Goal: Task Accomplishment & Management: Use online tool/utility

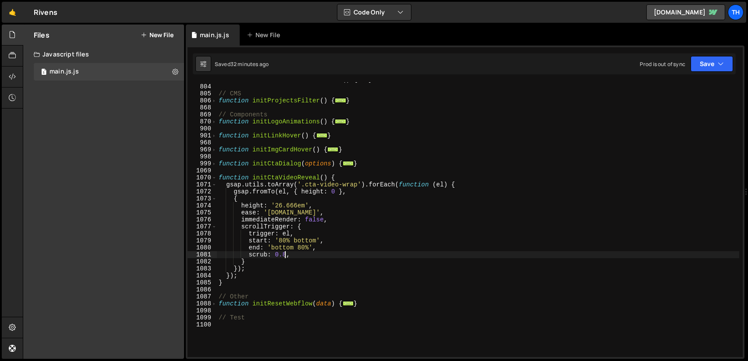
scroll to position [308, 0]
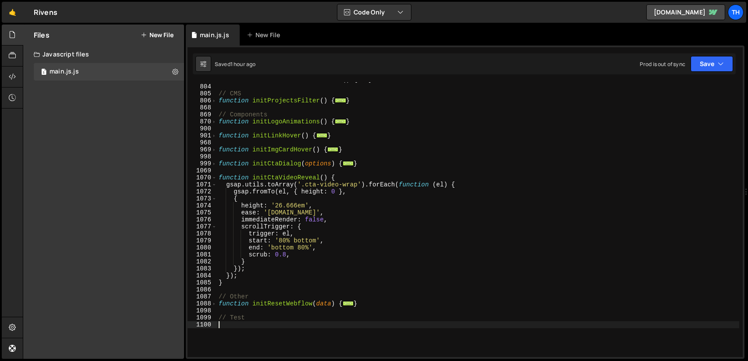
click at [265, 326] on div "function initScrollElementsReveal ( ) { ... } // CMS function initProjectsFilte…" at bounding box center [478, 220] width 522 height 289
paste textarea "}"
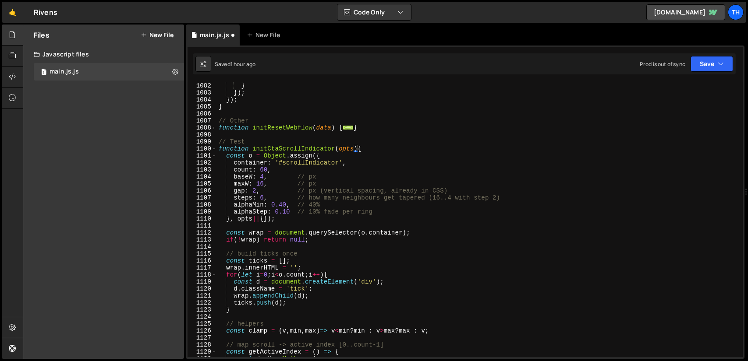
scroll to position [379, 0]
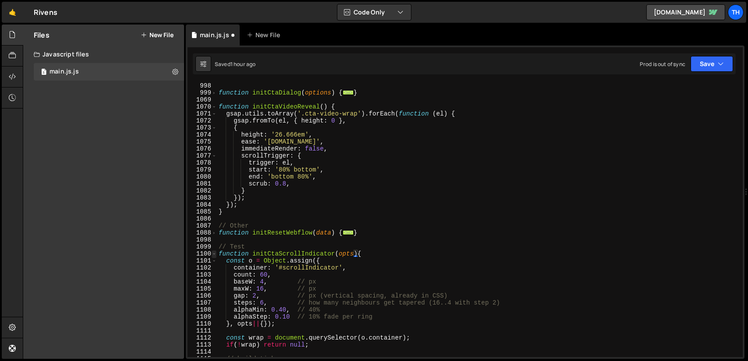
click at [215, 255] on span at bounding box center [214, 254] width 5 height 7
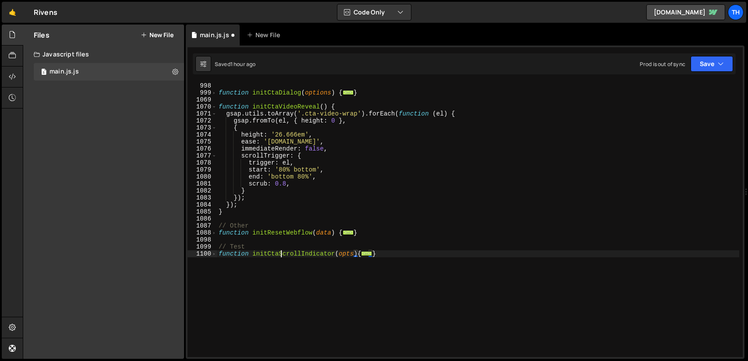
click at [281, 256] on div "function initCtaDialog ( options ) { ... } function initCtaVideoReveal ( ) { gs…" at bounding box center [478, 226] width 522 height 289
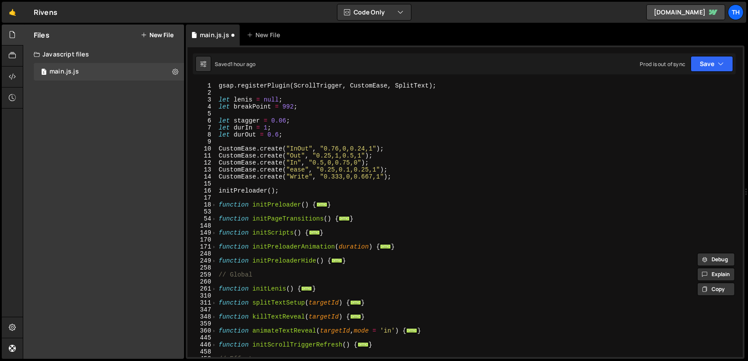
scroll to position [0, 0]
click at [215, 234] on span at bounding box center [214, 233] width 5 height 7
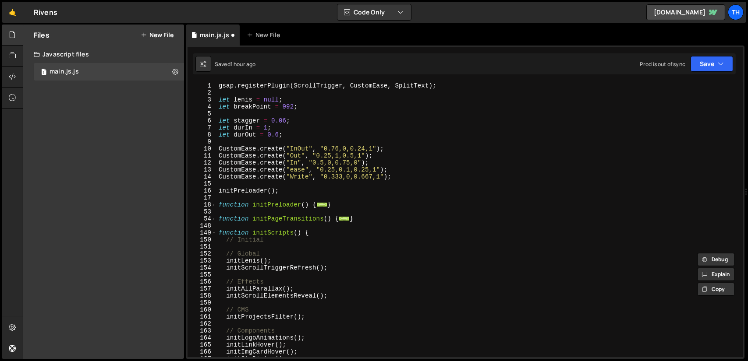
scroll to position [79, 0]
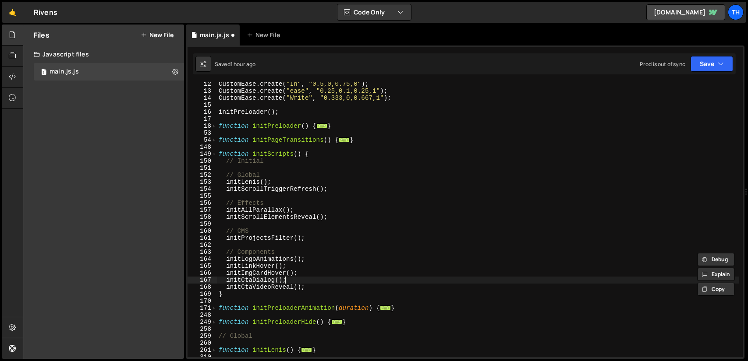
click at [319, 283] on div "CustomEase . create ( "In" , "0.5,0,0.75,0" ) ; CustomEase . create ( "ease" , …" at bounding box center [478, 225] width 522 height 289
click at [318, 288] on div "CustomEase . create ( "In" , "0.5,0,0.75,0" ) ; CustomEase . create ( "ease" , …" at bounding box center [478, 225] width 522 height 289
type textarea "initCtaVideoReveal();"
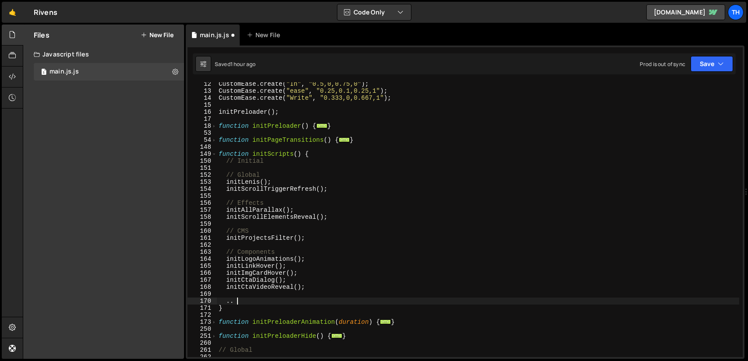
scroll to position [0, 0]
type textarea "."
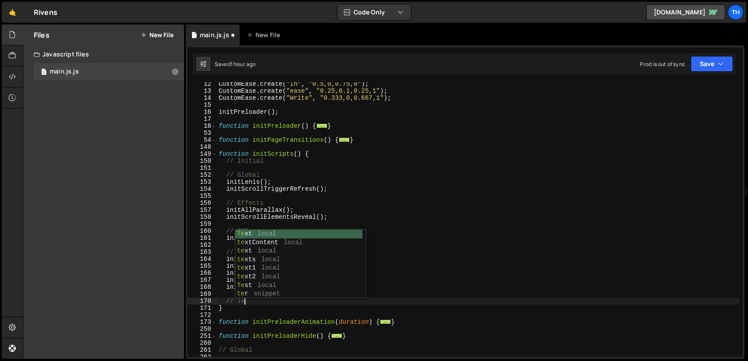
type textarea "// Test"
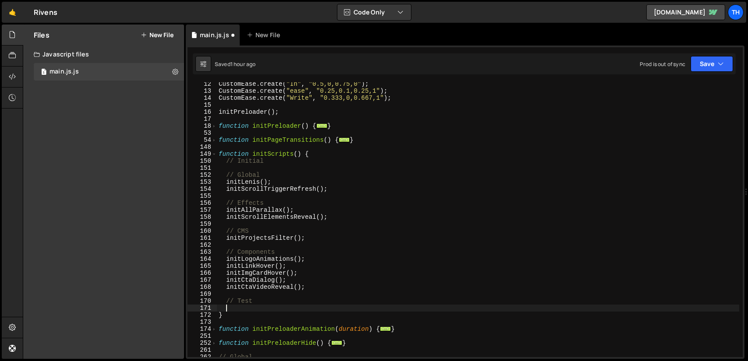
paste textarea "initCtaScrollIndicator"
click at [710, 65] on button "Save" at bounding box center [711, 64] width 42 height 16
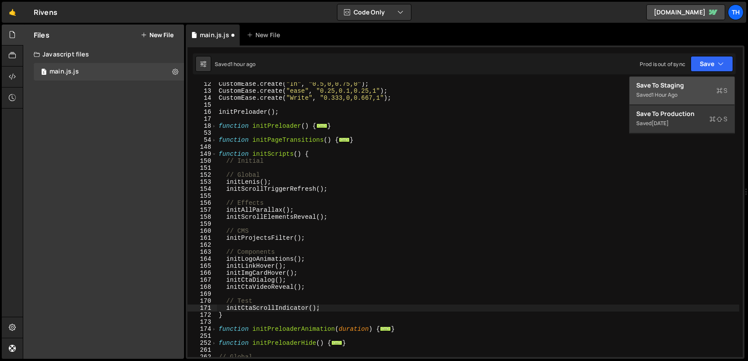
click at [689, 82] on div "Save to Staging S" at bounding box center [682, 85] width 91 height 9
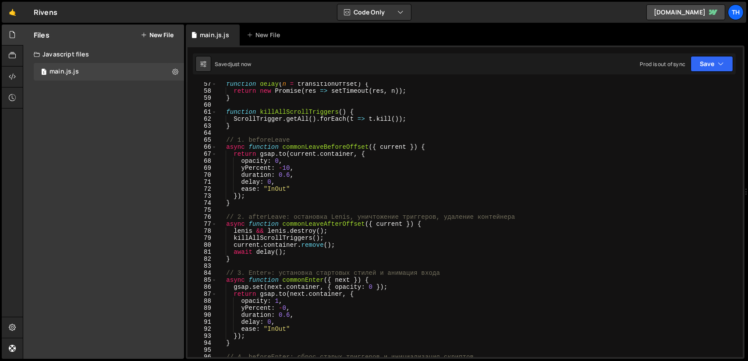
scroll to position [289, 0]
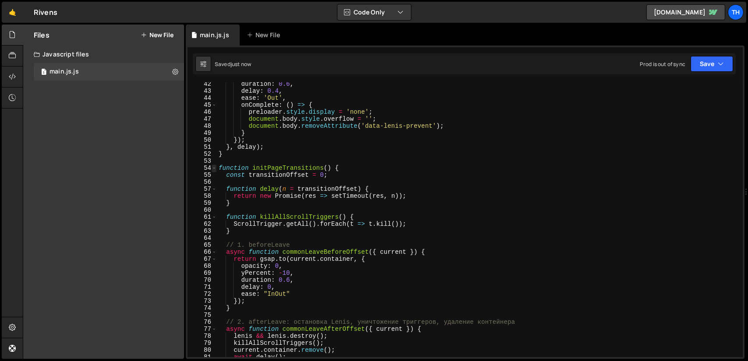
click at [216, 169] on span at bounding box center [214, 168] width 5 height 7
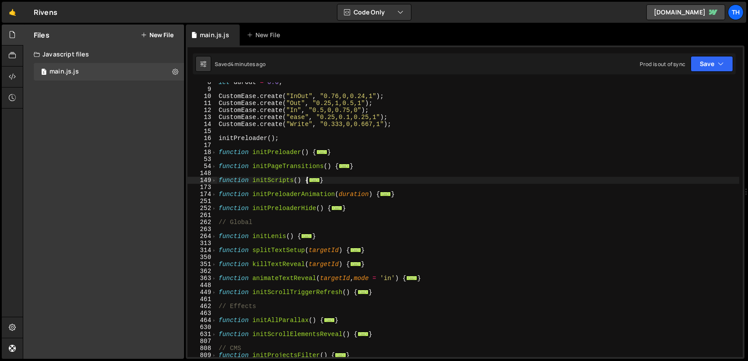
scroll to position [53, 0]
click at [214, 180] on span at bounding box center [214, 180] width 5 height 7
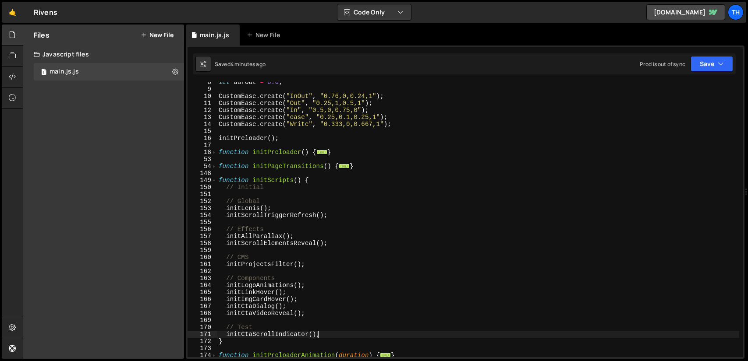
click at [710, 55] on div "Saved 4 minutes ago Prod is out of sync Upgrade to Edit Save Save to Staging S …" at bounding box center [464, 63] width 543 height 21
click at [709, 61] on button "Save" at bounding box center [711, 64] width 42 height 16
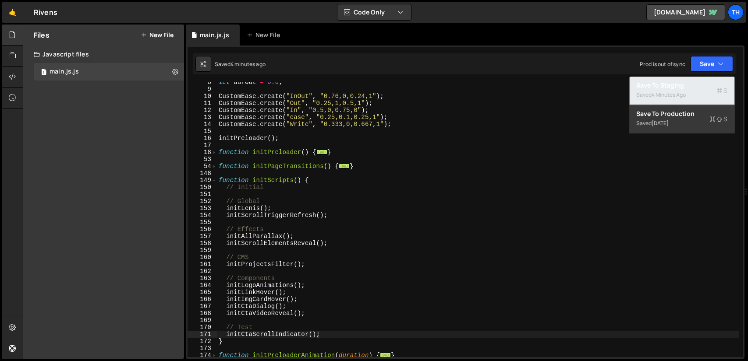
click at [658, 82] on div "Save to Staging S" at bounding box center [682, 85] width 91 height 9
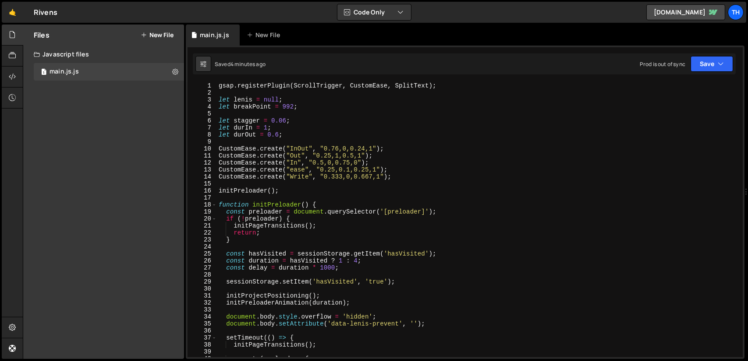
scroll to position [0, 0]
click at [212, 204] on span at bounding box center [214, 205] width 5 height 7
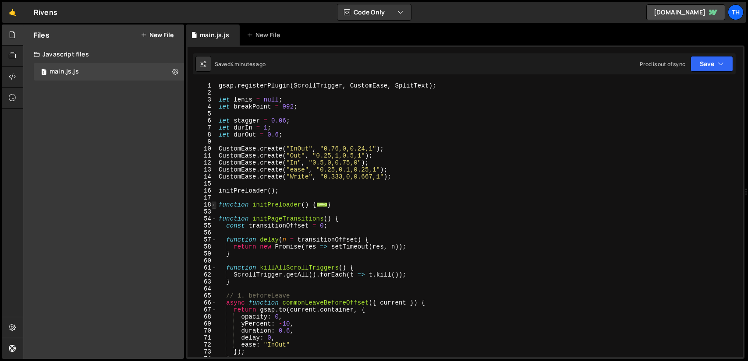
click at [212, 204] on span at bounding box center [214, 205] width 5 height 7
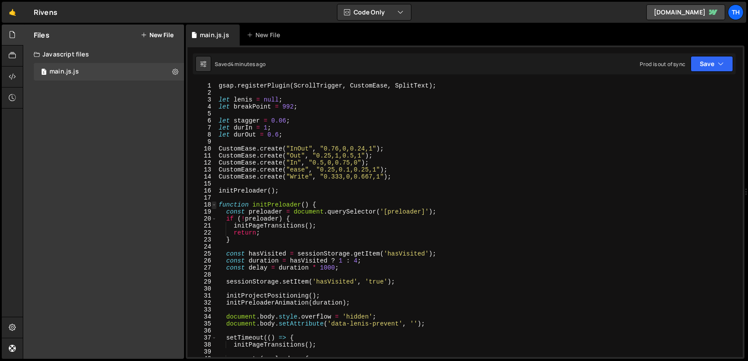
click at [212, 204] on span at bounding box center [214, 205] width 5 height 7
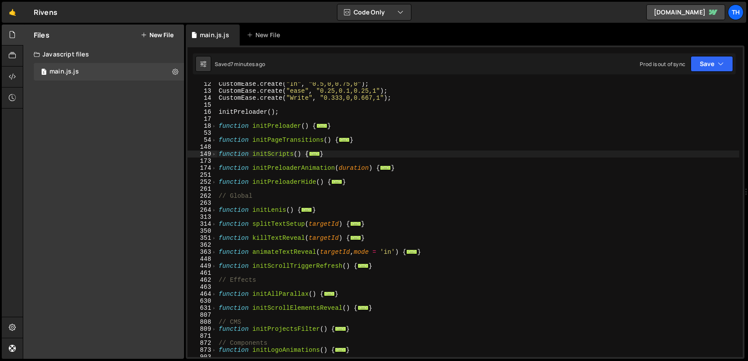
scroll to position [53, 0]
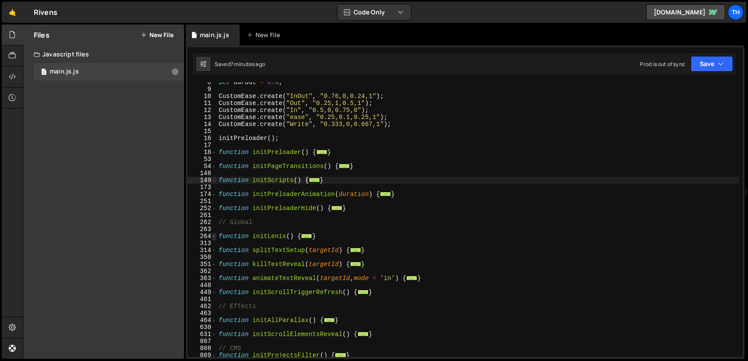
click at [214, 237] on span at bounding box center [214, 236] width 5 height 7
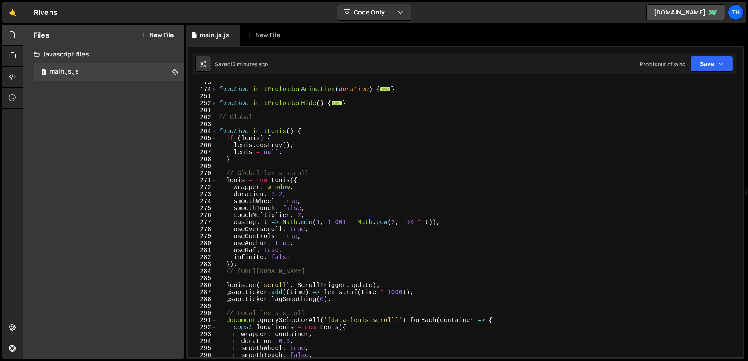
scroll to position [105, 0]
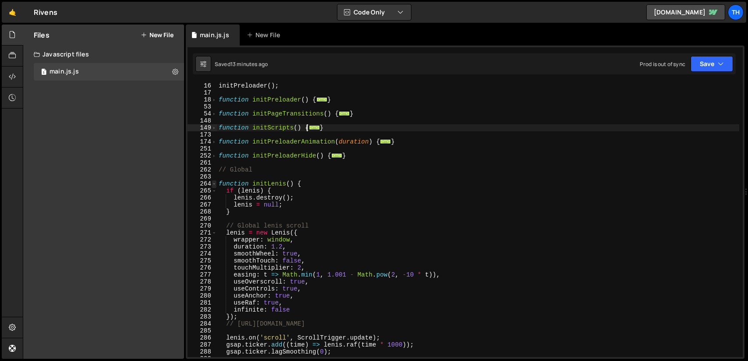
click at [216, 183] on span at bounding box center [214, 184] width 5 height 7
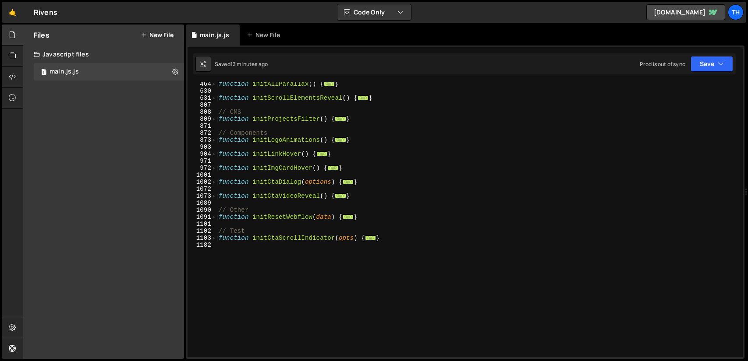
scroll to position [289, 0]
drag, startPoint x: 389, startPoint y: 238, endPoint x: 215, endPoint y: 240, distance: 174.8
click at [215, 240] on div "initCtaScrollIndicator(); 464 630 631 807 808 809 871 872 873 903 904 971 972 1…" at bounding box center [465, 219] width 555 height 275
paste textarea "}"
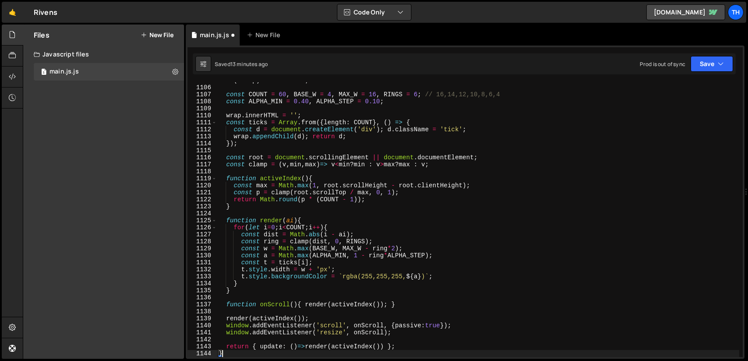
scroll to position [356, 0]
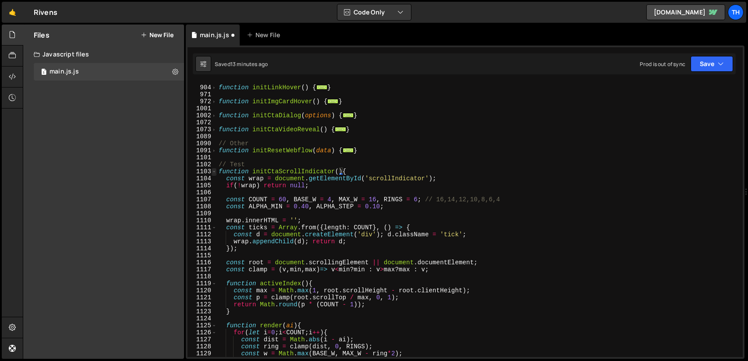
click at [214, 172] on span at bounding box center [214, 171] width 5 height 7
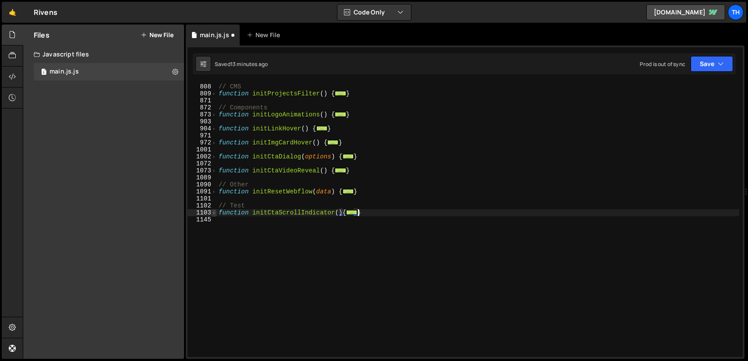
click at [213, 211] on span at bounding box center [214, 212] width 5 height 7
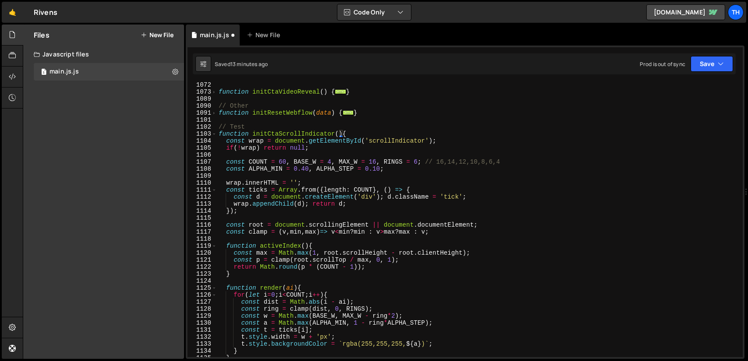
scroll to position [367, 0]
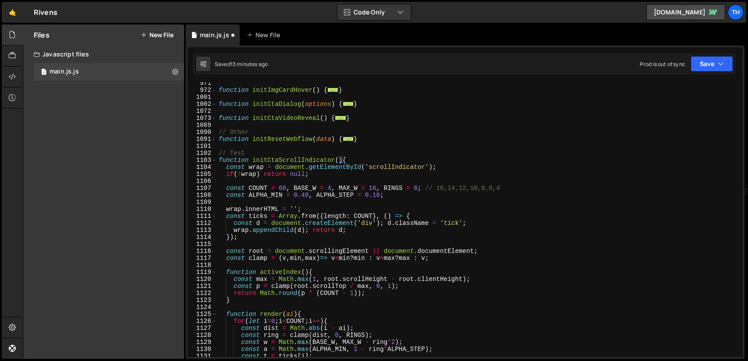
click at [291, 160] on div "function initImgCardHover ( ) { ... } function initCtaDialog ( options ) { ... …" at bounding box center [478, 224] width 522 height 289
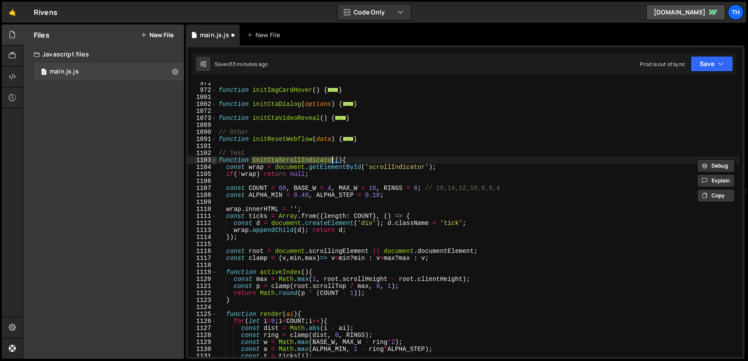
click at [214, 160] on span at bounding box center [214, 160] width 5 height 7
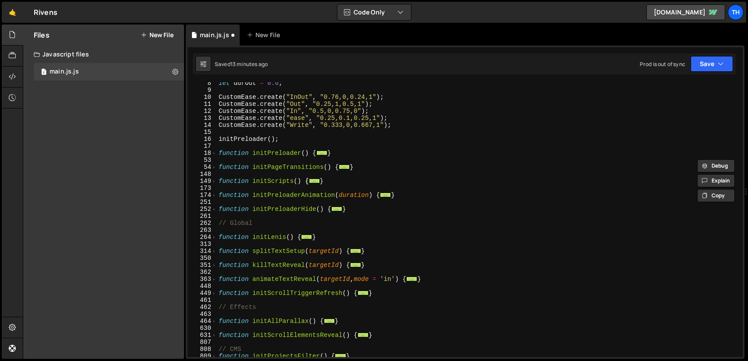
scroll to position [0, 0]
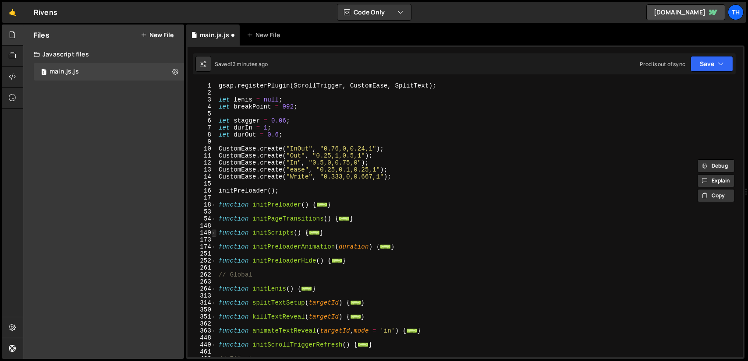
click at [214, 233] on span at bounding box center [214, 233] width 5 height 7
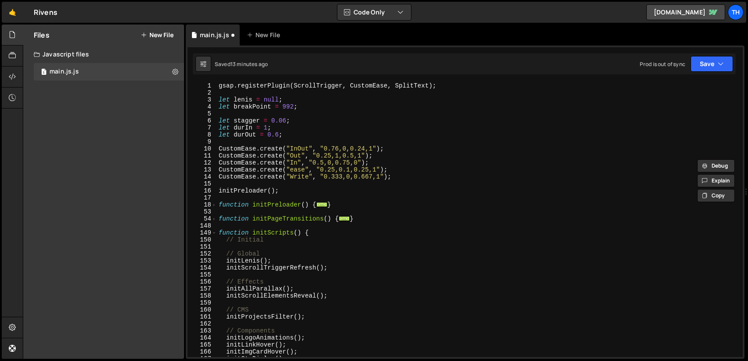
scroll to position [105, 0]
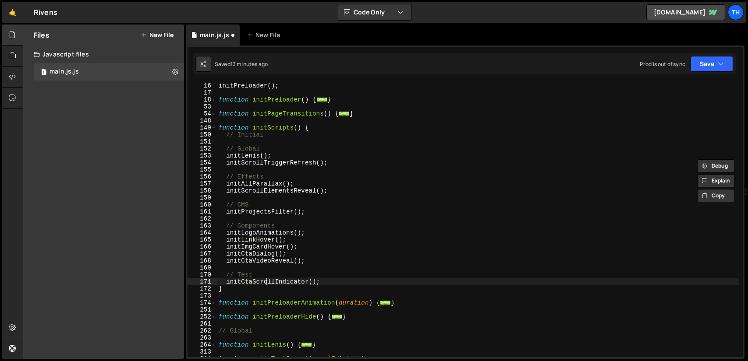
click at [267, 279] on div "initPreloader ( ) ; function initPreloader ( ) { ... } function initPageTransit…" at bounding box center [478, 226] width 522 height 289
click at [709, 62] on button "Save" at bounding box center [711, 64] width 42 height 16
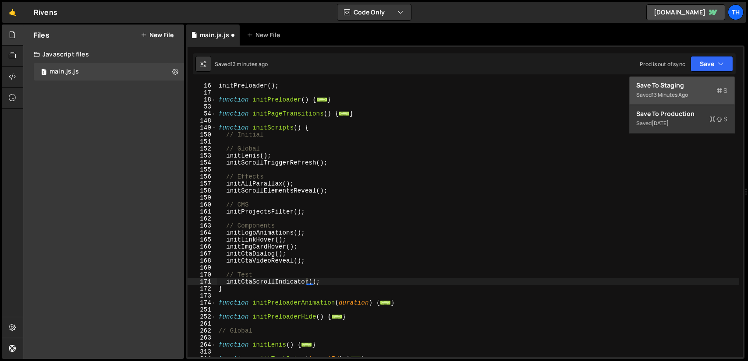
click at [687, 79] on button "Save to Staging S Saved 13 minutes ago" at bounding box center [682, 91] width 105 height 28
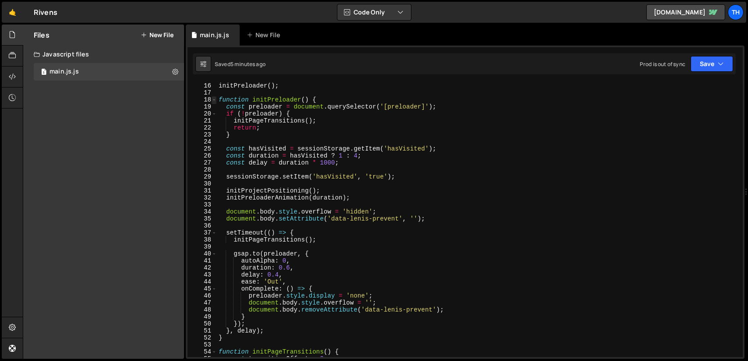
click at [216, 100] on span at bounding box center [214, 99] width 5 height 7
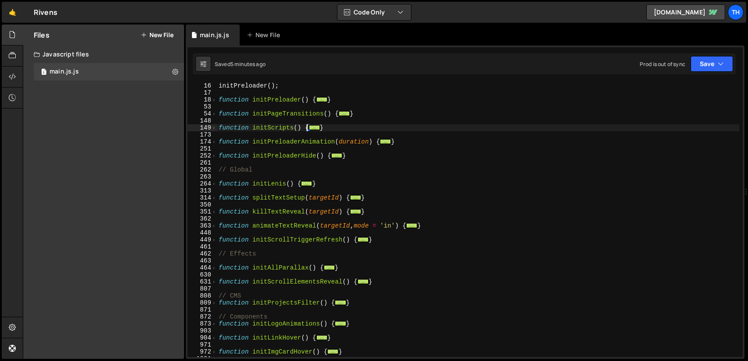
scroll to position [263, 0]
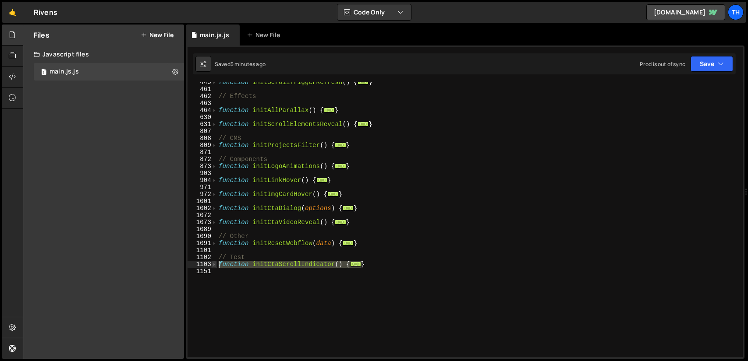
drag, startPoint x: 372, startPoint y: 266, endPoint x: 212, endPoint y: 267, distance: 159.9
click at [212, 267] on div "initCtaScrollIndicator(); 449 461 462 463 464 630 631 807 808 809 871 872 873 9…" at bounding box center [465, 219] width 555 height 275
paste textarea "}"
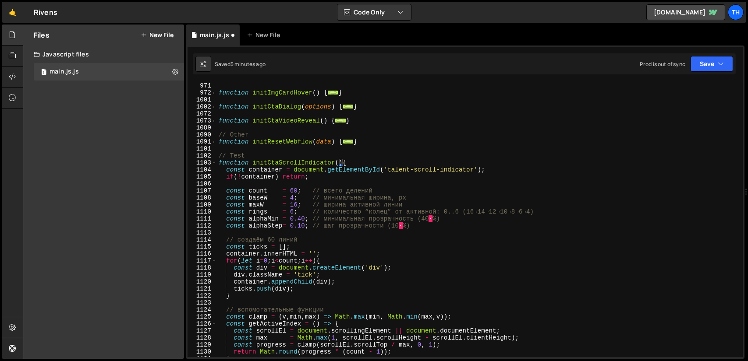
scroll to position [338, 0]
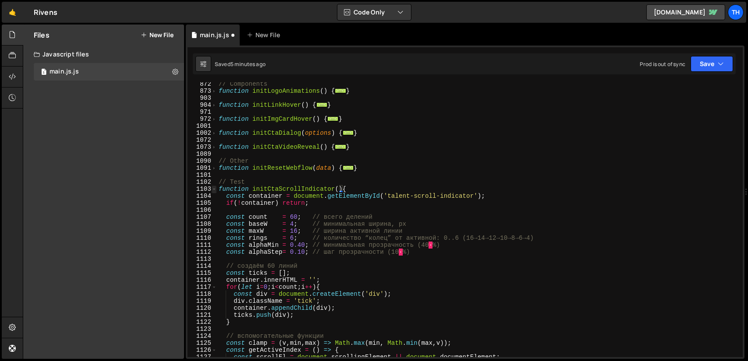
click at [213, 188] on span at bounding box center [214, 189] width 5 height 7
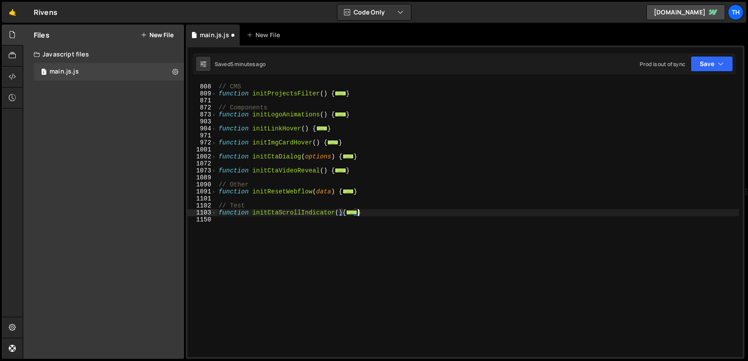
click at [306, 215] on div "// CMS function initProjectsFilter ( ) { ... } // Components function initLogoA…" at bounding box center [478, 220] width 522 height 289
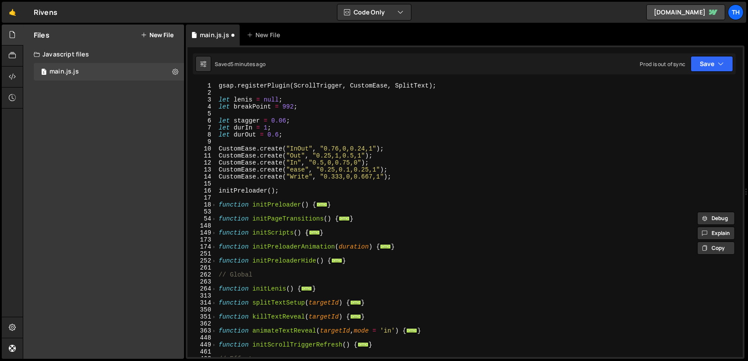
scroll to position [0, 0]
click at [215, 234] on span at bounding box center [214, 233] width 5 height 7
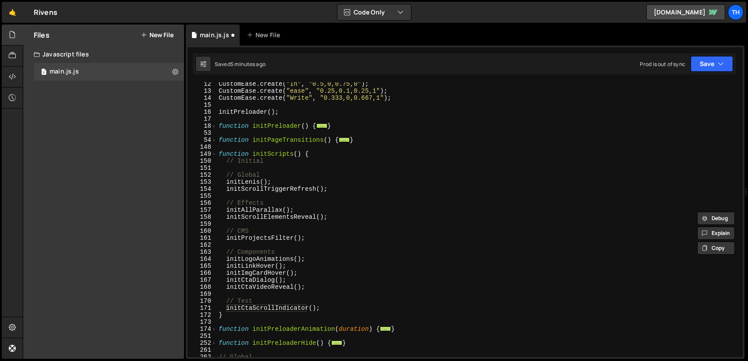
scroll to position [105, 0]
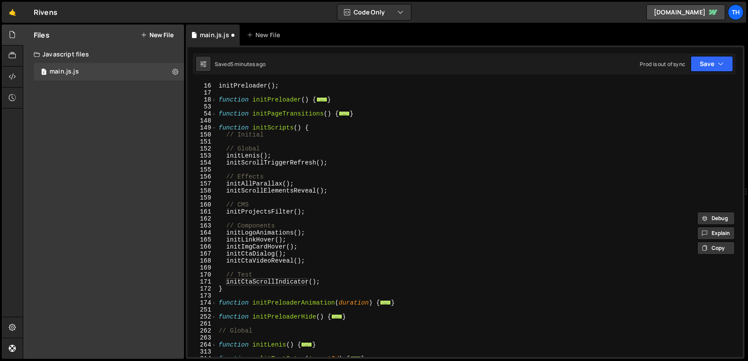
click at [268, 283] on div "initPreloader ( ) ; function initPreloader ( ) { ... } function initPageTransit…" at bounding box center [478, 226] width 522 height 289
click at [708, 61] on button "Save" at bounding box center [711, 64] width 42 height 16
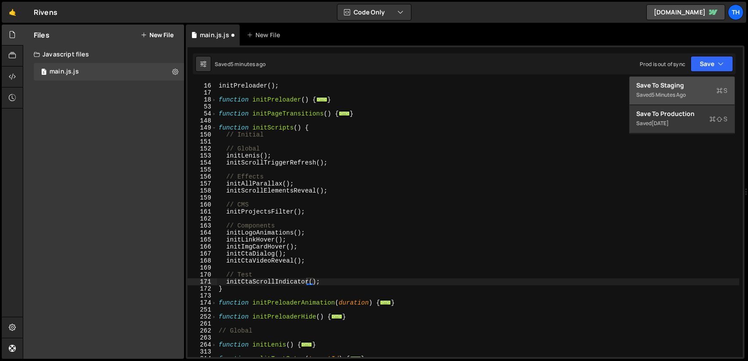
click at [652, 88] on div "Save to Staging S" at bounding box center [682, 85] width 91 height 9
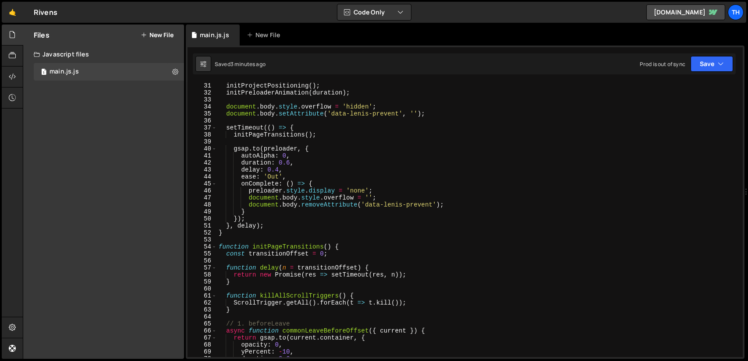
scroll to position [53, 0]
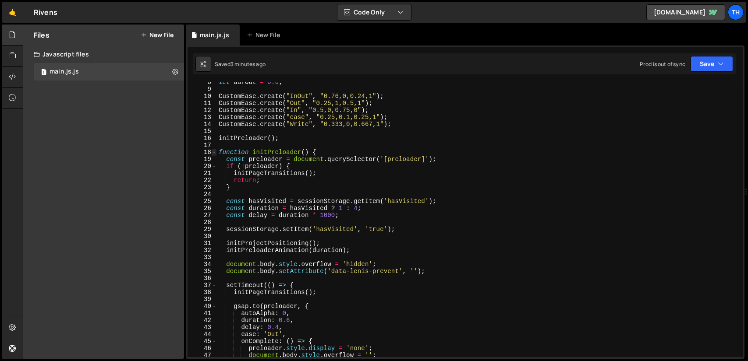
click at [215, 153] on span at bounding box center [214, 152] width 5 height 7
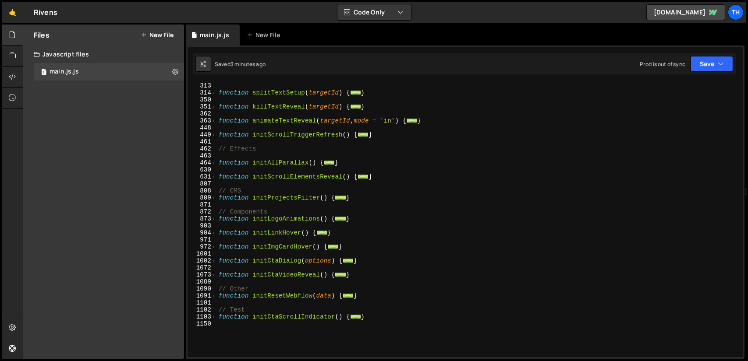
scroll to position [289, 0]
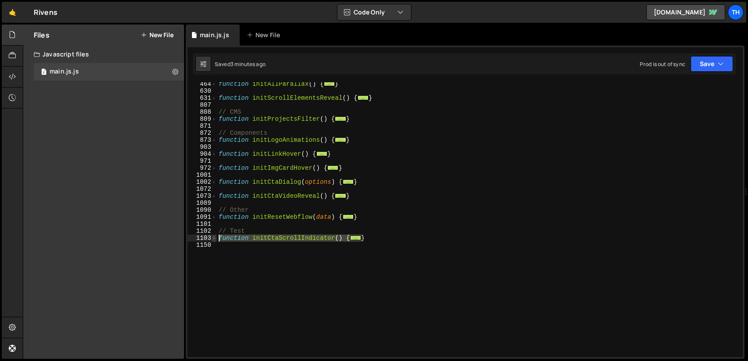
drag, startPoint x: 365, startPoint y: 239, endPoint x: 214, endPoint y: 239, distance: 151.2
click at [214, 239] on div "initCtaScrollIndicator(); 464 630 631 807 808 809 871 872 873 903 904 971 972 1…" at bounding box center [465, 219] width 555 height 275
paste textarea "}"
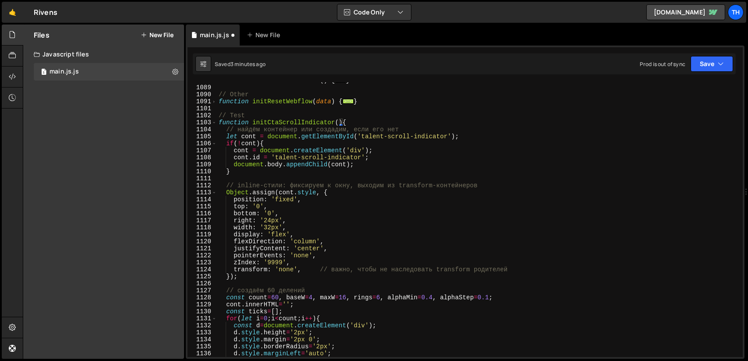
scroll to position [326, 0]
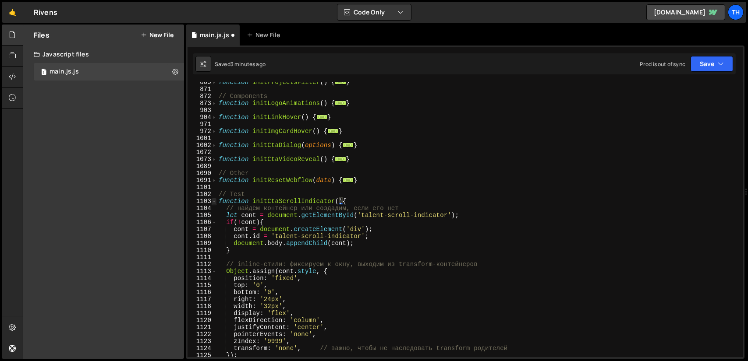
click at [214, 202] on span at bounding box center [214, 201] width 5 height 7
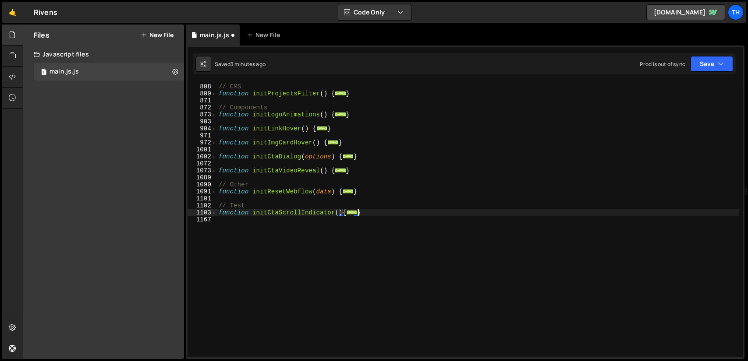
scroll to position [315, 0]
click at [718, 60] on icon "button" at bounding box center [721, 64] width 6 height 9
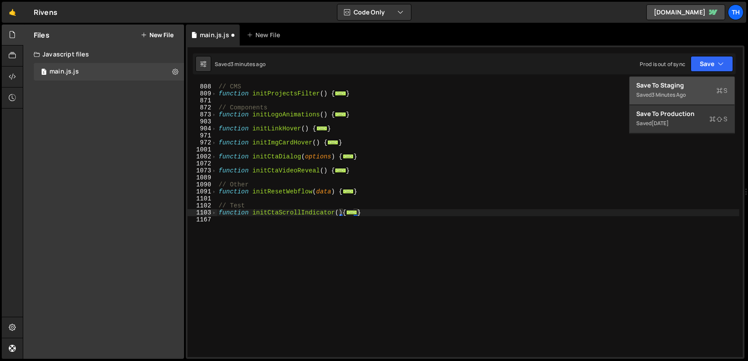
click at [676, 87] on div "Save to Staging S" at bounding box center [682, 85] width 91 height 9
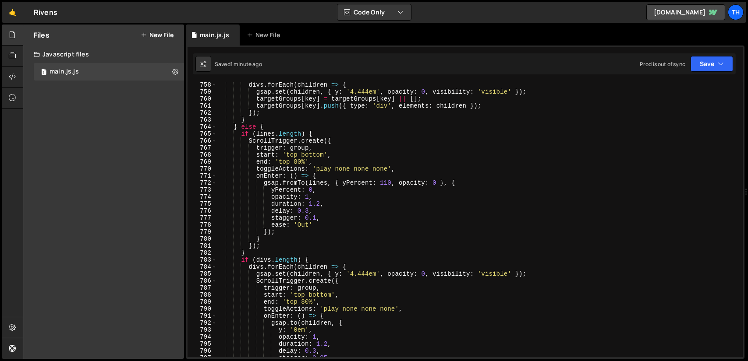
scroll to position [5446, 0]
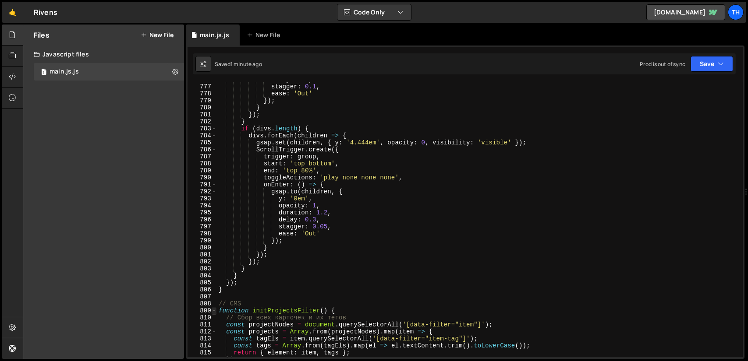
click at [215, 312] on span at bounding box center [214, 311] width 5 height 7
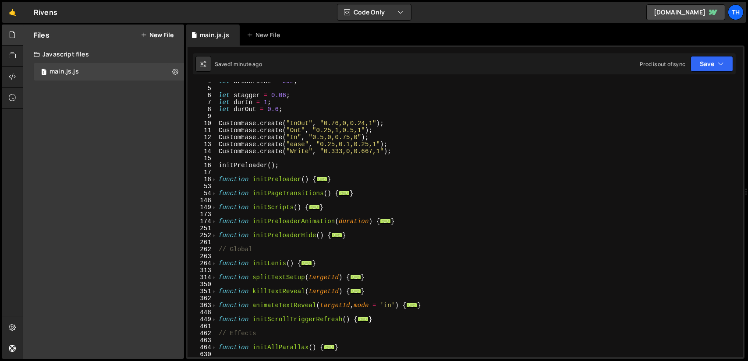
scroll to position [0, 0]
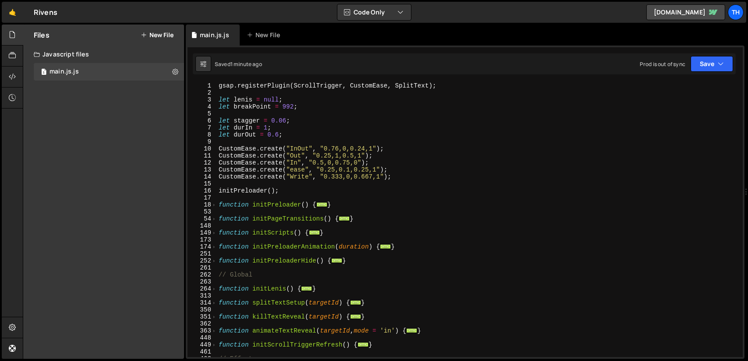
drag, startPoint x: 215, startPoint y: 289, endPoint x: 221, endPoint y: 285, distance: 7.7
click at [215, 289] on span at bounding box center [214, 289] width 5 height 7
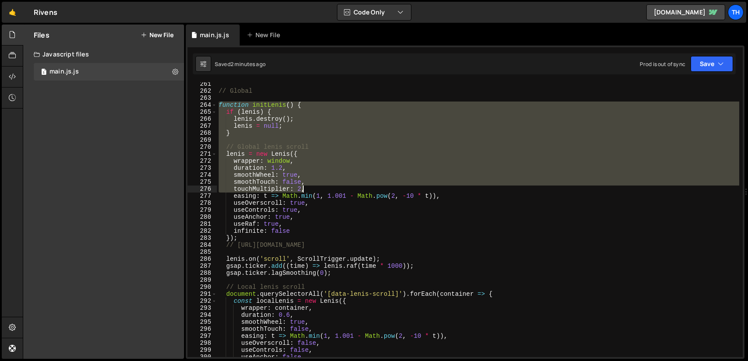
scroll to position [289, 0]
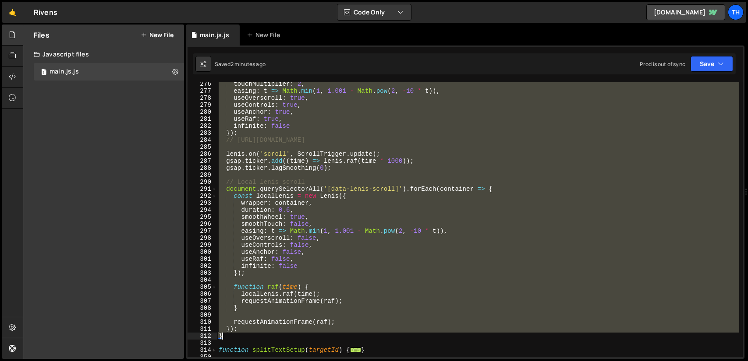
drag, startPoint x: 237, startPoint y: 136, endPoint x: 357, endPoint y: 338, distance: 234.8
click at [357, 338] on div "touchMultiplier : 2 , easing : t => Math . min ( 1 , 1.001 - Math . pow ( 2 , -…" at bounding box center [478, 225] width 522 height 289
click at [287, 130] on div "touchMultiplier : 2 , easing : t => Math . min ( 1 , 1.001 - Math . pow ( 2 , -…" at bounding box center [478, 219] width 522 height 275
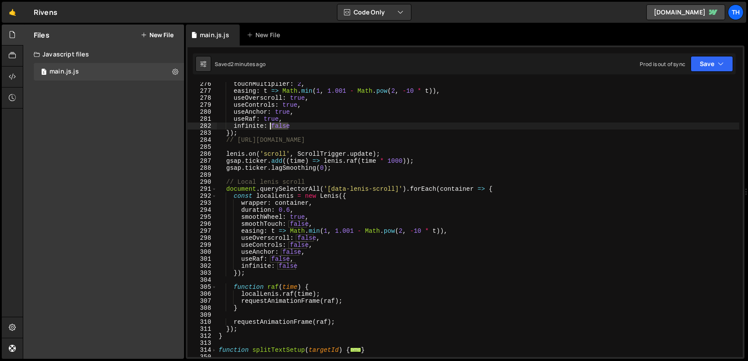
drag, startPoint x: 291, startPoint y: 125, endPoint x: 273, endPoint y: 127, distance: 17.6
click at [270, 125] on div "touchMultiplier : 2 , easing : t => Math . min ( 1 , 1.001 - Math . pow ( 2 , -…" at bounding box center [478, 225] width 522 height 289
paste textarea "['/portfolio', '/portfolio-2'].includes(window.location.pathname)"
click at [300, 127] on div "touchMultiplier : 2 , easing : t => Math . min ( 1 , 1.001 - Math . pow ( 2 , -…" at bounding box center [478, 225] width 522 height 289
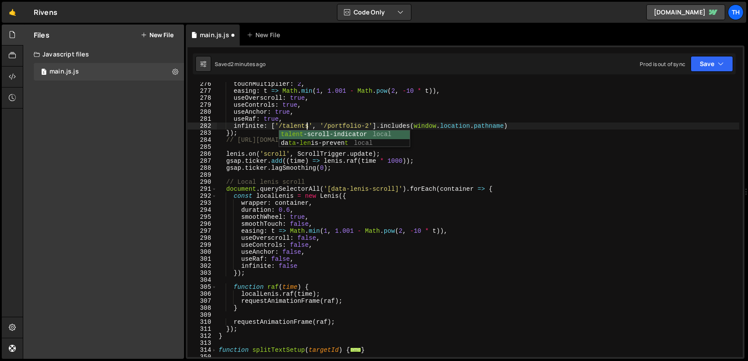
scroll to position [0, 6]
drag, startPoint x: 311, startPoint y: 125, endPoint x: 368, endPoint y: 123, distance: 57.9
click at [368, 123] on div "touchMultiplier : 2 , easing : t => Math . min ( 1 , 1.001 - Math . pow ( 2 , -…" at bounding box center [478, 225] width 522 height 289
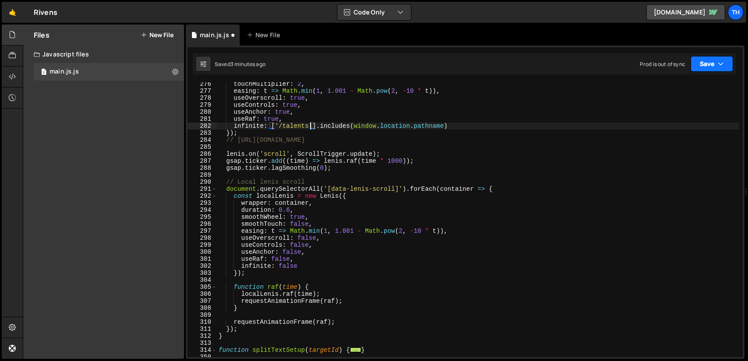
click at [701, 63] on button "Save" at bounding box center [711, 64] width 42 height 16
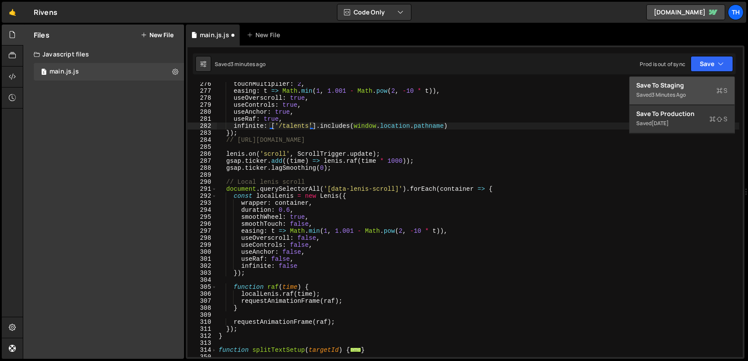
click at [679, 79] on button "Save to Staging S Saved 3 minutes ago" at bounding box center [682, 91] width 105 height 28
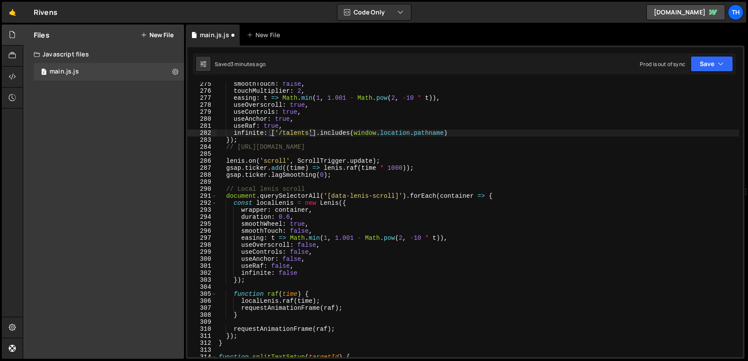
scroll to position [1929, 0]
click at [214, 195] on span at bounding box center [214, 196] width 5 height 7
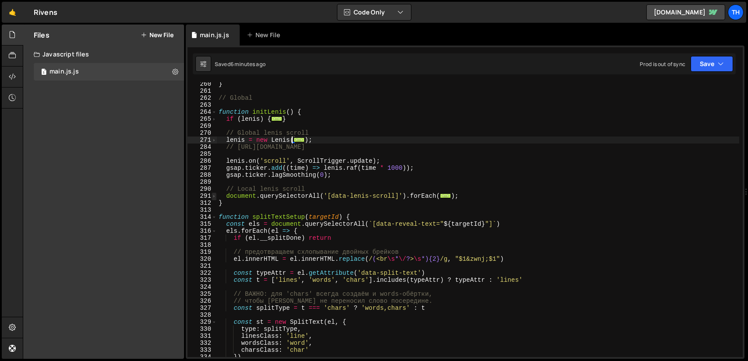
scroll to position [1824, 0]
click at [214, 110] on span at bounding box center [214, 112] width 5 height 7
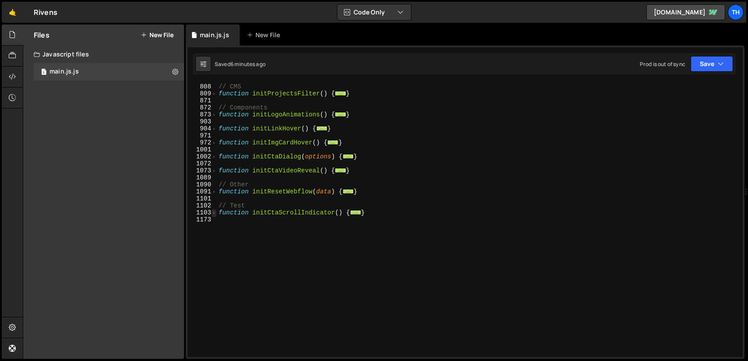
click at [215, 213] on span at bounding box center [214, 212] width 5 height 7
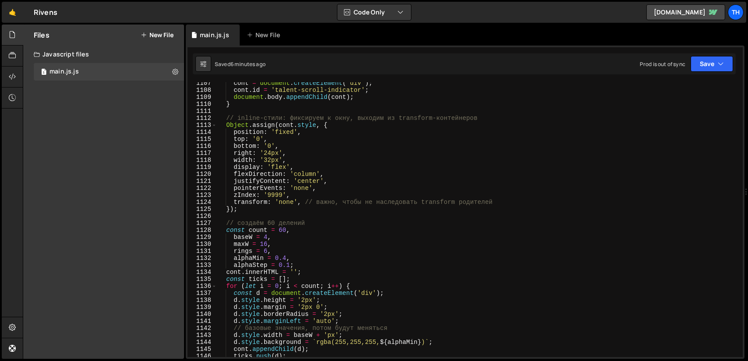
scroll to position [420, 0]
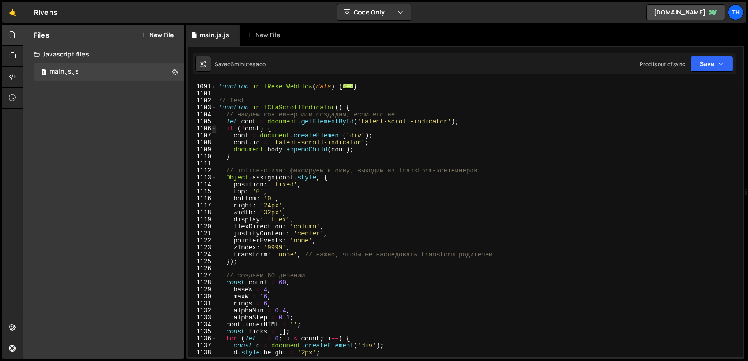
click at [215, 128] on span at bounding box center [214, 128] width 5 height 7
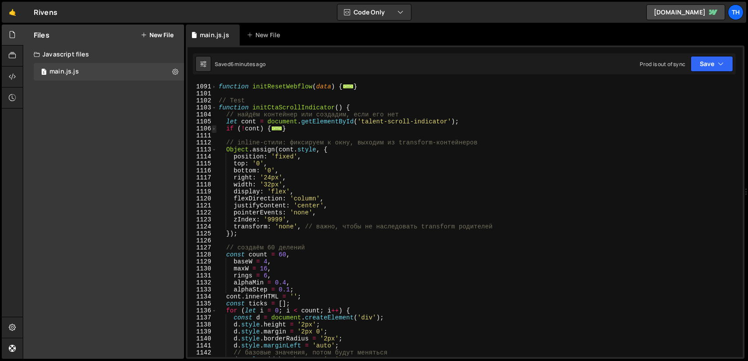
click at [215, 128] on span at bounding box center [214, 128] width 5 height 7
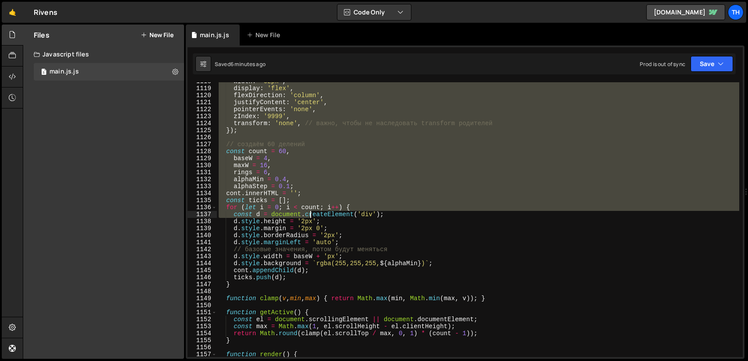
scroll to position [683, 0]
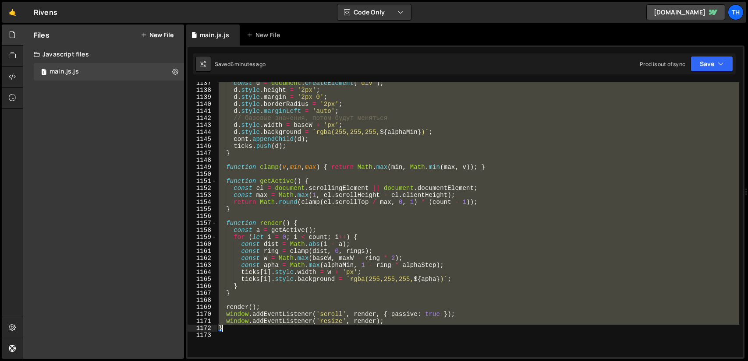
drag, startPoint x: 219, startPoint y: 159, endPoint x: 269, endPoint y: 330, distance: 178.7
click at [269, 330] on div "const d = document . createElement ( 'div' ) ; d . style . height = '2px' ; d .…" at bounding box center [478, 224] width 522 height 289
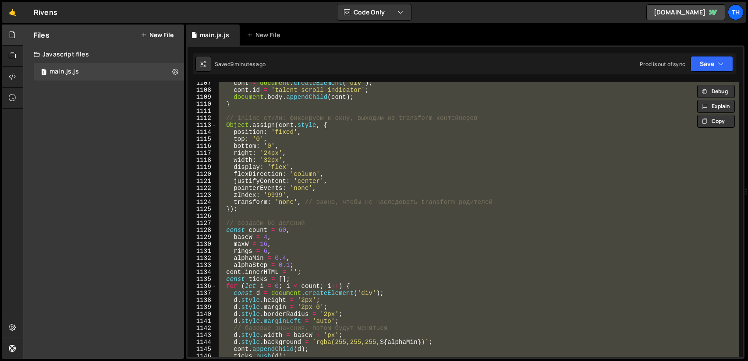
scroll to position [393, 0]
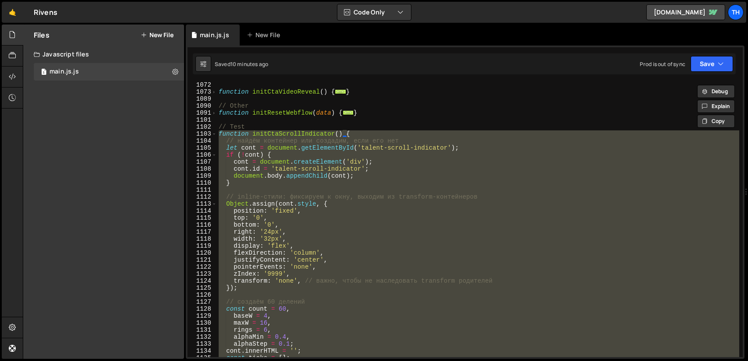
click at [323, 209] on div "function initCtaVideoReveal ( ) { ... } // Other function initResetWebflow ( da…" at bounding box center [478, 219] width 522 height 275
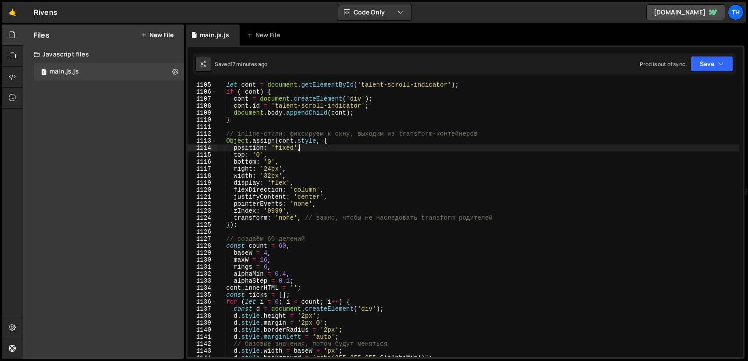
scroll to position [404, 0]
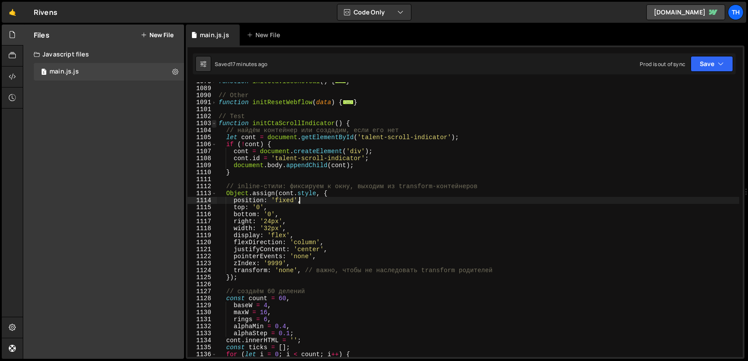
click at [214, 124] on span at bounding box center [214, 123] width 5 height 7
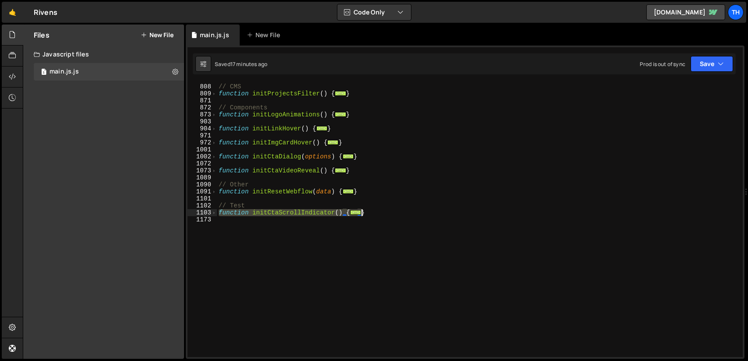
drag, startPoint x: 219, startPoint y: 212, endPoint x: 367, endPoint y: 214, distance: 147.7
click at [367, 214] on div "// CMS function initProjectsFilter ( ) { ... } // Components function initLogoA…" at bounding box center [478, 220] width 522 height 289
paste textarea
type textarea "}"
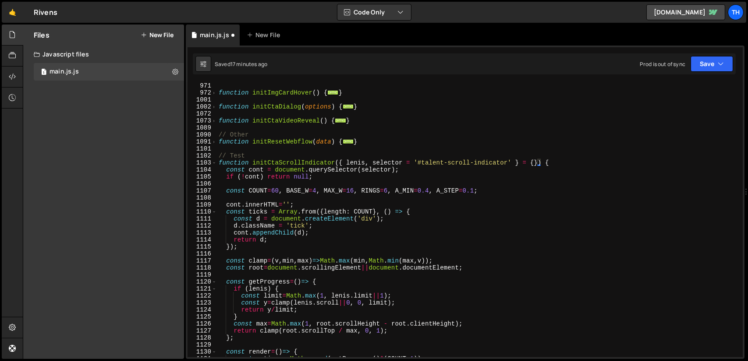
scroll to position [365, 0]
click at [216, 163] on span at bounding box center [214, 162] width 5 height 7
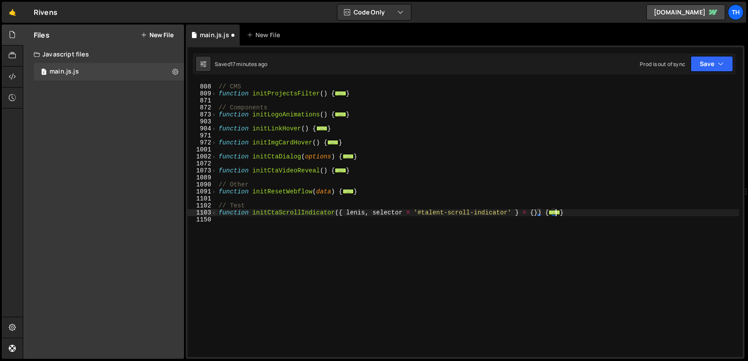
scroll to position [315, 0]
click at [700, 61] on button "Save" at bounding box center [711, 64] width 42 height 16
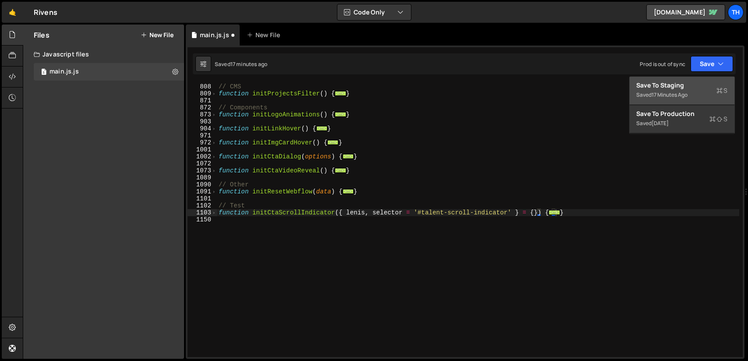
click at [683, 83] on div "Save to Staging S" at bounding box center [682, 85] width 91 height 9
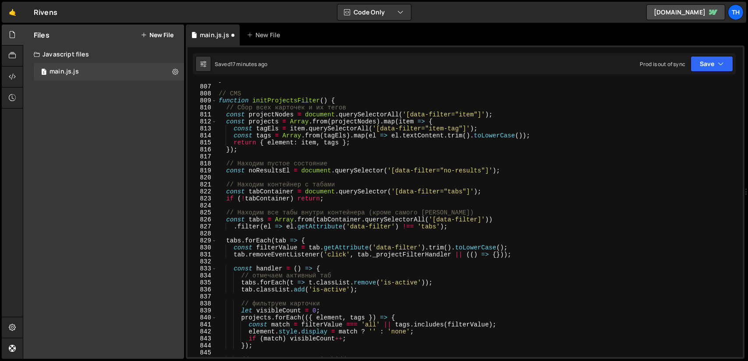
scroll to position [5656, 0]
click at [214, 99] on span at bounding box center [214, 100] width 5 height 7
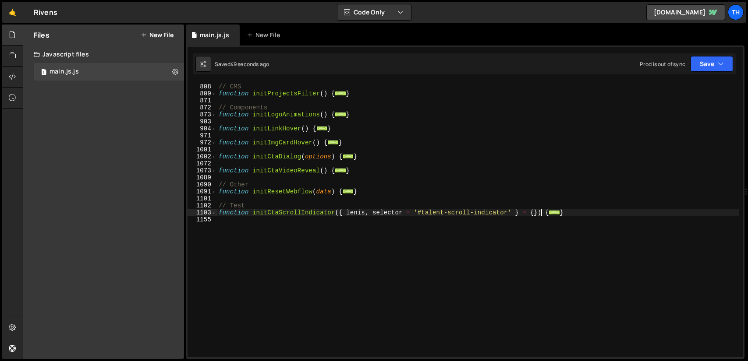
scroll to position [315, 0]
click at [292, 213] on div "// CMS function initProjectsFilter ( ) { ... } // Components function initLogoA…" at bounding box center [478, 220] width 522 height 289
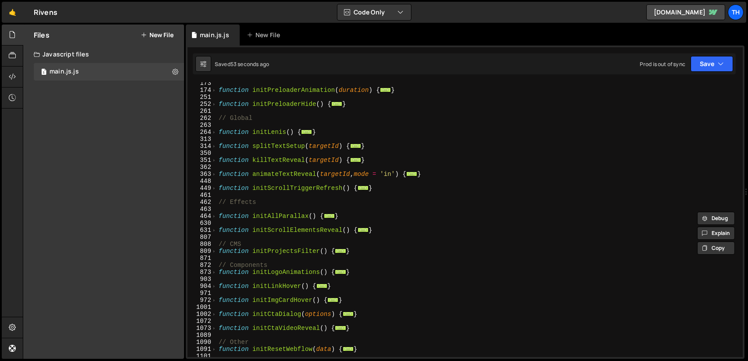
scroll to position [25, 0]
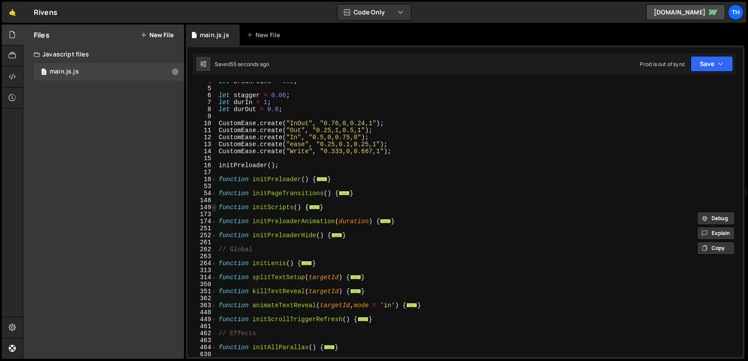
click at [215, 208] on span at bounding box center [214, 207] width 5 height 7
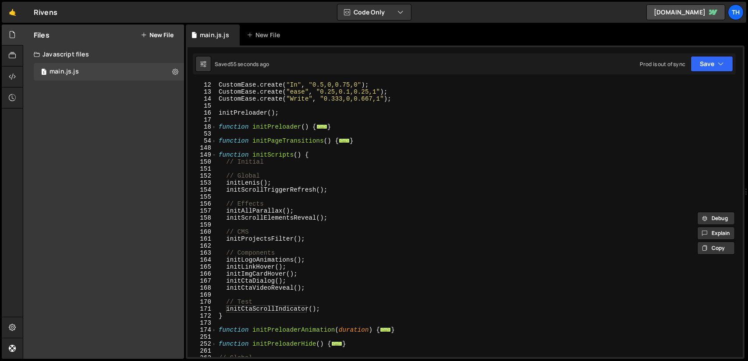
scroll to position [131, 0]
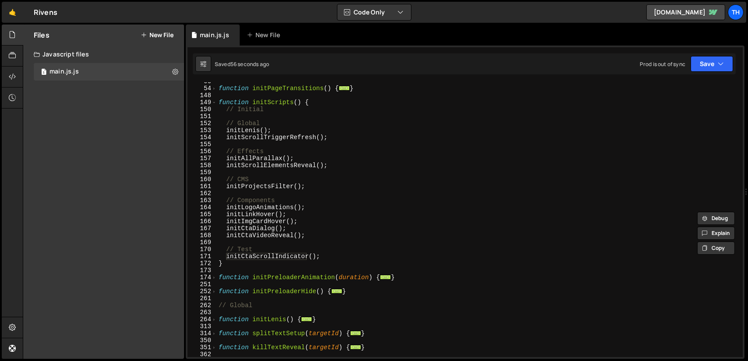
click at [267, 256] on div "function initPageTransitions ( ) { ... } function initScripts ( ) { // Initial …" at bounding box center [478, 222] width 522 height 289
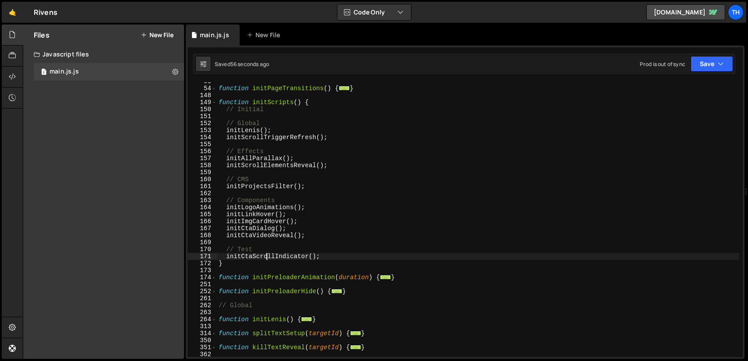
click at [267, 256] on div "function initPageTransitions ( ) { ... } function initScripts ( ) { // Initial …" at bounding box center [478, 222] width 522 height 289
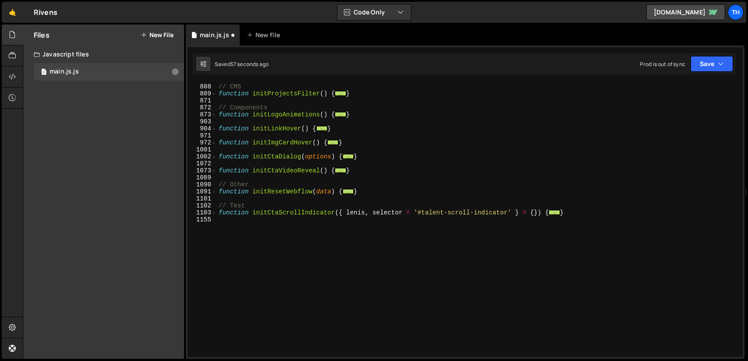
scroll to position [476, 0]
click at [214, 215] on span at bounding box center [214, 212] width 5 height 7
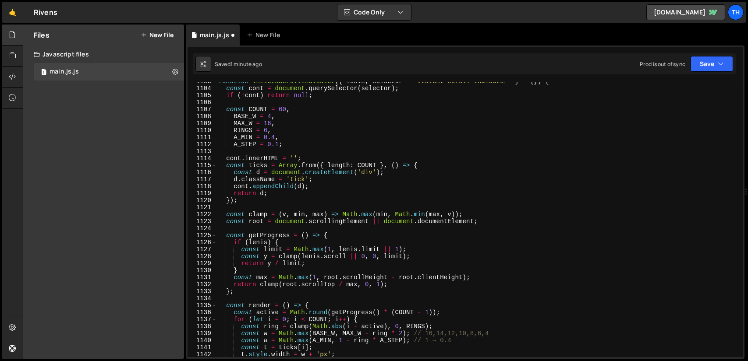
scroll to position [581, 0]
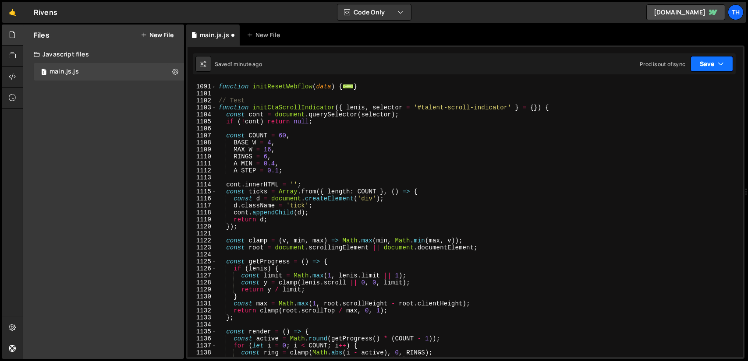
click at [710, 61] on button "Save" at bounding box center [711, 64] width 42 height 16
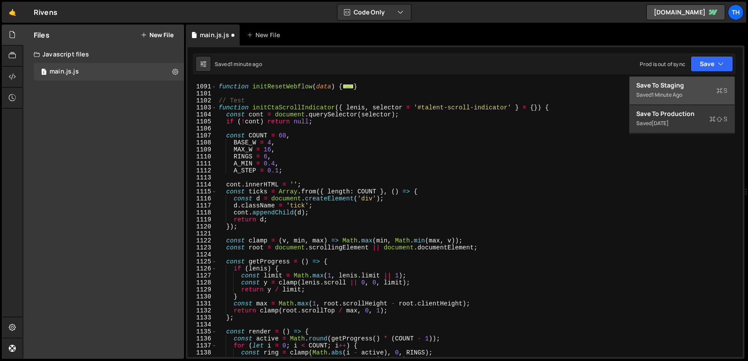
click at [679, 85] on div "Save to Staging S" at bounding box center [682, 85] width 91 height 9
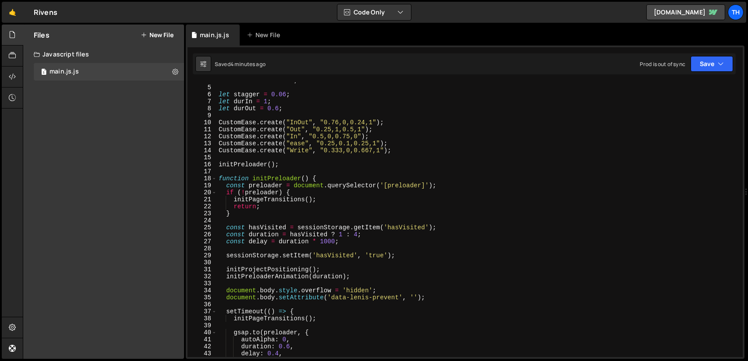
scroll to position [26, 0]
click at [216, 178] on span at bounding box center [214, 178] width 5 height 7
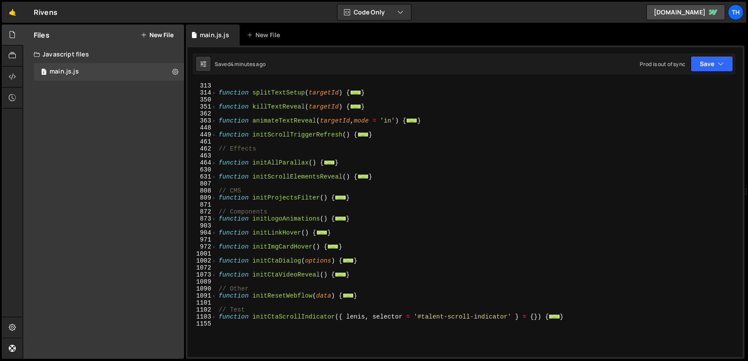
scroll to position [263, 0]
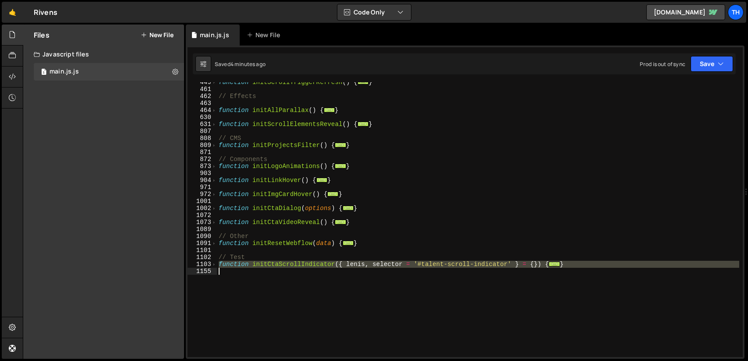
drag, startPoint x: 220, startPoint y: 265, endPoint x: 547, endPoint y: 271, distance: 326.4
click at [547, 271] on div "function initScrollTriggerRefresh ( ) { ... } // Effects function initAllParall…" at bounding box center [478, 223] width 522 height 289
type textarea "}"
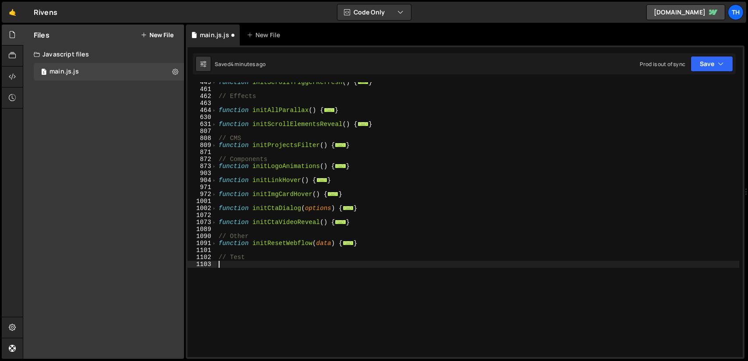
paste textarea "}"
type textarea "}"
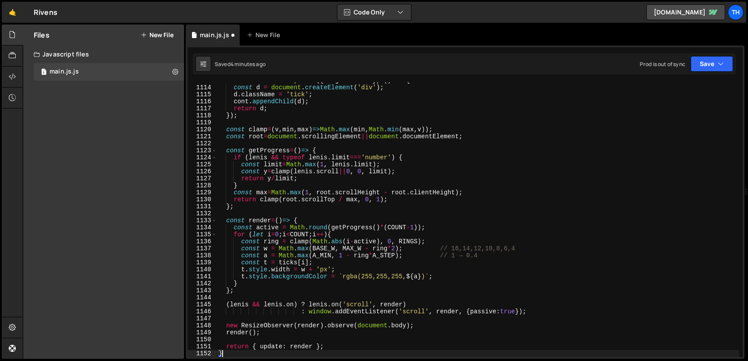
scroll to position [386, 0]
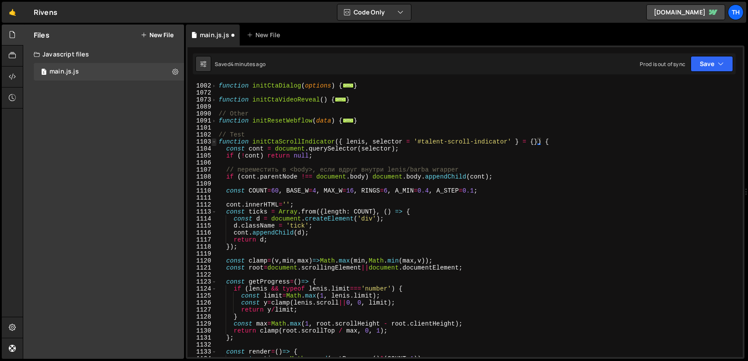
click at [214, 141] on span at bounding box center [214, 141] width 5 height 7
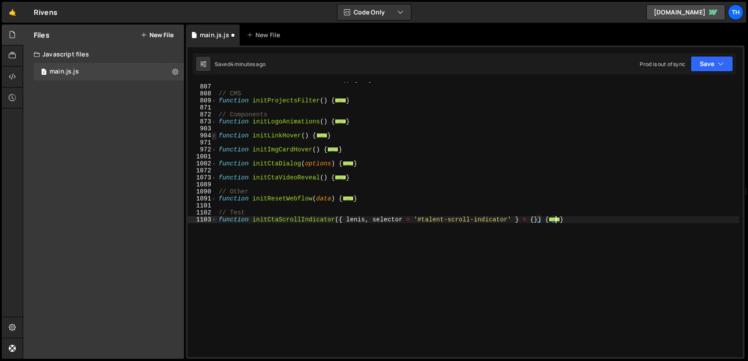
scroll to position [308, 0]
click at [216, 220] on span at bounding box center [214, 219] width 5 height 7
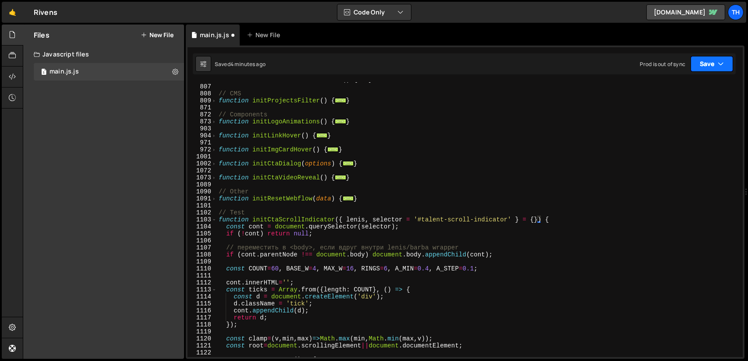
click at [717, 67] on button "Save" at bounding box center [711, 64] width 42 height 16
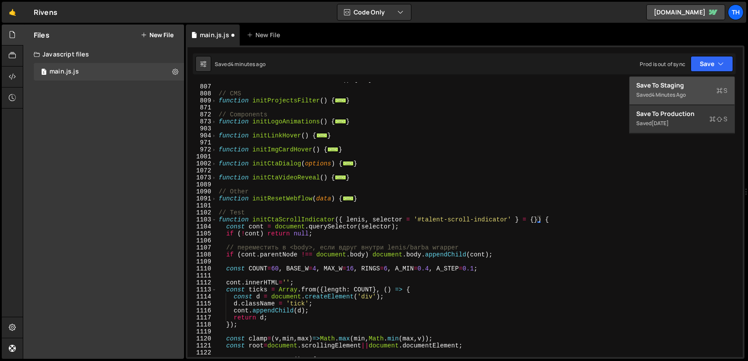
click at [690, 81] on div "Save to Staging S" at bounding box center [682, 85] width 91 height 9
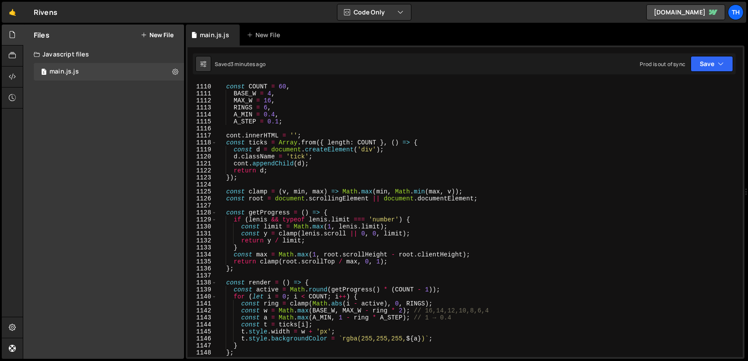
scroll to position [7649, 0]
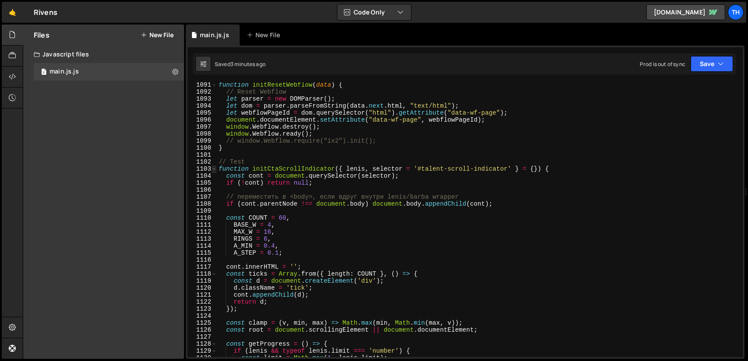
click at [214, 169] on span at bounding box center [214, 169] width 5 height 7
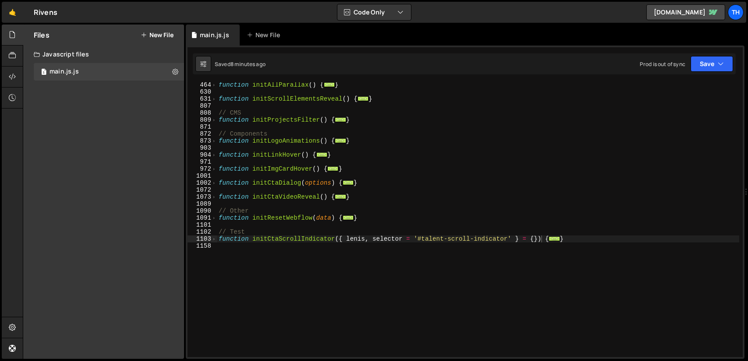
scroll to position [288, 0]
drag, startPoint x: 218, startPoint y: 239, endPoint x: 559, endPoint y: 241, distance: 340.9
click at [559, 241] on div "function initAllParallax ( ) { ... } function initScrollElementsReveal ( ) { ..…" at bounding box center [478, 225] width 522 height 289
type textarea "return { update: render }; }"
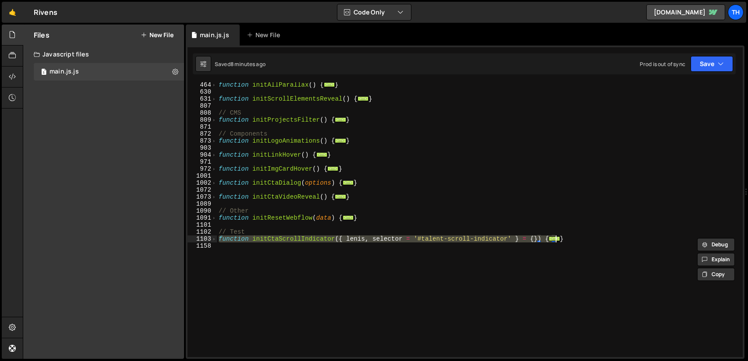
paste textarea
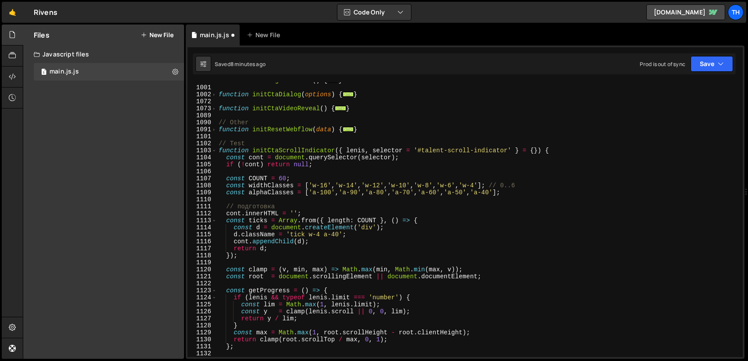
scroll to position [350, 0]
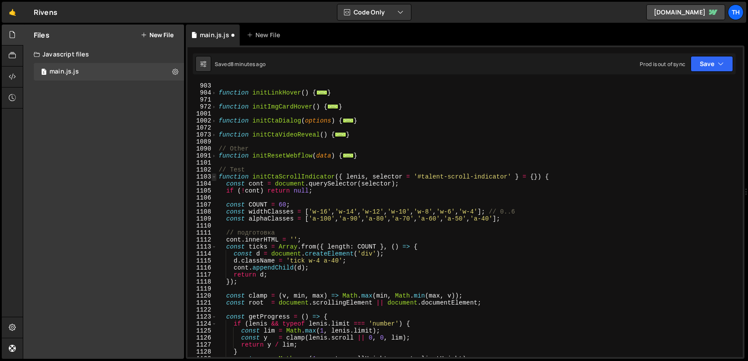
click at [215, 178] on span at bounding box center [214, 176] width 5 height 7
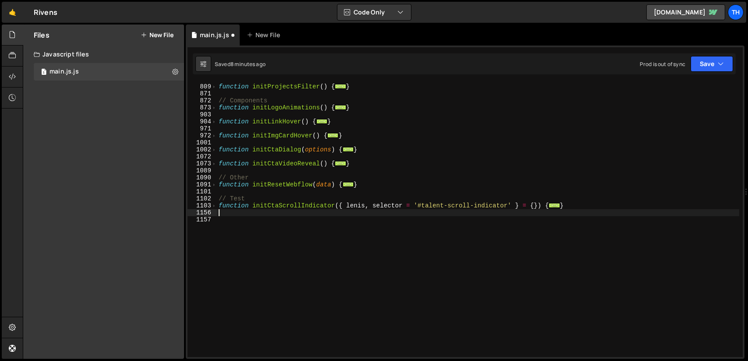
scroll to position [322, 0]
click at [711, 62] on button "Save" at bounding box center [711, 64] width 42 height 16
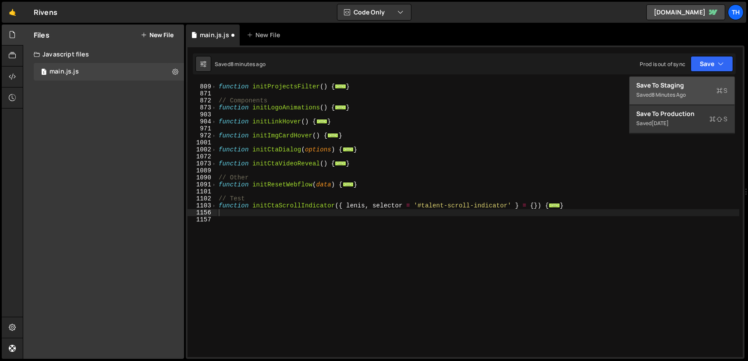
click at [694, 82] on div "Save to Staging S" at bounding box center [682, 85] width 91 height 9
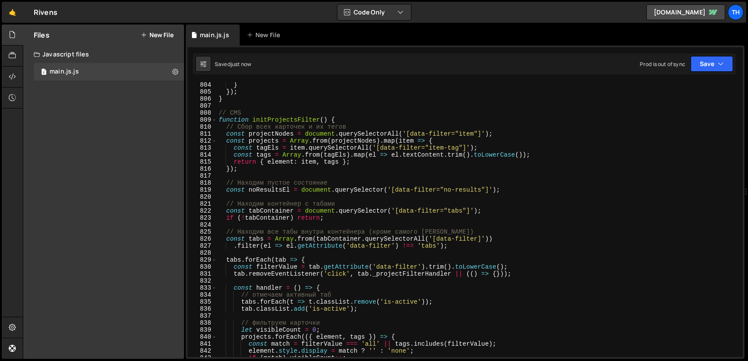
scroll to position [5637, 0]
click at [215, 121] on span at bounding box center [214, 120] width 5 height 7
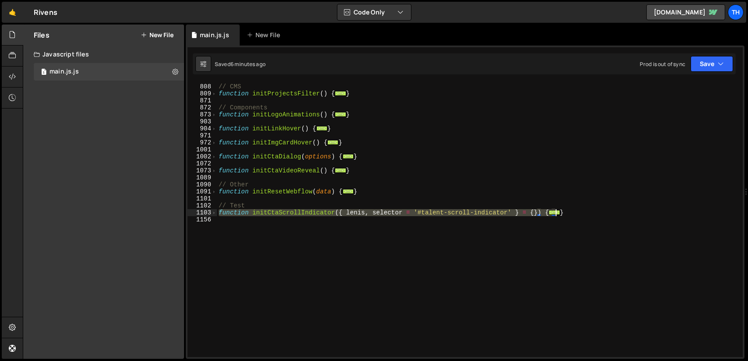
drag, startPoint x: 219, startPoint y: 213, endPoint x: 564, endPoint y: 213, distance: 345.2
click at [564, 213] on div "// CMS function initProjectsFilter ( ) { ... } // Components function initLogoA…" at bounding box center [478, 220] width 522 height 289
paste textarea
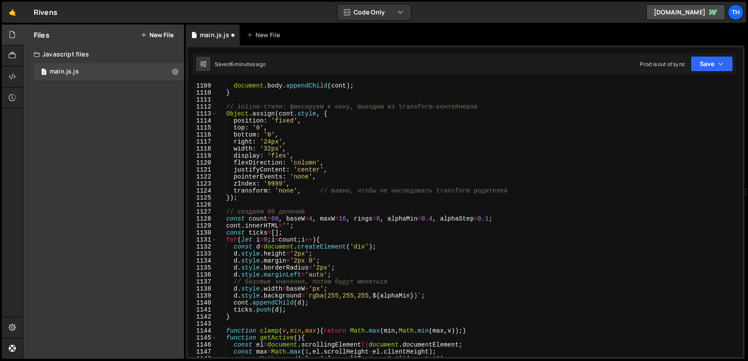
scroll to position [431, 0]
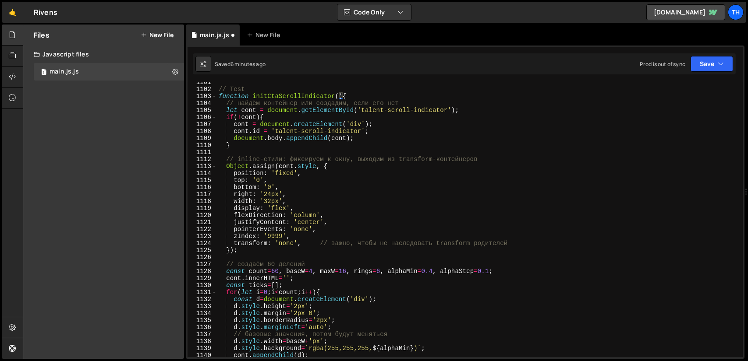
click at [333, 223] on div "// Test function initCtaScrollIndicator ( ) { // найдём контейнер или создадим,…" at bounding box center [478, 223] width 522 height 289
type textarea "justifyContent: 'center',"
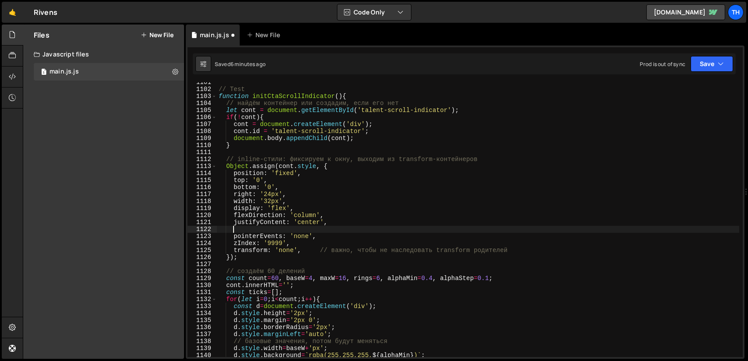
type textarea "ф"
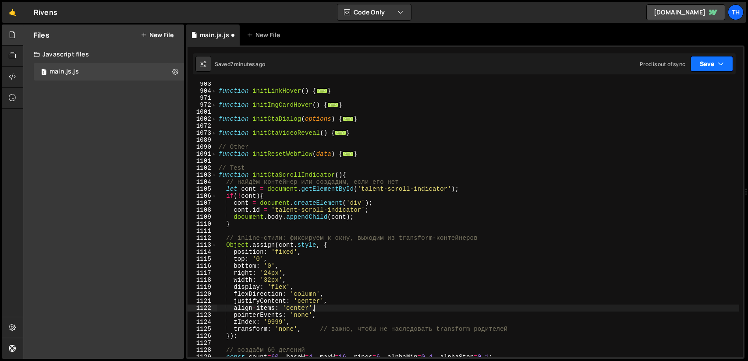
click at [720, 65] on icon "button" at bounding box center [721, 64] width 6 height 9
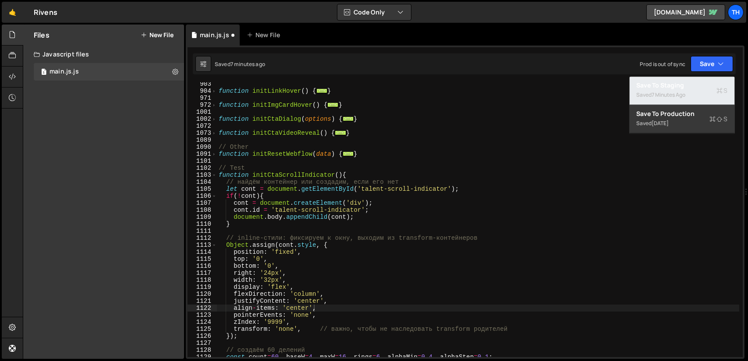
click at [692, 85] on div "Save to Staging S" at bounding box center [682, 85] width 91 height 9
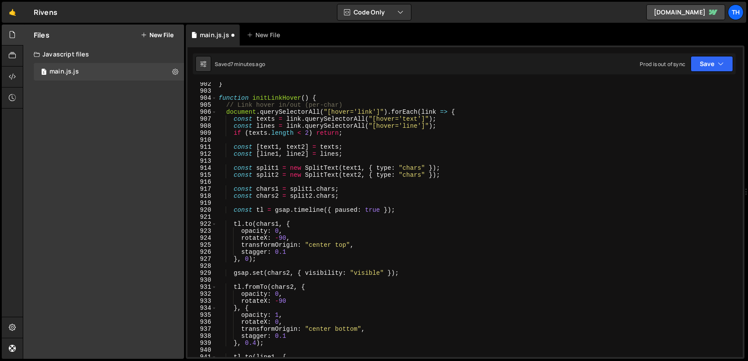
scroll to position [6325, 0]
click at [724, 64] on button "Save" at bounding box center [711, 64] width 42 height 16
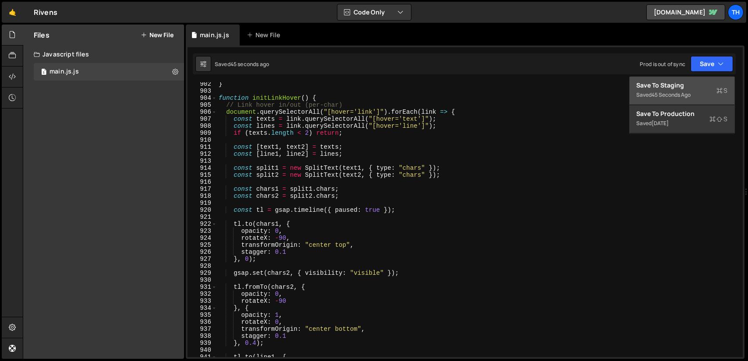
click at [689, 85] on div "Save to Staging S" at bounding box center [682, 85] width 91 height 9
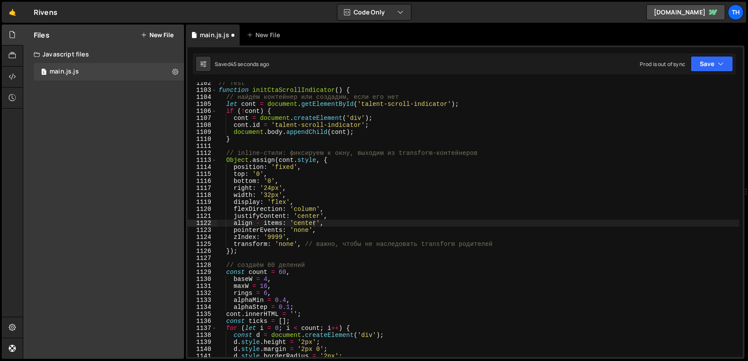
scroll to position [7727, 0]
type textarea "align - items: 'center',"
click at [319, 225] on div "// Test function initCtaScrollIndicator ( ) { // найдём контейнер или создадим,…" at bounding box center [478, 224] width 522 height 289
drag, startPoint x: 326, startPoint y: 224, endPoint x: 216, endPoint y: 224, distance: 109.1
click at [216, 224] on div "align - items: 'center', 1102 1103 1104 1105 1106 1107 1108 1109 1110 1111 1112…" at bounding box center [465, 219] width 555 height 275
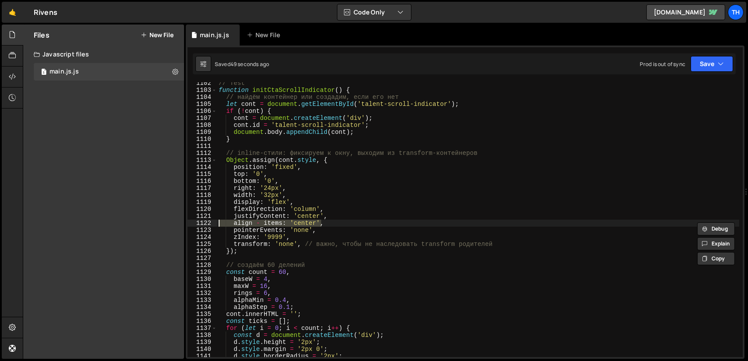
scroll to position [0, 0]
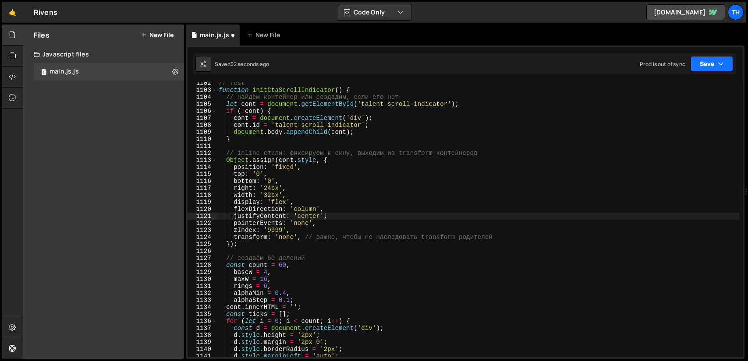
click at [718, 65] on icon "button" at bounding box center [721, 64] width 6 height 9
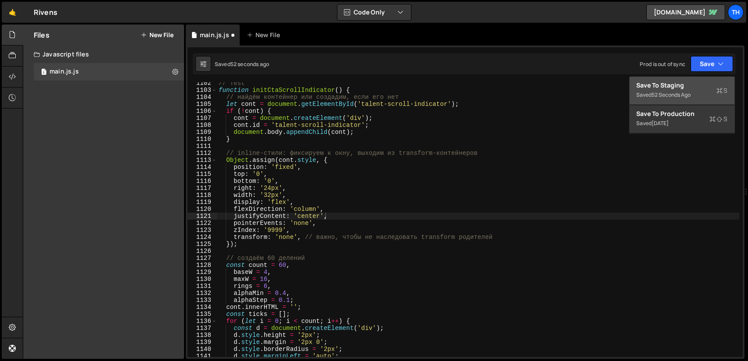
click at [689, 84] on div "Save to Staging S" at bounding box center [682, 85] width 91 height 9
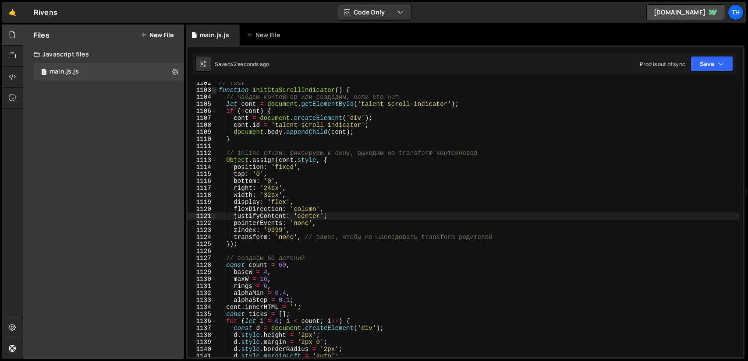
click at [214, 89] on span at bounding box center [214, 90] width 5 height 7
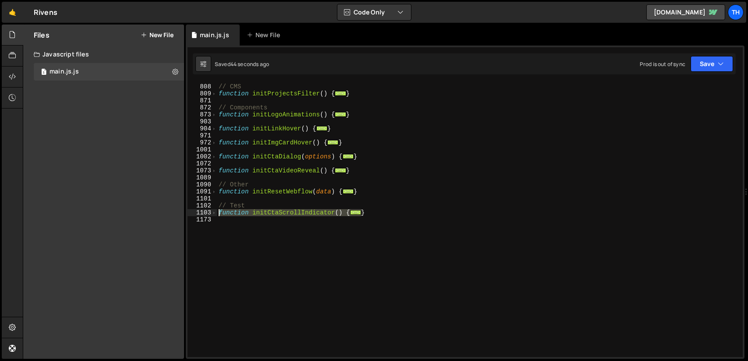
drag, startPoint x: 379, startPoint y: 213, endPoint x: 219, endPoint y: 212, distance: 159.9
click at [218, 212] on div "// CMS function initProjectsFilter ( ) { ... } // Components function initLogoA…" at bounding box center [478, 220] width 522 height 289
type textarea "function initCtaScrollIndicator() { // найдём контейнер или создадим, если его …"
click at [215, 212] on span at bounding box center [214, 212] width 5 height 7
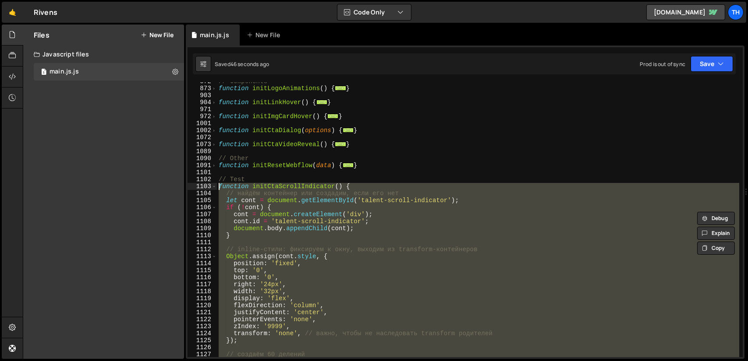
scroll to position [341, 0]
paste textarea
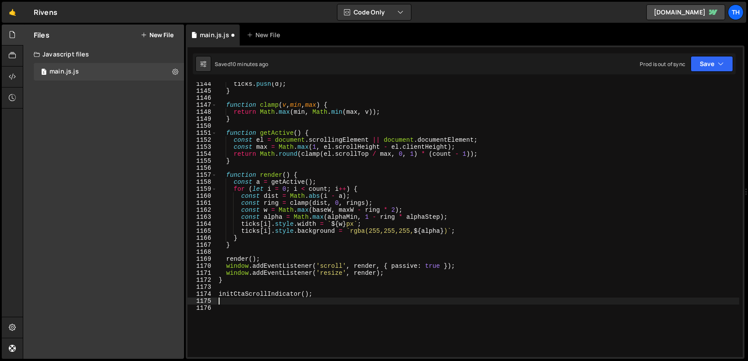
scroll to position [731, 0]
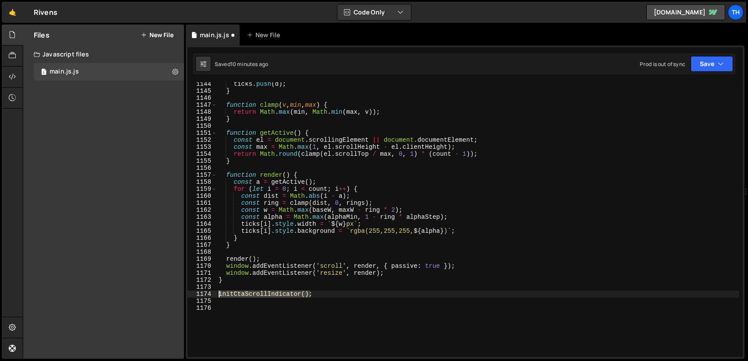
drag, startPoint x: 320, startPoint y: 293, endPoint x: 209, endPoint y: 292, distance: 110.8
click at [209, 292] on div "1144 1145 1146 1147 1148 1149 1150 1151 1152 1153 1154 1155 1156 1157 1158 1159…" at bounding box center [465, 219] width 555 height 275
type textarea "initCtaScrollIndicator();"
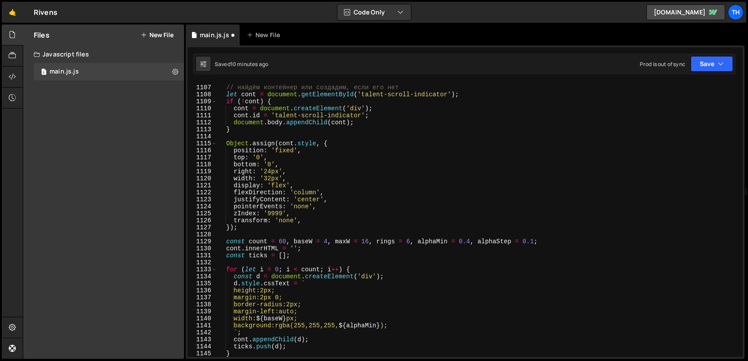
scroll to position [363, 0]
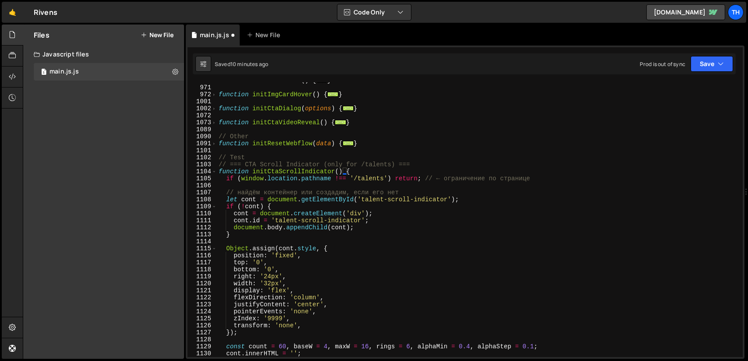
drag, startPoint x: 214, startPoint y: 171, endPoint x: 228, endPoint y: 170, distance: 14.1
click at [214, 171] on span at bounding box center [214, 171] width 5 height 7
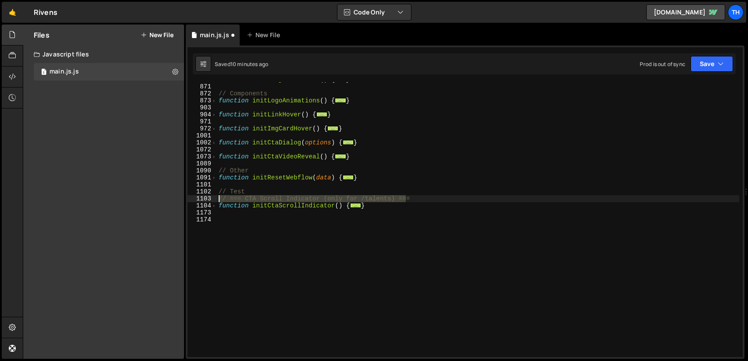
drag, startPoint x: 403, startPoint y: 195, endPoint x: 209, endPoint y: 198, distance: 194.1
click at [209, 198] on div "} 809 871 872 873 903 904 971 972 1001 1002 1072 1073 1089 1090 1091 1101 1102 …" at bounding box center [465, 219] width 555 height 275
type textarea "// === CTA Scroll Indicator (only for /talents) ==="
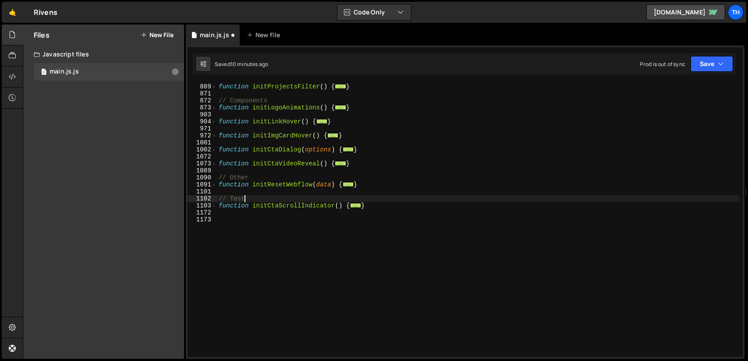
scroll to position [322, 0]
click at [707, 71] on button "Save" at bounding box center [711, 64] width 42 height 16
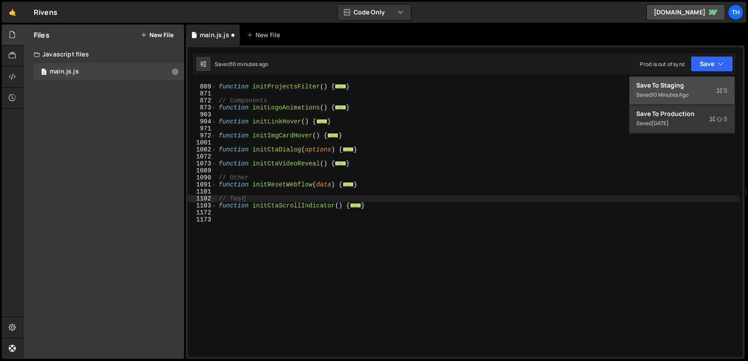
click at [681, 85] on div "Save to Staging S" at bounding box center [682, 85] width 91 height 9
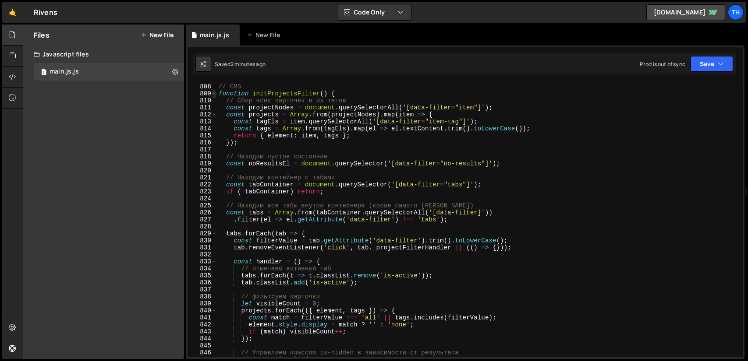
click at [214, 92] on span at bounding box center [214, 93] width 5 height 7
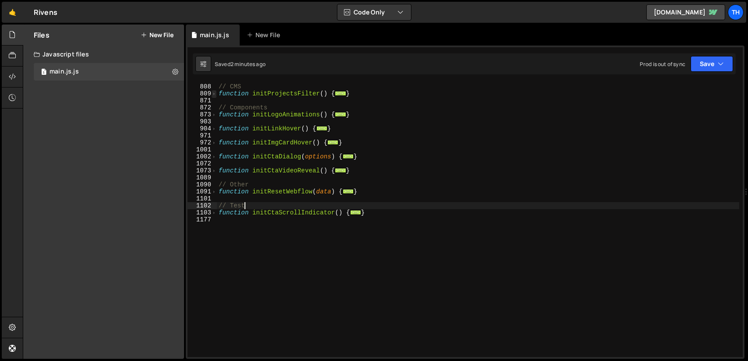
scroll to position [315, 0]
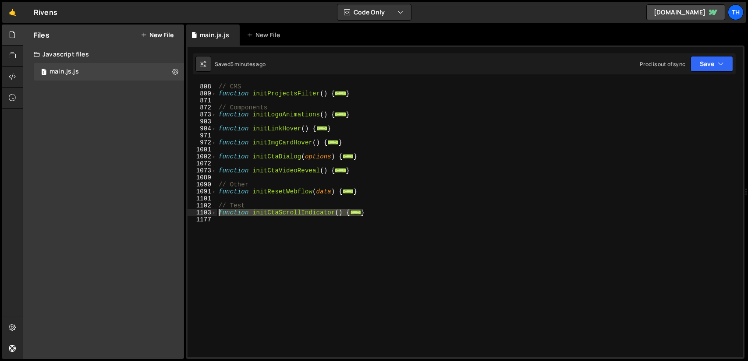
drag, startPoint x: 367, startPoint y: 211, endPoint x: 214, endPoint y: 216, distance: 153.4
click at [214, 216] on div "// Test 807 808 809 871 872 873 903 904 971 972 1001 1002 1072 1073 1089 1090 1…" at bounding box center [465, 219] width 555 height 275
type textarea "function initCtaScrollIndicator() { if (window.location.pathname !== '/talents'…"
paste textarea
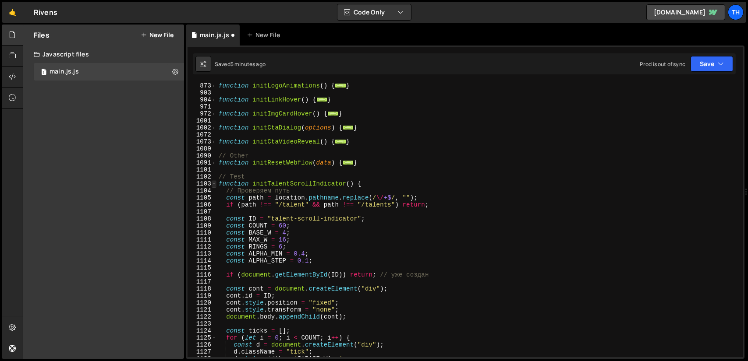
click at [216, 184] on span at bounding box center [214, 184] width 5 height 7
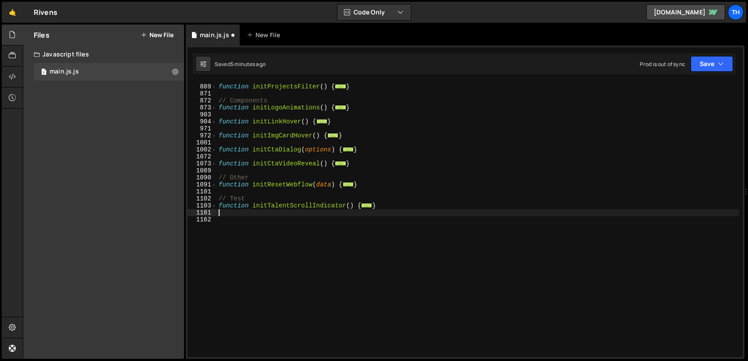
click at [303, 206] on div "// CMS function initProjectsFilter ( ) { ... } // Components function initLogoA…" at bounding box center [478, 220] width 522 height 289
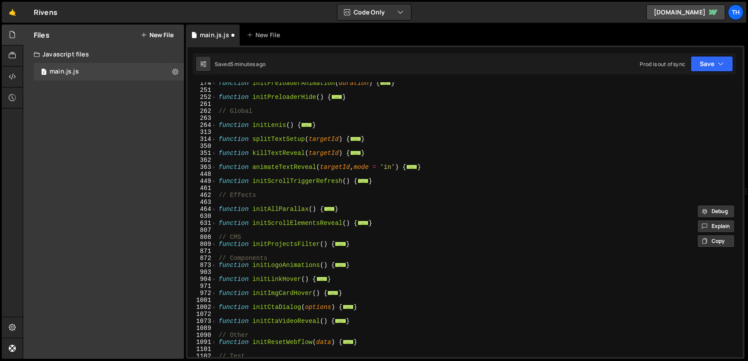
scroll to position [32, 0]
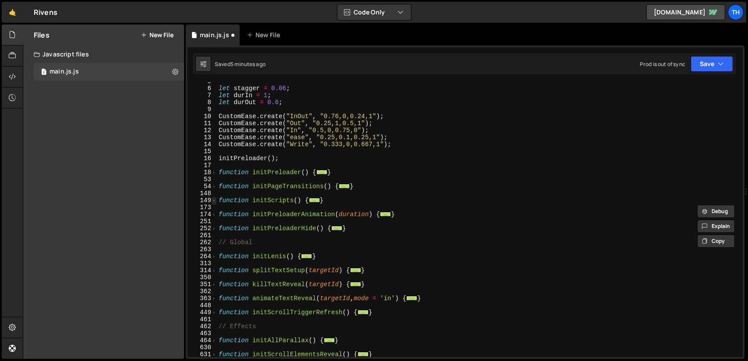
click at [214, 201] on span at bounding box center [214, 200] width 5 height 7
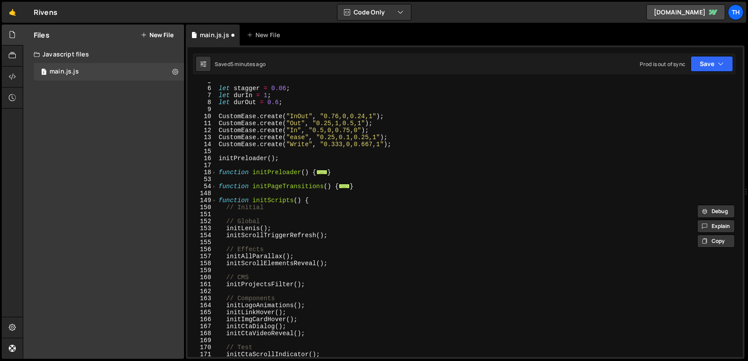
scroll to position [164, 0]
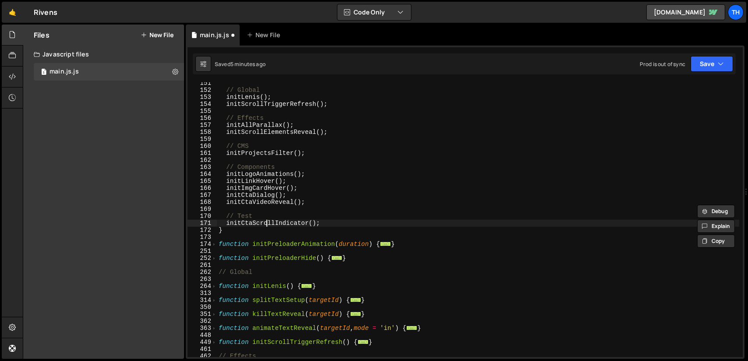
click at [265, 223] on div "// Global initLenis ( ) ; initScrollTriggerRefresh ( ) ; // Effects initAllPara…" at bounding box center [478, 224] width 522 height 289
paste textarea "Talent"
click at [702, 71] on button "Save" at bounding box center [711, 64] width 42 height 16
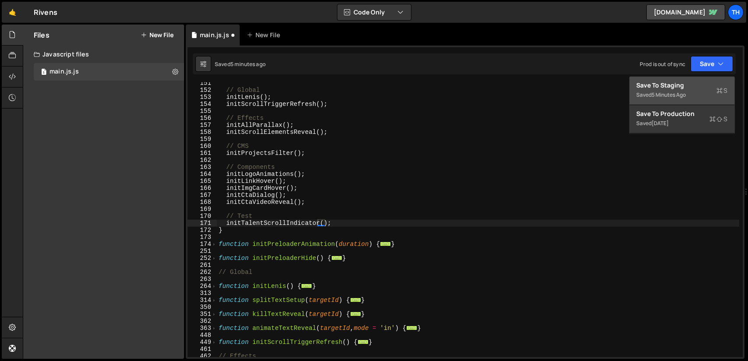
click at [677, 88] on div "Save to Staging S" at bounding box center [682, 85] width 91 height 9
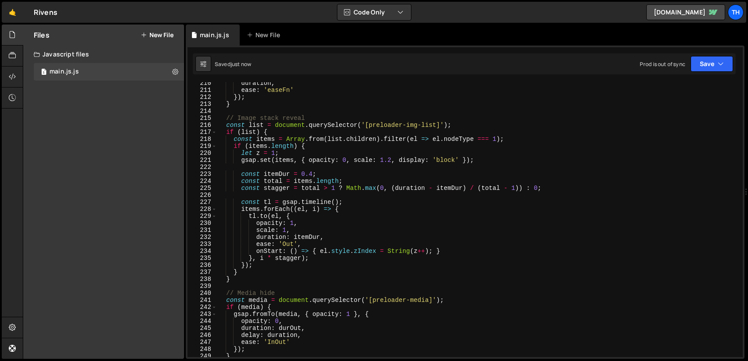
scroll to position [1685, 0]
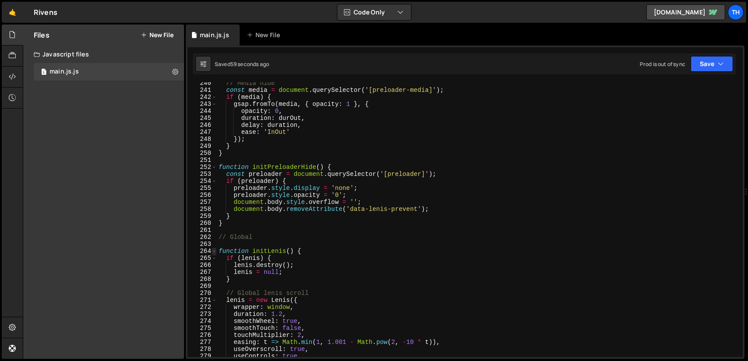
click at [214, 251] on span at bounding box center [214, 251] width 5 height 7
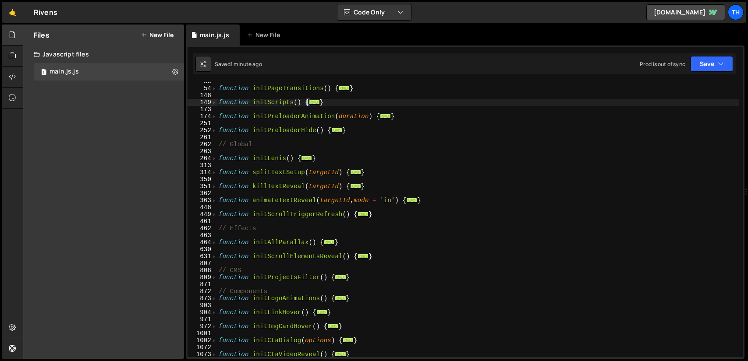
scroll to position [78, 0]
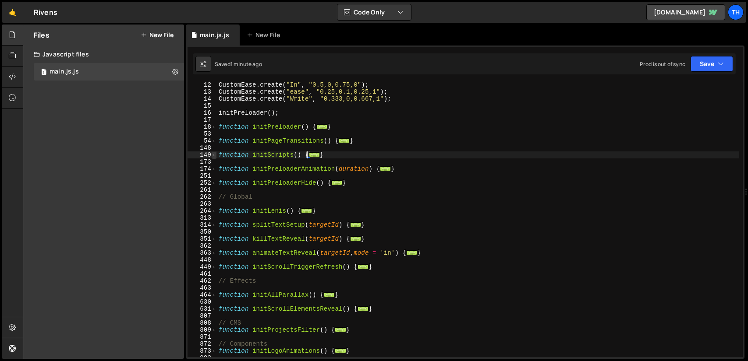
click at [215, 156] on span at bounding box center [214, 155] width 5 height 7
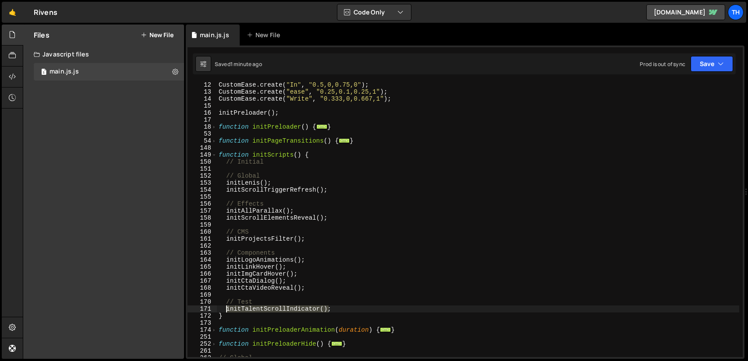
drag, startPoint x: 332, startPoint y: 308, endPoint x: 226, endPoint y: 309, distance: 106.0
click at [226, 309] on div "CustomEase . create ( "In" , "0.5,0,0.75,0" ) ; CustomEase . create ( "ease" , …" at bounding box center [478, 225] width 522 height 289
click at [710, 69] on button "Save" at bounding box center [711, 64] width 42 height 16
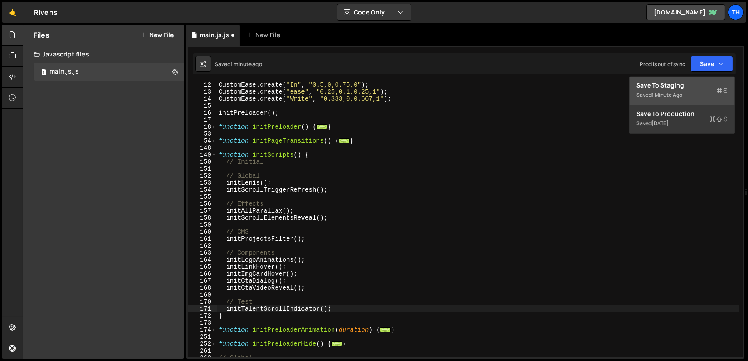
click at [692, 85] on div "Save to Staging S" at bounding box center [682, 85] width 91 height 9
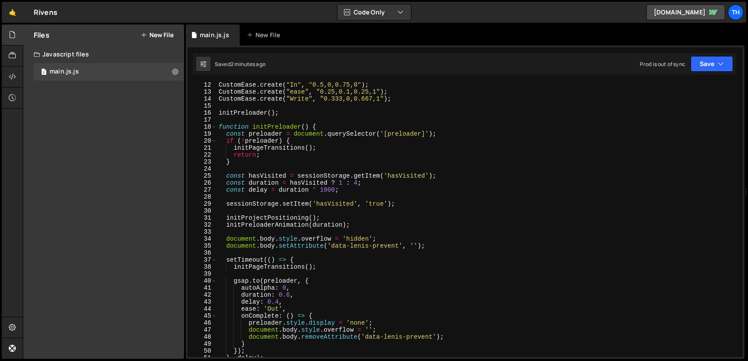
scroll to position [0, 0]
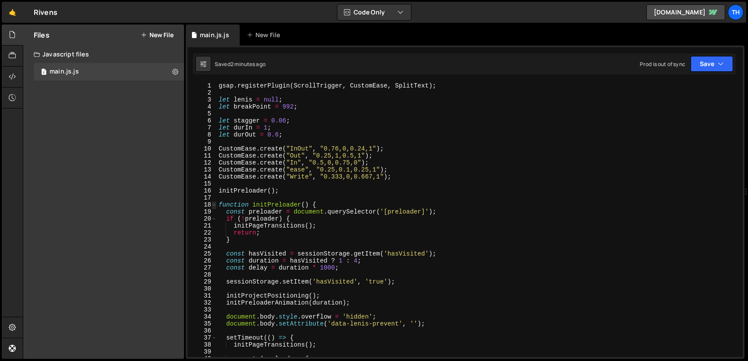
click at [216, 206] on span at bounding box center [214, 205] width 5 height 7
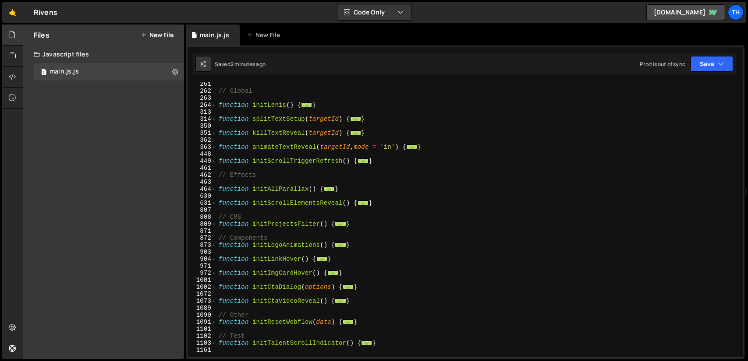
scroll to position [315, 0]
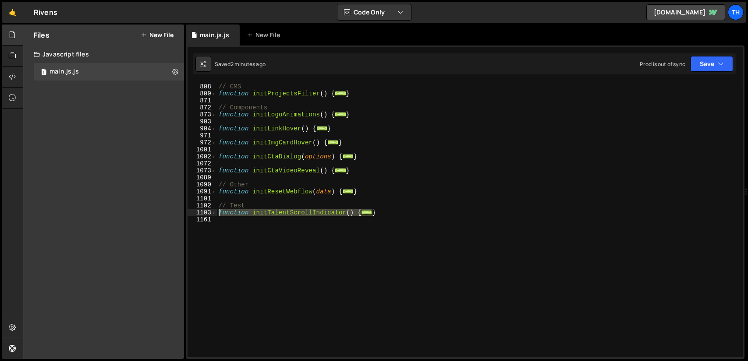
drag, startPoint x: 376, startPoint y: 212, endPoint x: 217, endPoint y: 215, distance: 159.5
click at [217, 215] on div "// CMS function initProjectsFilter ( ) { ... } // Components function initLogoA…" at bounding box center [478, 220] width 522 height 289
paste textarea "}"
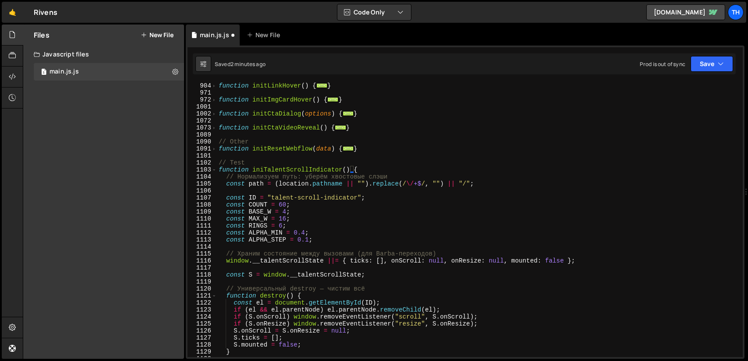
scroll to position [358, 0]
click at [216, 171] on span at bounding box center [214, 169] width 5 height 7
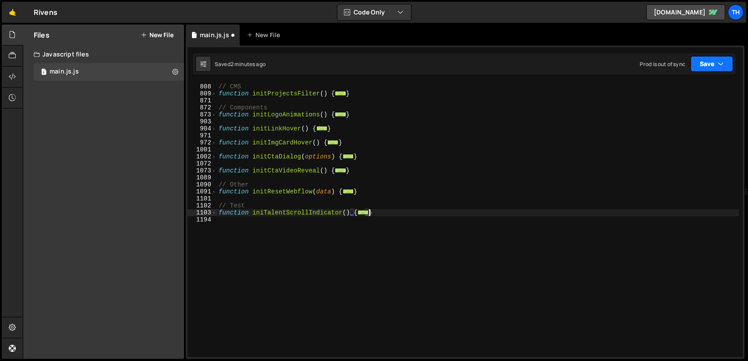
click at [710, 63] on button "Save" at bounding box center [711, 64] width 42 height 16
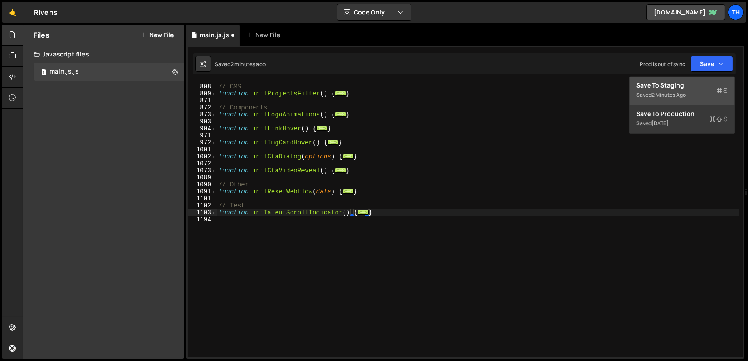
click at [694, 88] on div "Save to Staging S" at bounding box center [682, 85] width 91 height 9
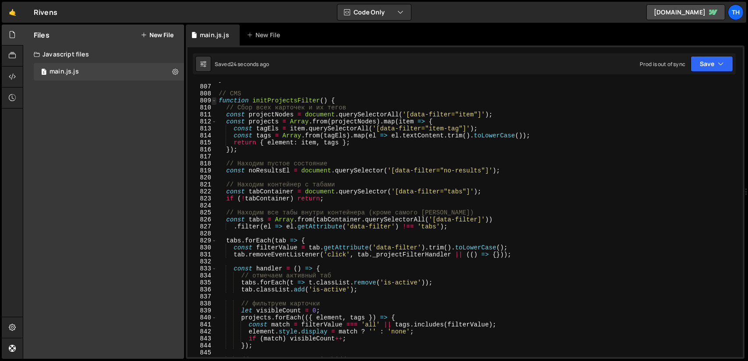
click at [213, 100] on span at bounding box center [214, 100] width 5 height 7
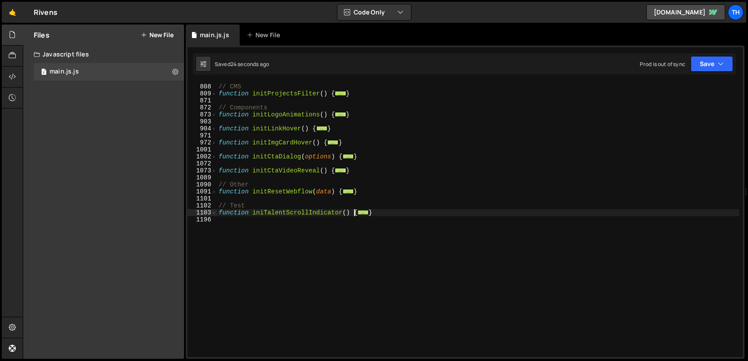
scroll to position [315, 0]
click at [279, 213] on div "// CMS function initProjectsFilter ( ) { ... } // Components function initLogoA…" at bounding box center [478, 220] width 522 height 289
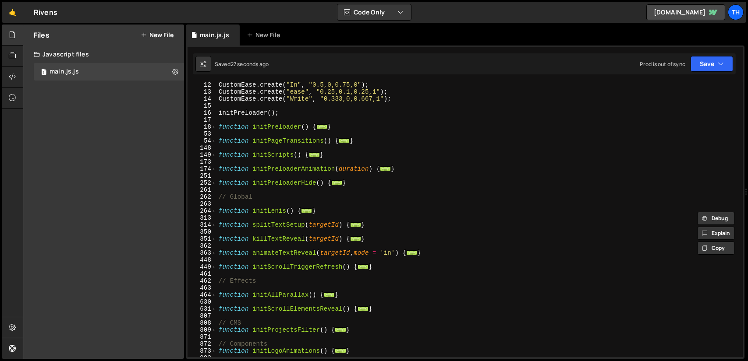
scroll to position [78, 0]
click at [213, 153] on span at bounding box center [214, 155] width 5 height 7
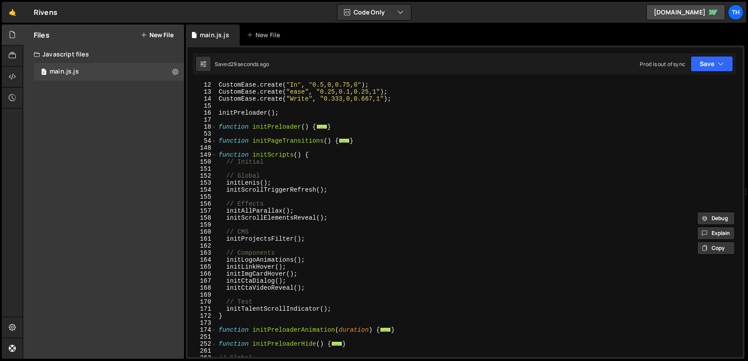
scroll to position [104, 0]
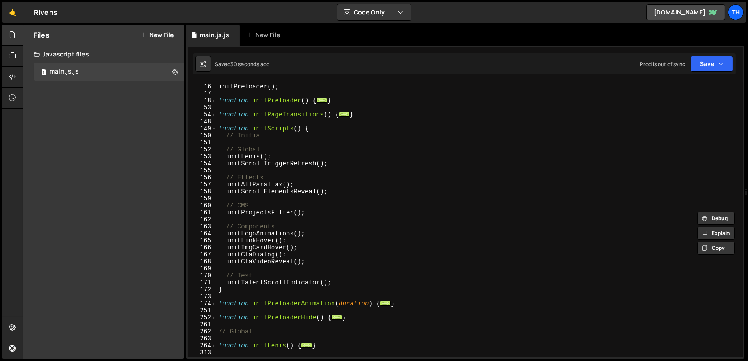
click at [283, 282] on div "initPreloader ( ) ; function initPreloader ( ) { ... } function initPageTransit…" at bounding box center [478, 220] width 522 height 289
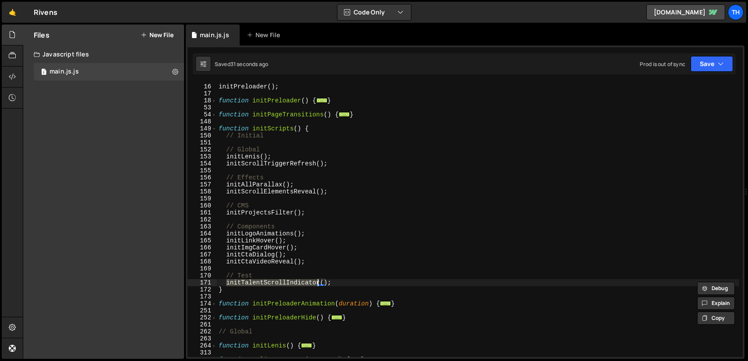
paste textarea
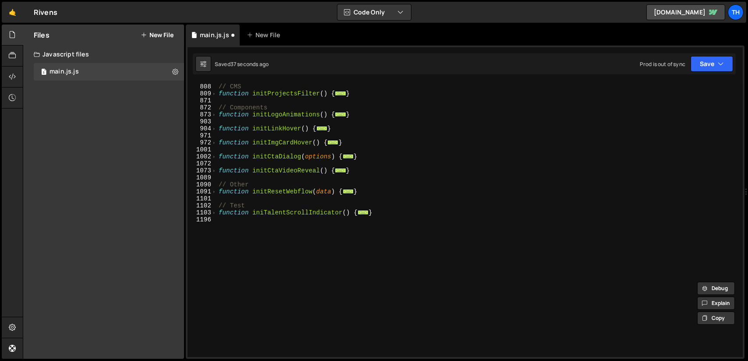
scroll to position [450, 0]
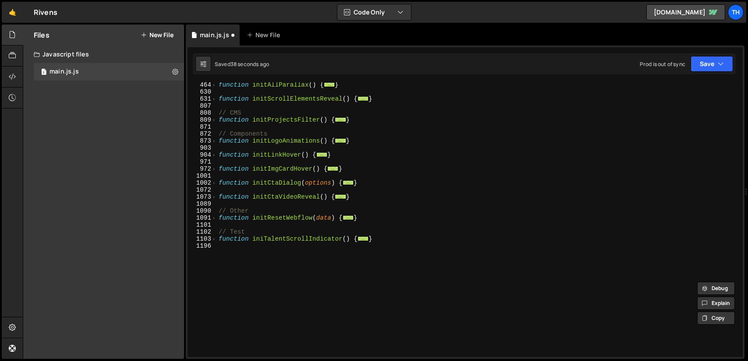
click at [262, 238] on div "function initAllParallax ( ) { ... } function initScrollElementsReveal ( ) { ..…" at bounding box center [478, 225] width 522 height 289
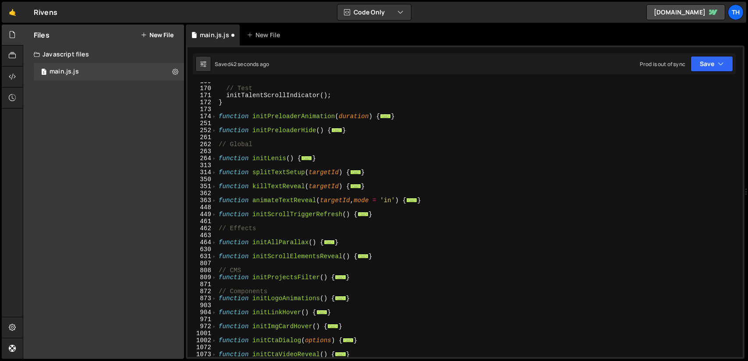
scroll to position [160, 0]
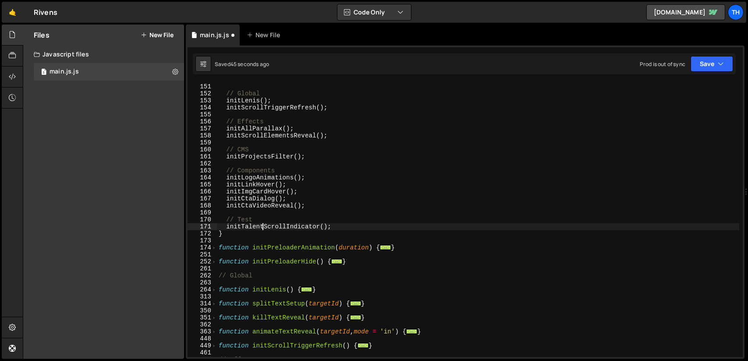
click at [262, 227] on div "// Initial // Global initLenis ( ) ; initScrollTriggerRefresh ( ) ; // Effects …" at bounding box center [478, 220] width 522 height 289
paste textarea
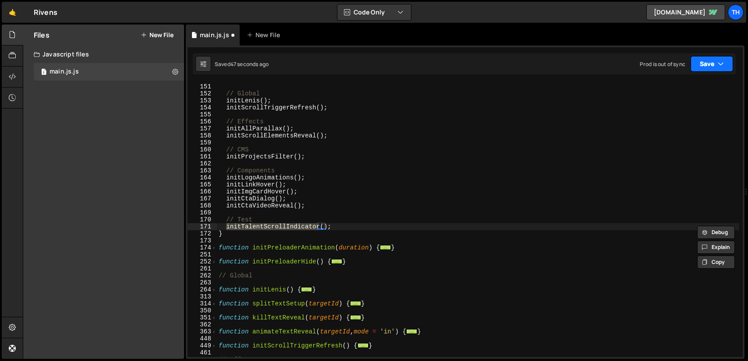
click at [707, 68] on button "Save" at bounding box center [711, 64] width 42 height 16
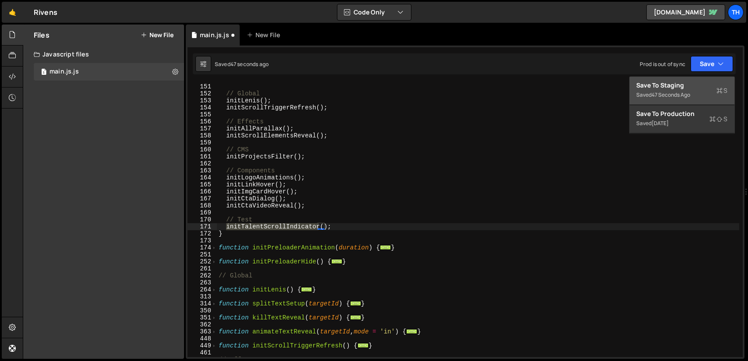
click at [692, 87] on div "Save to Staging S" at bounding box center [682, 85] width 91 height 9
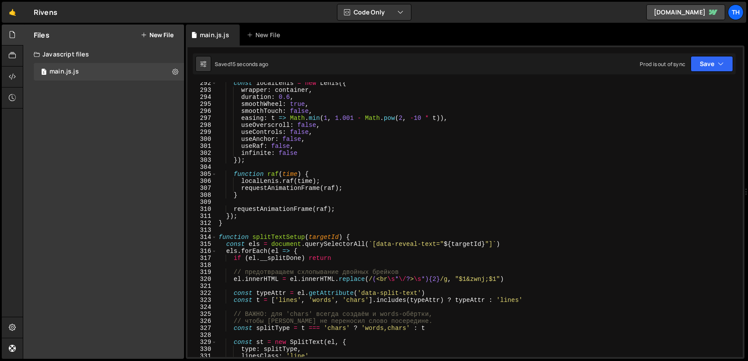
scroll to position [2102, 0]
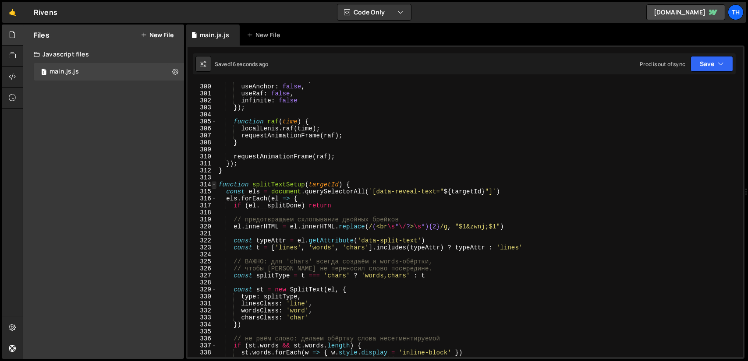
click at [216, 185] on span at bounding box center [214, 184] width 5 height 7
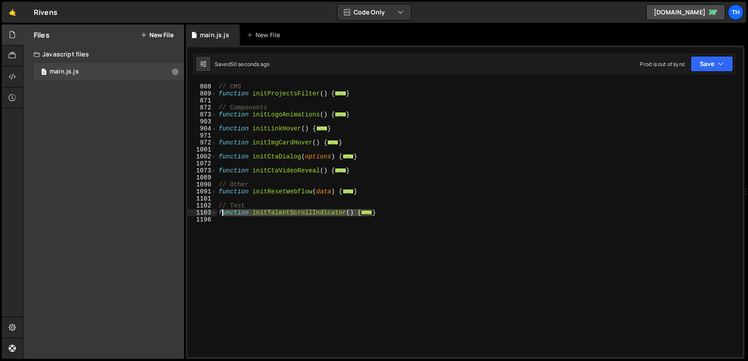
drag, startPoint x: 377, startPoint y: 211, endPoint x: 218, endPoint y: 214, distance: 159.1
click at [218, 214] on div "// CMS function initProjectsFilter ( ) { ... } // Components function initLogoA…" at bounding box center [478, 220] width 522 height 289
paste textarea "}"
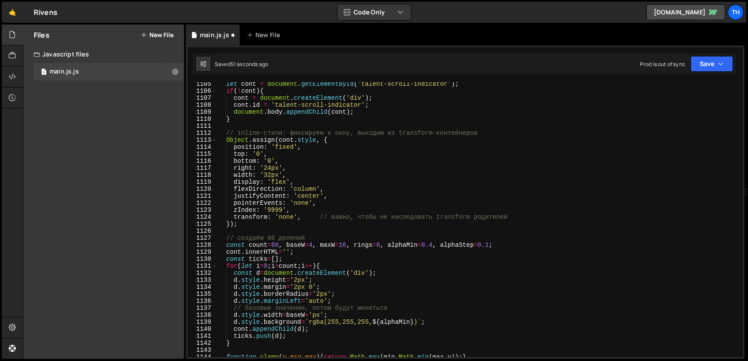
scroll to position [379, 0]
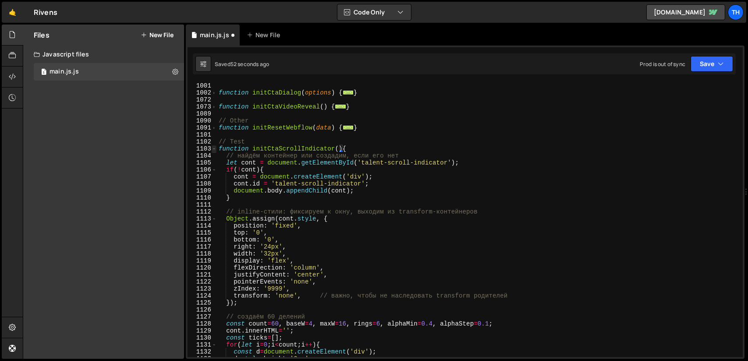
click at [216, 151] on span at bounding box center [214, 148] width 5 height 7
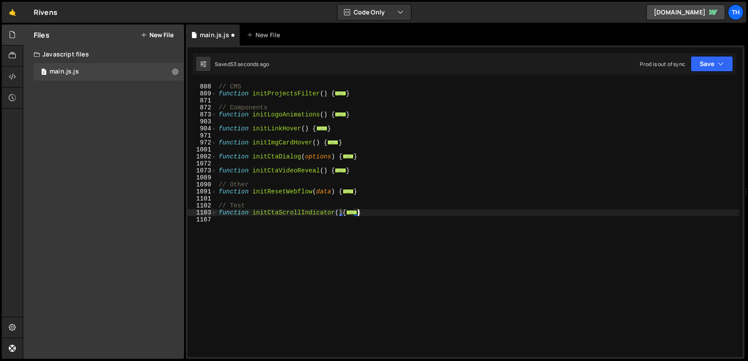
click at [272, 211] on div "// CMS function initProjectsFilter ( ) { ... } // Components function initLogoA…" at bounding box center [478, 220] width 522 height 289
click at [270, 211] on div "// CMS function initProjectsFilter ( ) { ... } // Components function initLogoA…" at bounding box center [478, 219] width 522 height 275
drag, startPoint x: 267, startPoint y: 212, endPoint x: 332, endPoint y: 210, distance: 64.4
click at [332, 210] on div "// CMS function initProjectsFilter ( ) { ... } // Components function initLogoA…" at bounding box center [478, 220] width 522 height 289
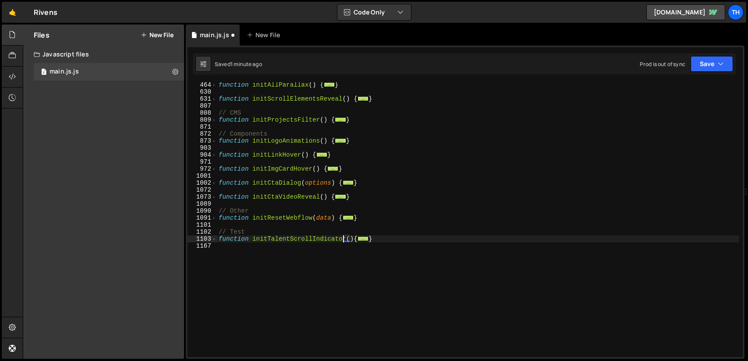
scroll to position [288, 0]
click at [214, 237] on span at bounding box center [214, 239] width 5 height 7
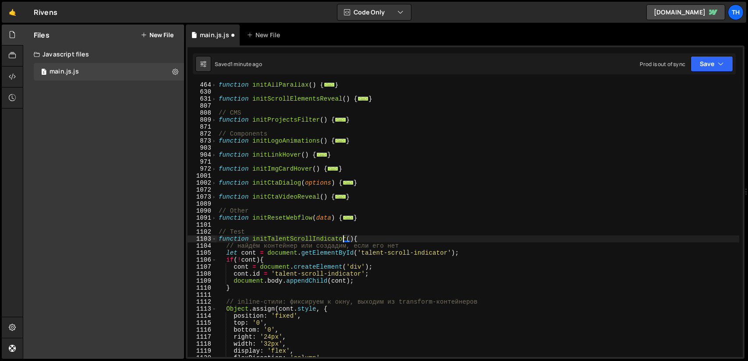
scroll to position [367, 0]
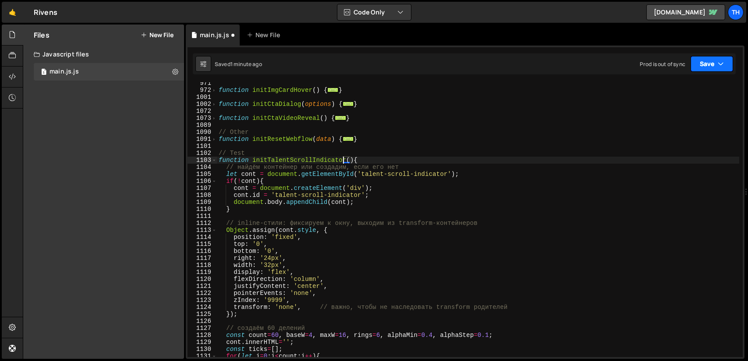
click at [703, 67] on button "Save" at bounding box center [711, 64] width 42 height 16
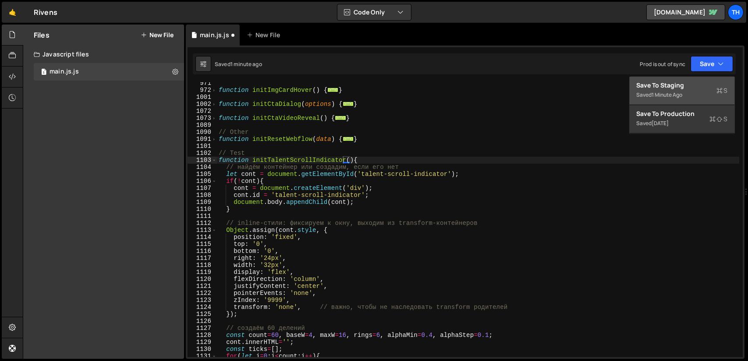
click at [685, 87] on div "Save to Staging S" at bounding box center [682, 85] width 91 height 9
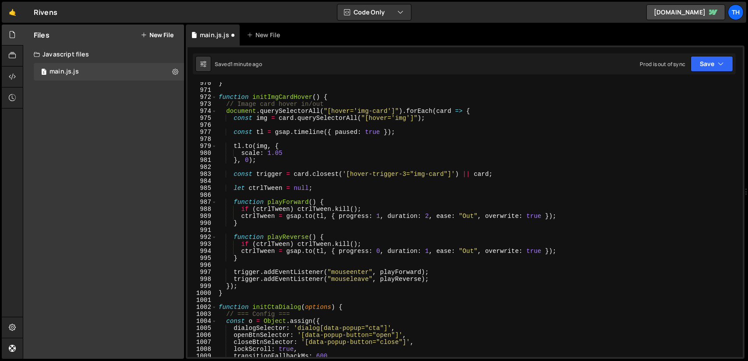
scroll to position [6802, 0]
click at [215, 97] on span at bounding box center [214, 97] width 5 height 7
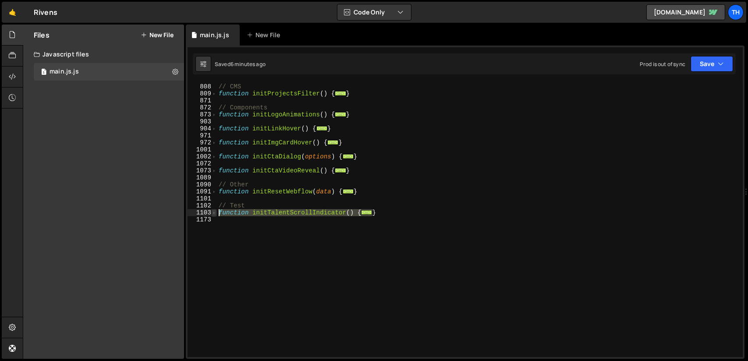
drag, startPoint x: 383, startPoint y: 214, endPoint x: 214, endPoint y: 212, distance: 169.1
click at [214, 212] on div "function initTalentScrollIndicator() { 807 808 809 871 872 873 903 904 971 972 …" at bounding box center [465, 219] width 555 height 275
paste textarea "}"
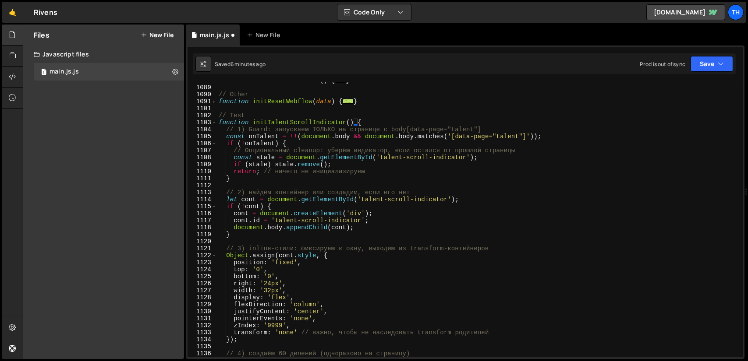
scroll to position [405, 0]
click at [214, 123] on span at bounding box center [214, 122] width 5 height 7
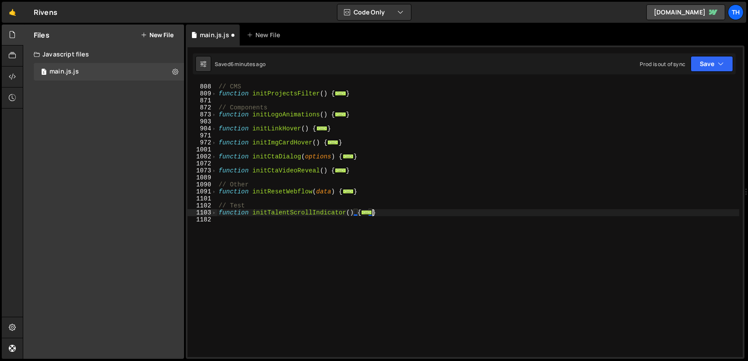
scroll to position [315, 0]
click at [706, 63] on button "Save" at bounding box center [711, 64] width 42 height 16
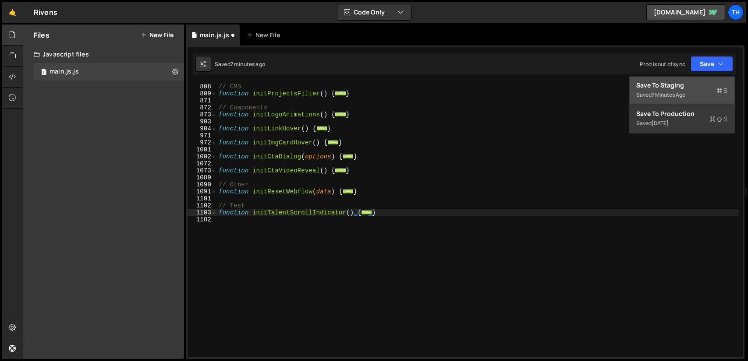
click at [681, 87] on div "Save to Staging S" at bounding box center [682, 85] width 91 height 9
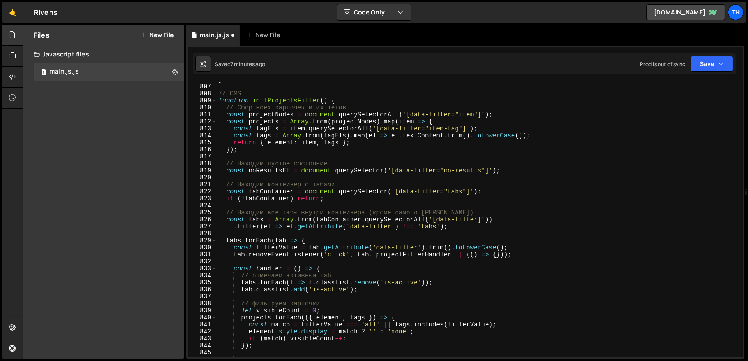
scroll to position [5656, 0]
click at [214, 101] on span at bounding box center [214, 100] width 5 height 7
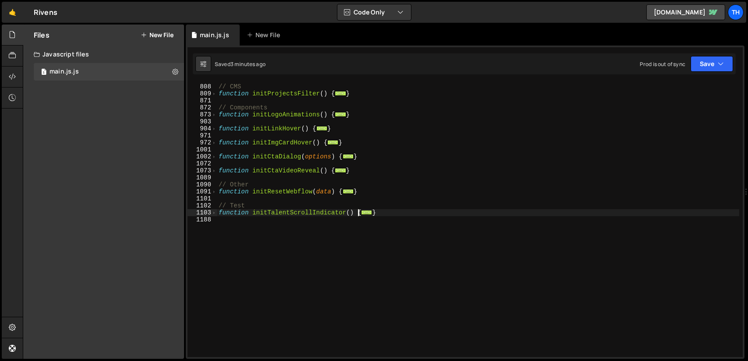
scroll to position [315, 0]
drag, startPoint x: 384, startPoint y: 212, endPoint x: 219, endPoint y: 213, distance: 165.6
click at [219, 213] on div "// CMS function initProjectsFilter ( ) { ... } // Components function initLogoA…" at bounding box center [478, 220] width 522 height 289
type textarea "function initTalentScrollIndicator() { // 1) Guard: запускаем ТОЛЬКО на страниц…"
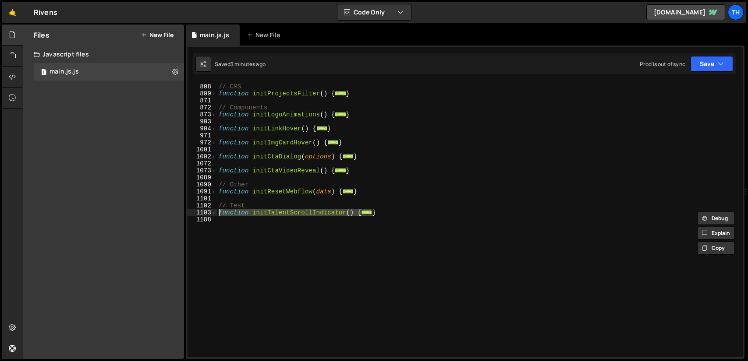
paste textarea
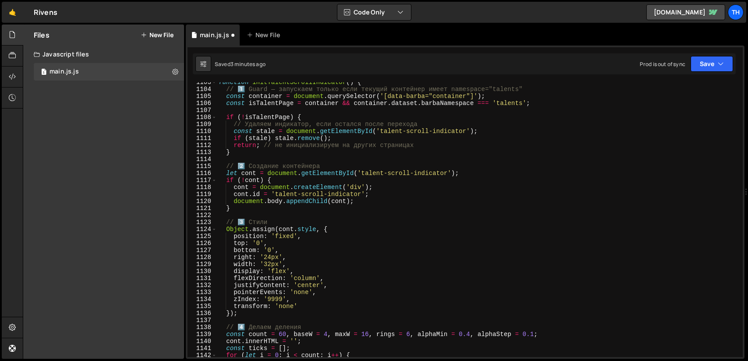
scroll to position [393, 0]
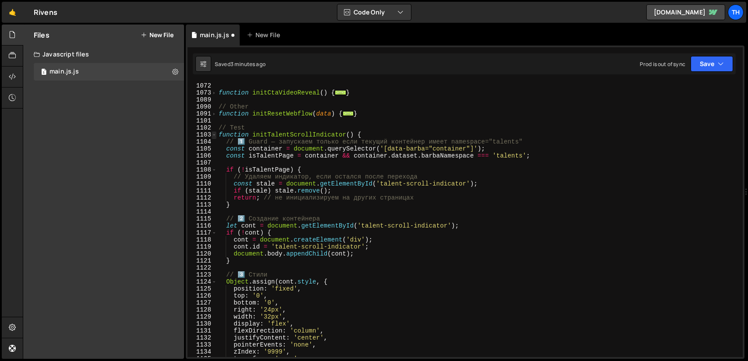
click at [215, 135] on span at bounding box center [214, 134] width 5 height 7
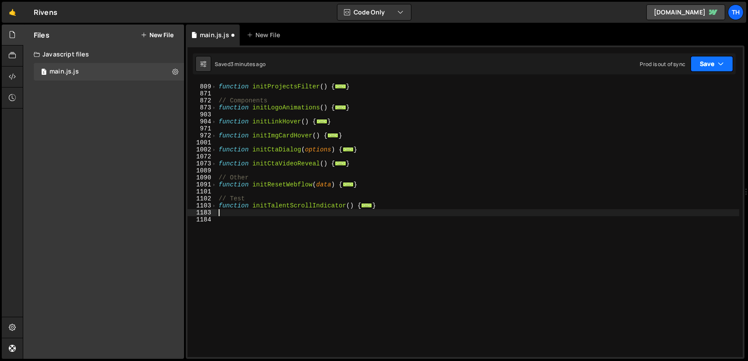
click at [704, 62] on button "Save" at bounding box center [711, 64] width 42 height 16
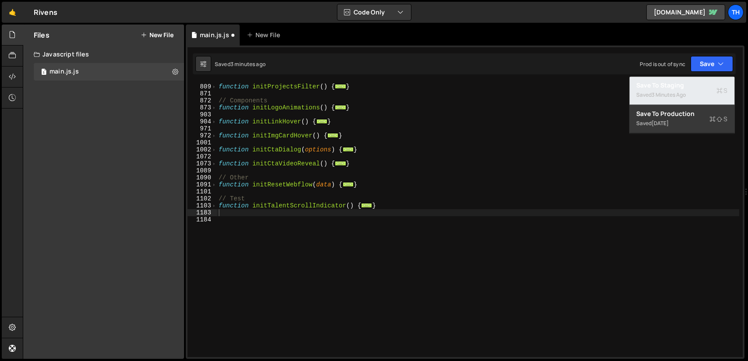
click at [686, 89] on div "Save to Staging S" at bounding box center [682, 85] width 91 height 9
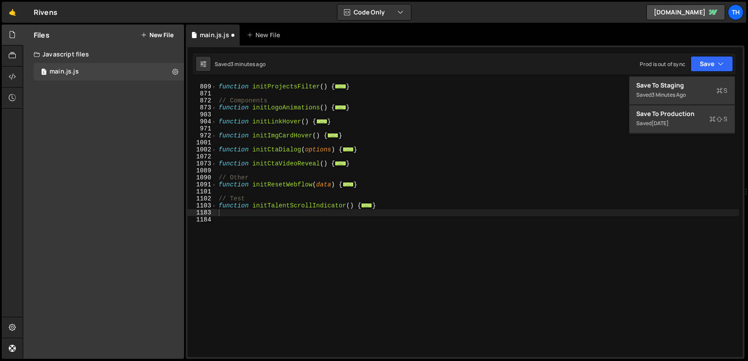
scroll to position [5663, 0]
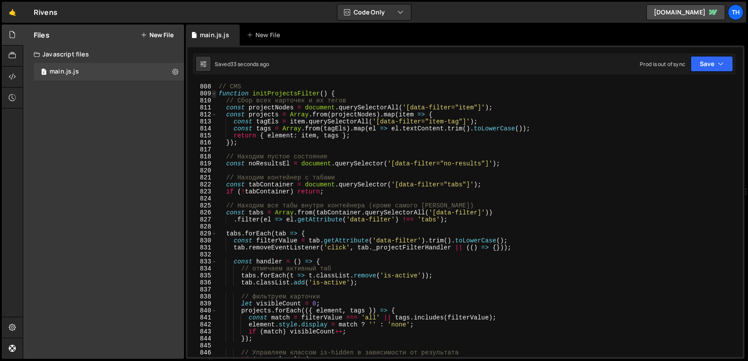
click at [216, 95] on span at bounding box center [214, 93] width 5 height 7
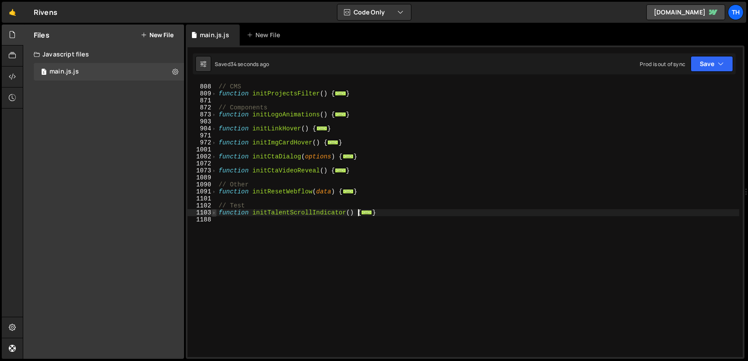
click at [214, 213] on span at bounding box center [214, 212] width 5 height 7
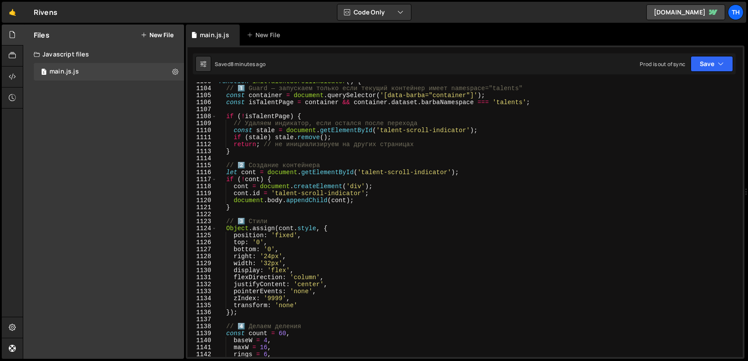
scroll to position [393, 0]
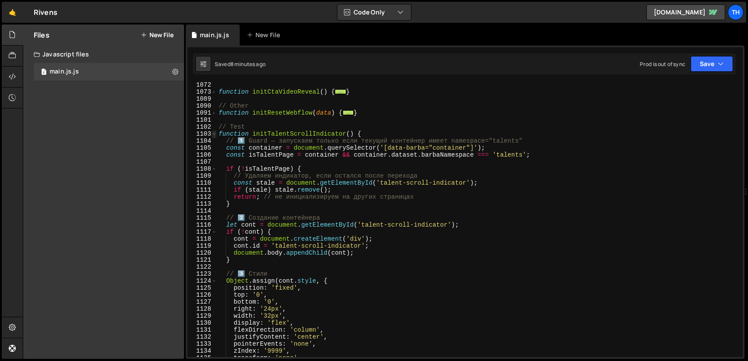
click at [216, 135] on span at bounding box center [214, 134] width 5 height 7
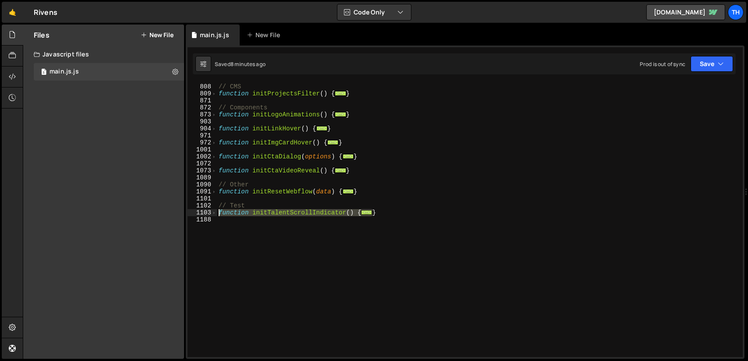
drag, startPoint x: 359, startPoint y: 211, endPoint x: 218, endPoint y: 216, distance: 141.6
click at [218, 216] on div "// CMS function initProjectsFilter ( ) { ... } // Components function initLogoA…" at bounding box center [478, 220] width 522 height 289
paste textarea "}"
type textarea "}"
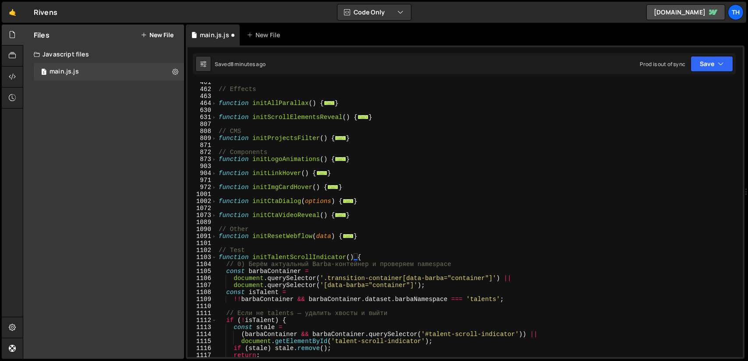
scroll to position [270, 0]
click at [703, 64] on button "Save" at bounding box center [711, 64] width 42 height 16
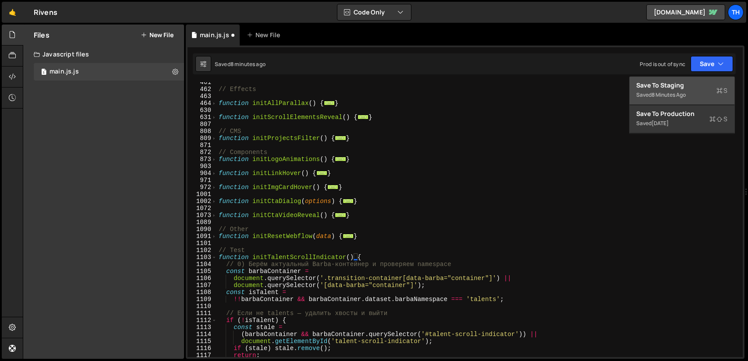
click at [664, 84] on div "Save to Staging S" at bounding box center [682, 85] width 91 height 9
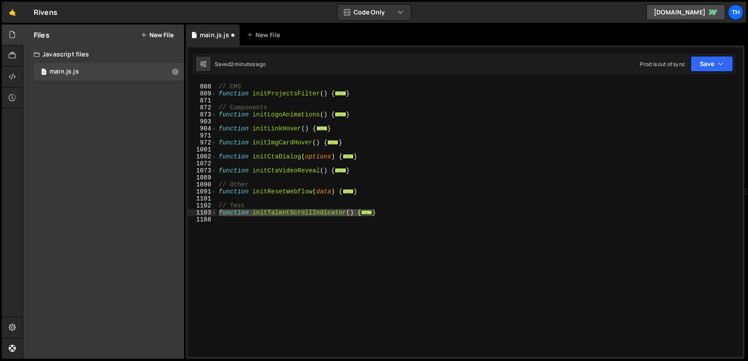
scroll to position [315, 0]
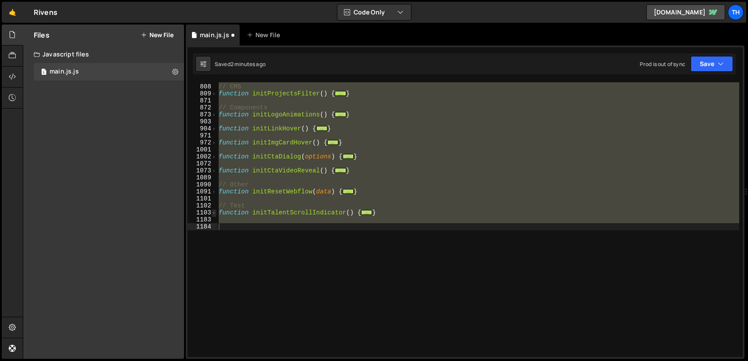
click at [216, 212] on span at bounding box center [214, 212] width 5 height 7
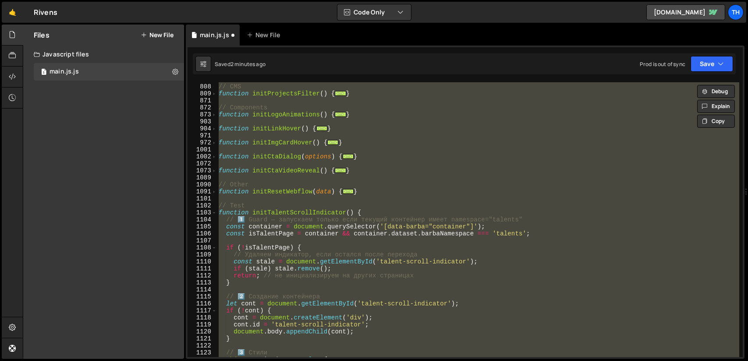
click at [345, 237] on div "// CMS function initProjectsFilter ( ) { ... } // Components function initLogoA…" at bounding box center [478, 219] width 522 height 275
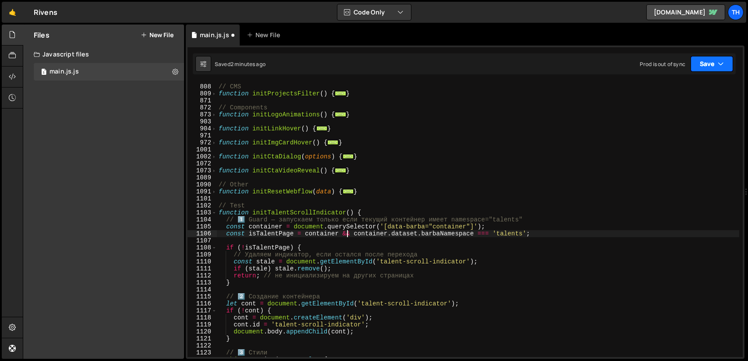
click at [722, 64] on icon "button" at bounding box center [721, 64] width 6 height 9
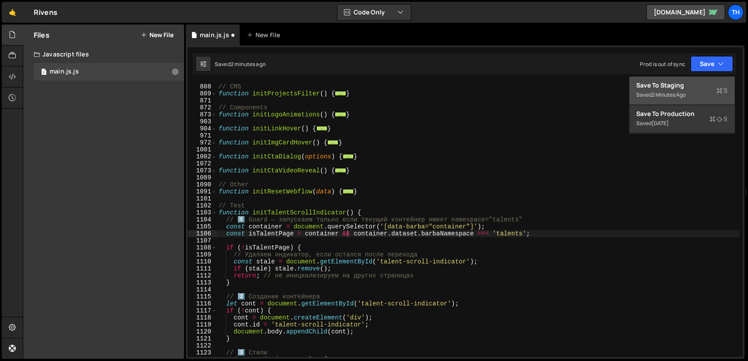
click at [685, 83] on div "Save to Staging S" at bounding box center [682, 85] width 91 height 9
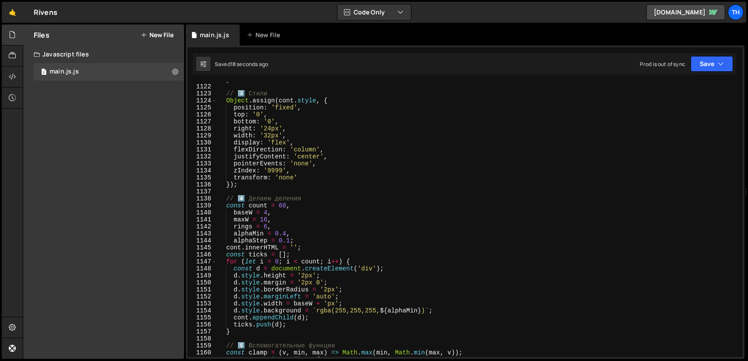
scroll to position [7838, 0]
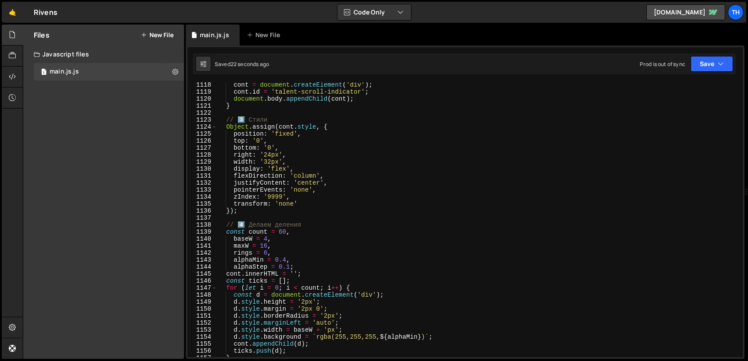
type textarea "justifyContent: 'center',"
click at [332, 182] on div "cont = document . createElement ( 'div' ) ; cont . id = 'talent-scroll-indicato…" at bounding box center [478, 225] width 522 height 289
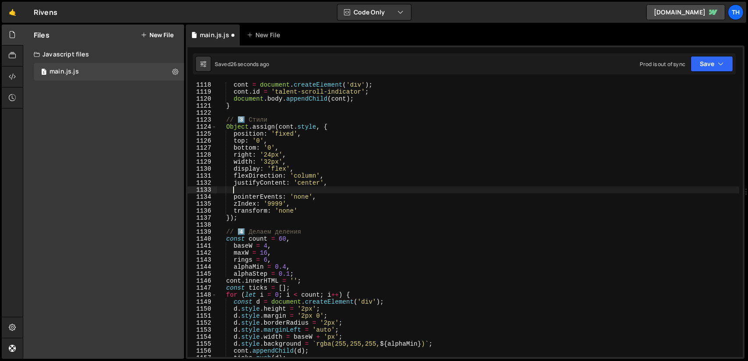
type textarea "ф"
type textarea "a"
click at [244, 193] on div "cont = document . createElement ( 'div' ) ; cont . id = 'talent-scroll-indicato…" at bounding box center [478, 225] width 522 height 289
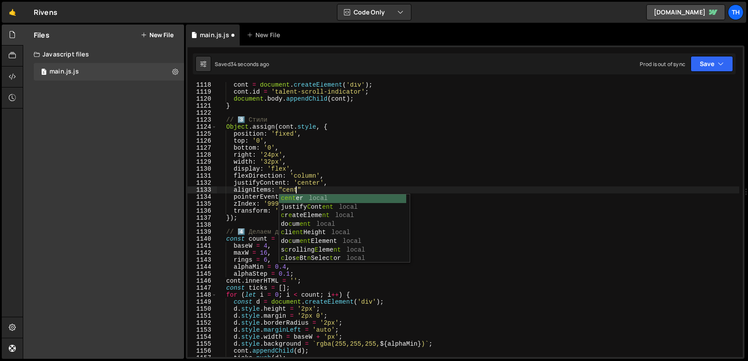
scroll to position [0, 5]
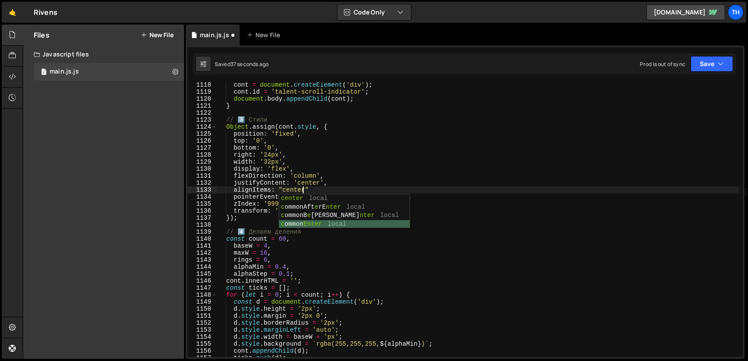
click at [328, 189] on div "cont = document . createElement ( 'div' ) ; cont . id = 'talent-scroll-indicato…" at bounding box center [478, 225] width 522 height 289
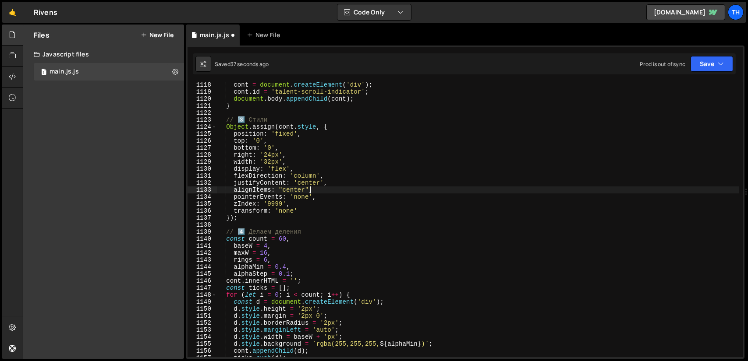
scroll to position [0, 6]
type textarea "alignItems: "center","
click at [718, 62] on icon "button" at bounding box center [721, 64] width 6 height 9
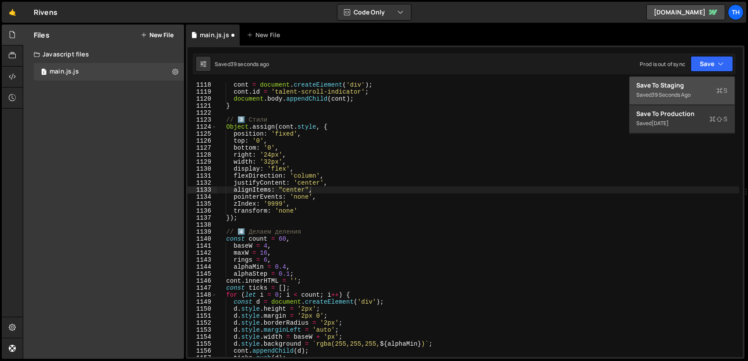
click at [697, 81] on button "Save to Staging S Saved 39 seconds ago" at bounding box center [682, 91] width 105 height 28
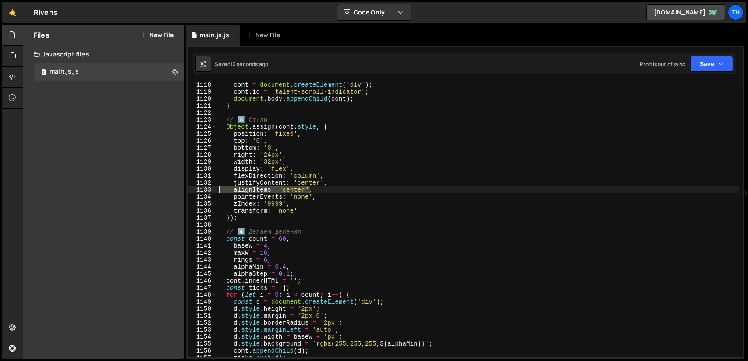
drag, startPoint x: 317, startPoint y: 189, endPoint x: 209, endPoint y: 189, distance: 107.8
click at [209, 189] on div "alignItems: "center", 1118 1119 1120 1121 1122 1123 1124 1125 1126 1127 1128 11…" at bounding box center [465, 219] width 555 height 275
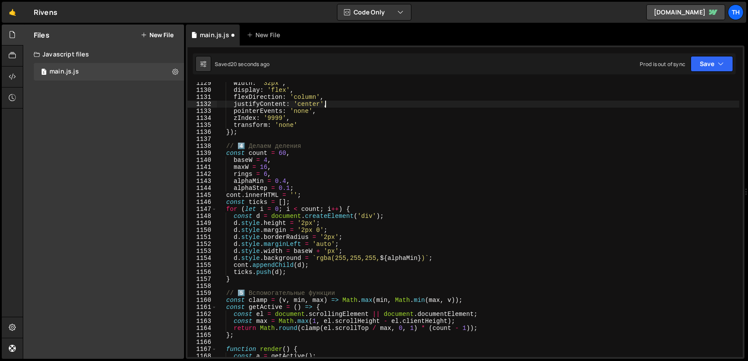
scroll to position [7917, 0]
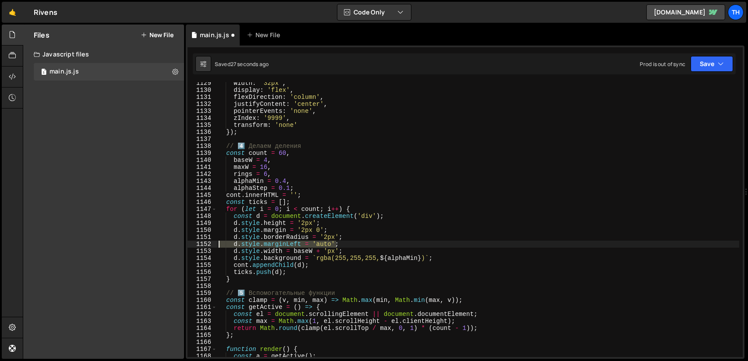
drag, startPoint x: 340, startPoint y: 244, endPoint x: 212, endPoint y: 244, distance: 128.4
click at [212, 244] on div "justifyContent: 'center', 1129 1130 1131 1132 1133 1134 1135 1136 1137 1138 113…" at bounding box center [465, 219] width 555 height 275
type textarea "d.style.marginLeft = 'auto';"
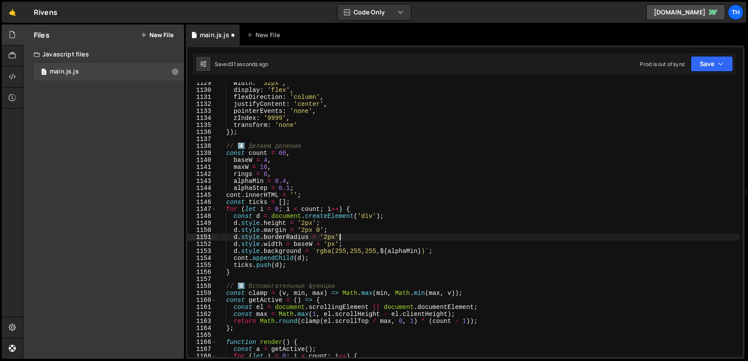
click at [317, 228] on div "width : '32px' , display : 'flex' , flexDirection : 'column' , justifyContent :…" at bounding box center [478, 224] width 522 height 289
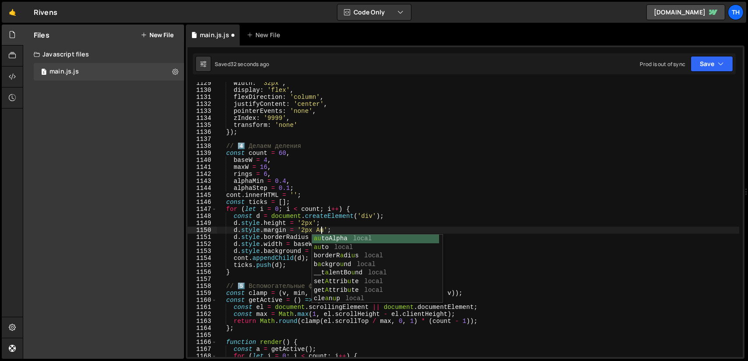
scroll to position [0, 7]
click at [712, 62] on button "Save" at bounding box center [711, 64] width 42 height 16
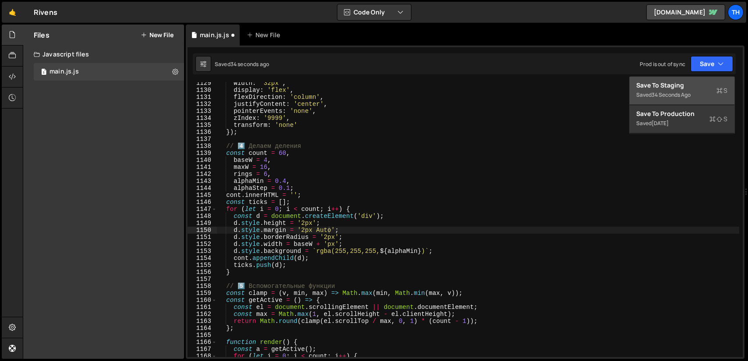
click at [691, 81] on div "Save to Staging S" at bounding box center [682, 85] width 91 height 9
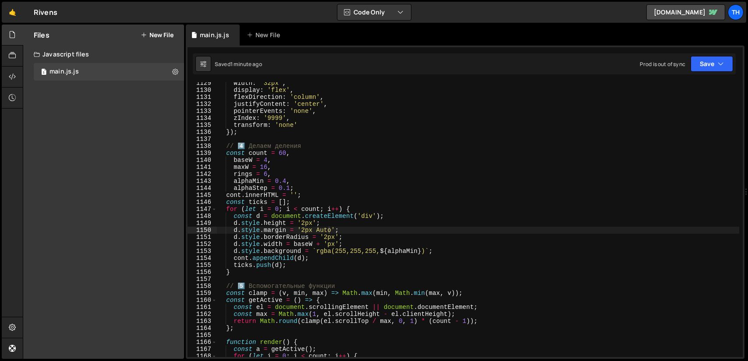
type textarea "d.style.borderRadius = '2px';"
click at [347, 239] on div "width : '32px' , display : 'flex' , flexDirection : 'column' , justifyContent :…" at bounding box center [478, 224] width 522 height 289
drag, startPoint x: 351, startPoint y: 237, endPoint x: 207, endPoint y: 236, distance: 144.6
click at [207, 236] on div "d.style.borderRadius = '2px'; 1129 1130 1131 1132 1133 1134 1135 1136 1137 1138…" at bounding box center [465, 219] width 555 height 275
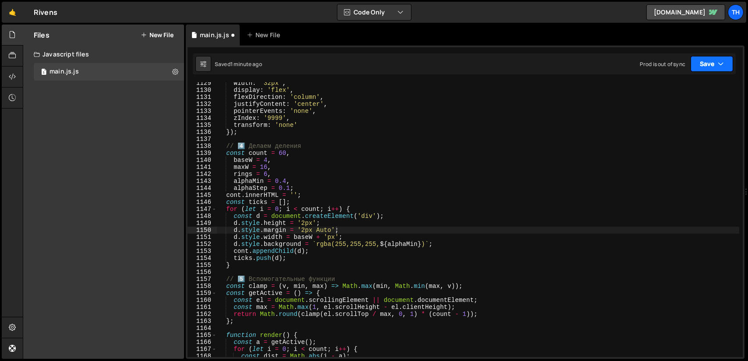
click at [706, 64] on button "Save" at bounding box center [711, 64] width 42 height 16
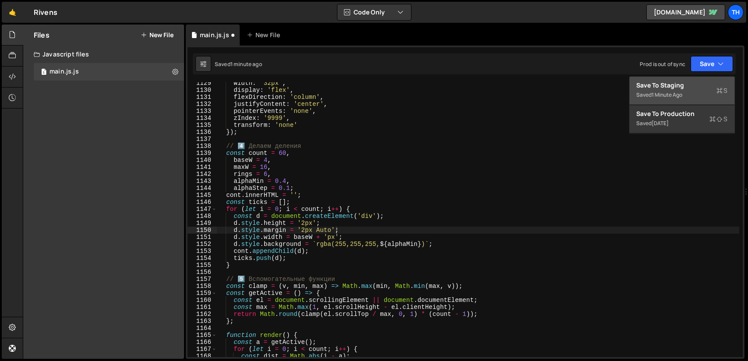
click at [695, 85] on div "Save to Staging S" at bounding box center [682, 85] width 91 height 9
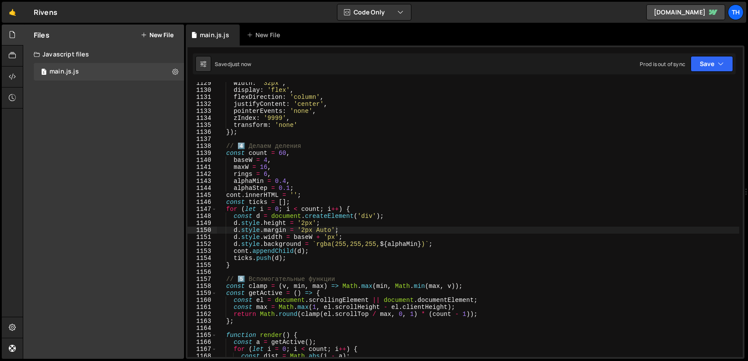
click at [302, 221] on div "width : '32px' , display : 'flex' , flexDirection : 'column' , justifyContent :…" at bounding box center [478, 224] width 522 height 289
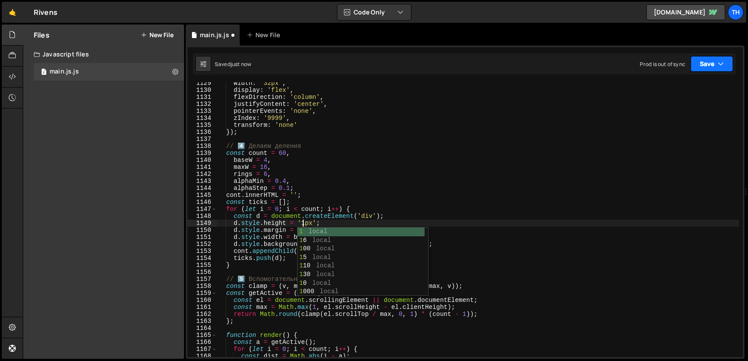
click at [715, 67] on button "Save" at bounding box center [711, 64] width 42 height 16
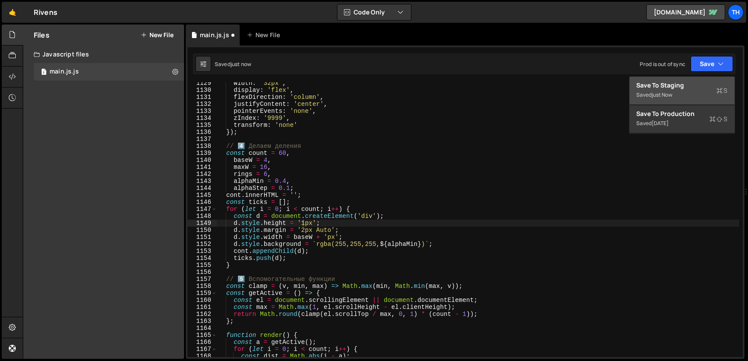
click at [686, 82] on div "Save to Staging S" at bounding box center [682, 85] width 91 height 9
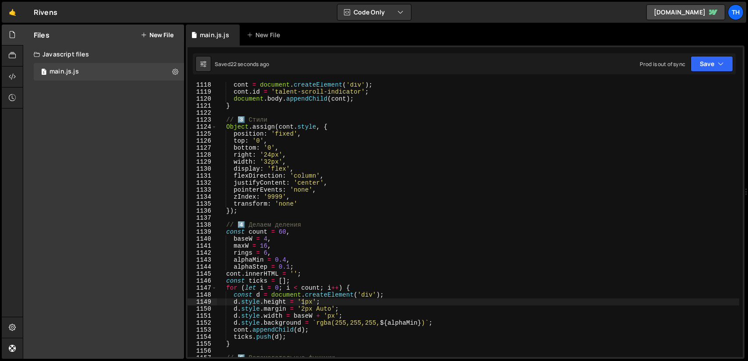
scroll to position [7838, 0]
click at [269, 155] on div "cont = document . createElement ( 'div' ) ; cont . id = 'talent-scroll-indicato…" at bounding box center [478, 225] width 522 height 289
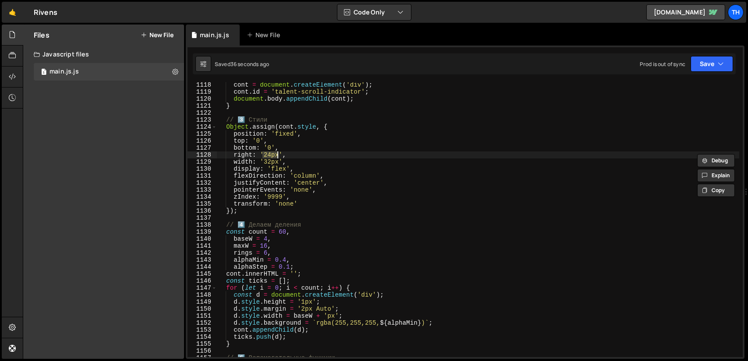
paste textarea ".5"
click at [706, 63] on button "Save" at bounding box center [711, 64] width 42 height 16
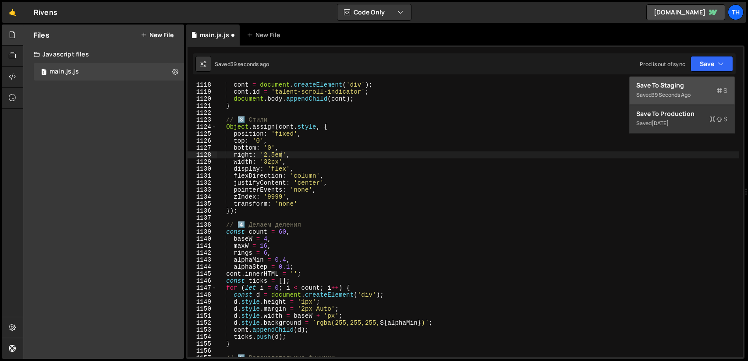
click at [680, 83] on div "Save to Staging S" at bounding box center [682, 85] width 91 height 9
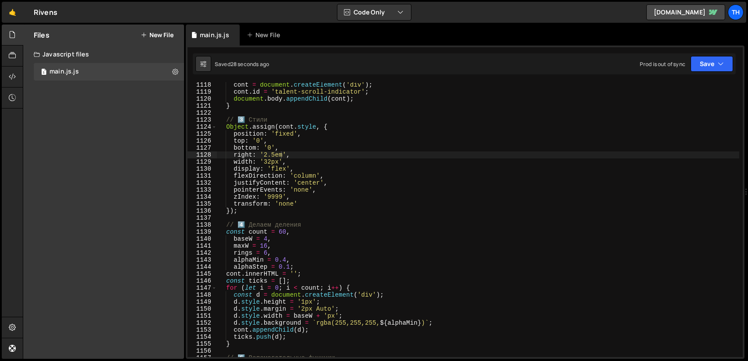
type textarea "d.style.margin = '2px Auto';"
click at [342, 309] on div "cont = document . createElement ( 'div' ) ; cont . id = 'talent-scroll-indicato…" at bounding box center [478, 225] width 522 height 289
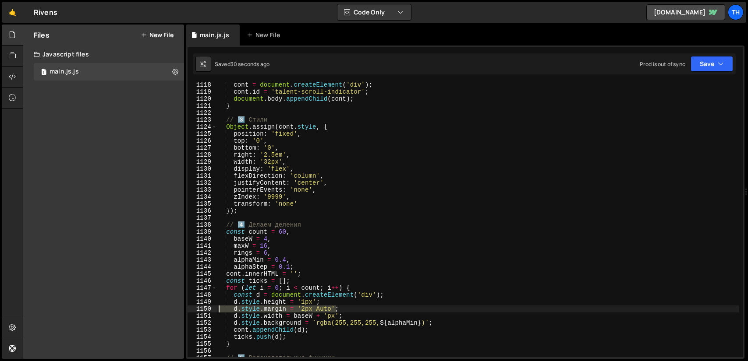
drag, startPoint x: 344, startPoint y: 309, endPoint x: 209, endPoint y: 308, distance: 135.4
click at [209, 308] on div "d.style.margin = '2px Auto'; 1118 1119 1120 1121 1122 1123 1124 1125 1126 1127 …" at bounding box center [465, 219] width 555 height 275
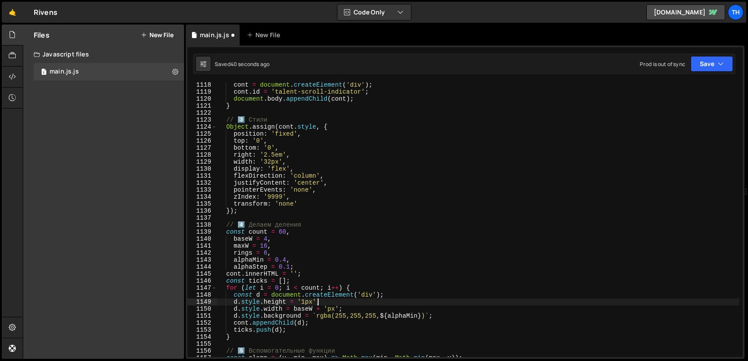
click at [321, 192] on div "cont = document . createElement ( 'div' ) ; cont . id = 'talent-scroll-indicato…" at bounding box center [478, 225] width 522 height 289
type textarea "pointerEvents: 'none',"
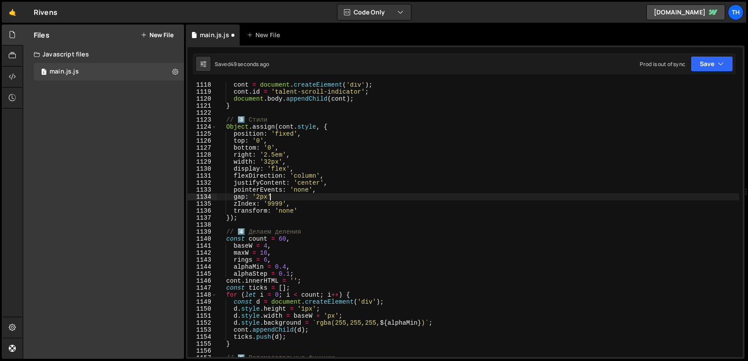
scroll to position [0, 3]
click at [708, 71] on button "Save" at bounding box center [711, 64] width 42 height 16
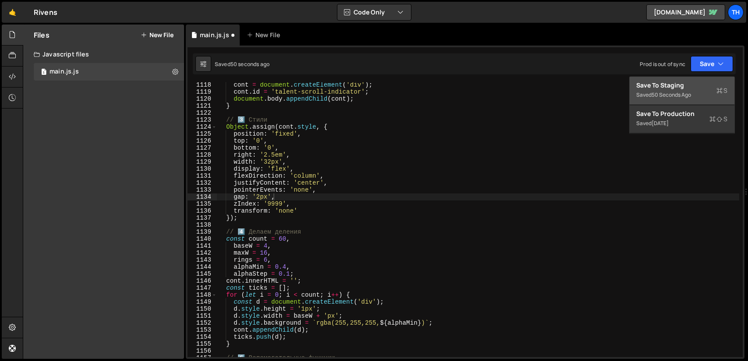
click at [689, 86] on div "Save to Staging S" at bounding box center [682, 85] width 91 height 9
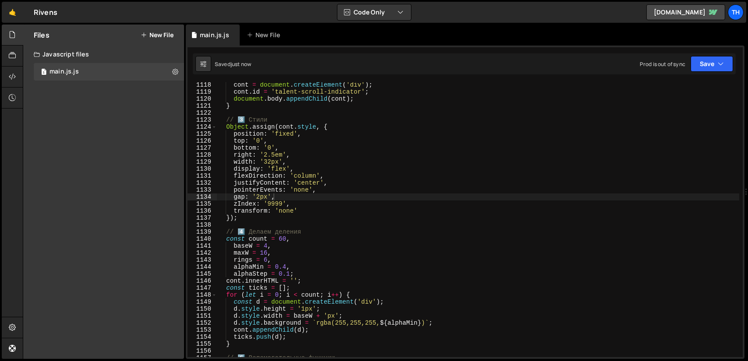
type textarea "gap: '2px'"
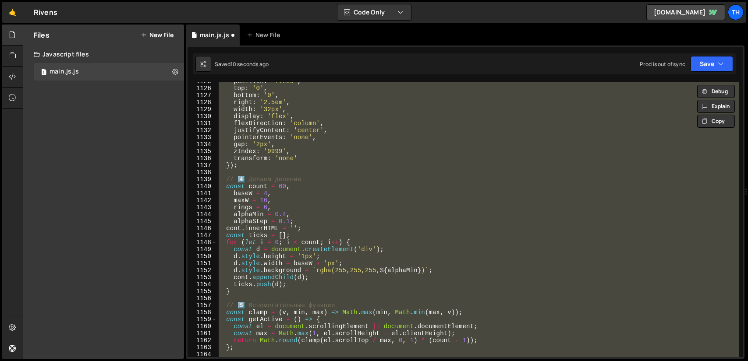
scroll to position [7838, 0]
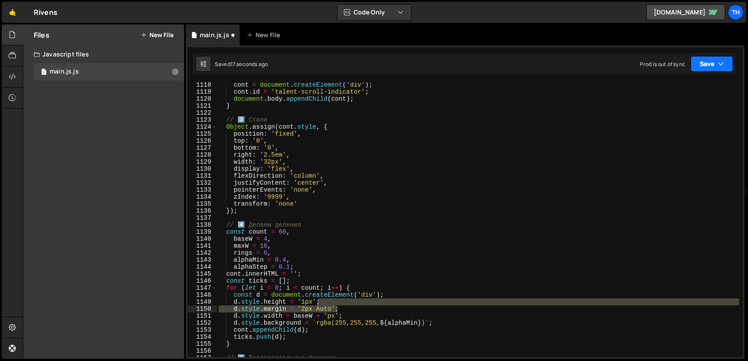
click at [712, 58] on button "Save" at bounding box center [711, 64] width 42 height 16
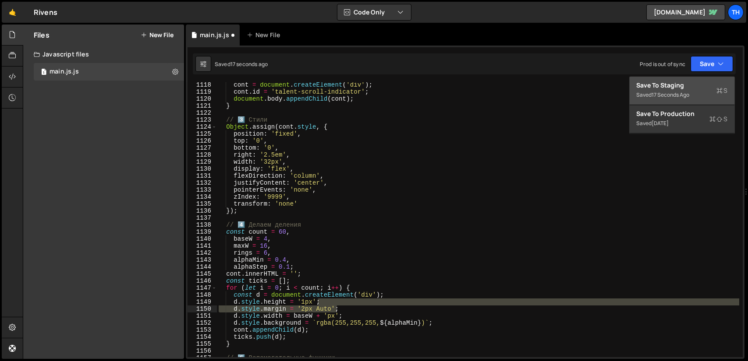
click at [676, 88] on div "Save to Staging S" at bounding box center [682, 85] width 91 height 9
